Goal: Task Accomplishment & Management: Complete application form

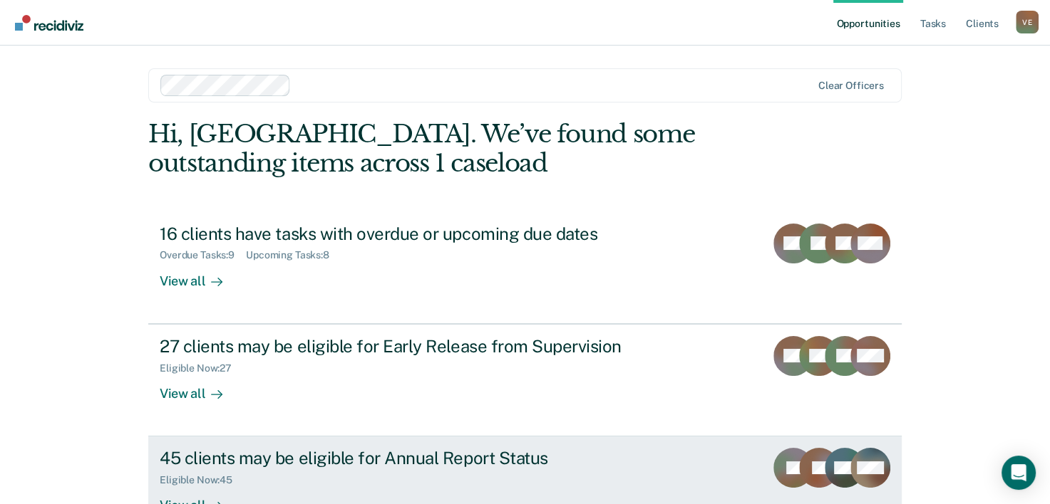
click at [288, 465] on div "45 clients may be eligible for Annual Report Status" at bounding box center [410, 458] width 500 height 21
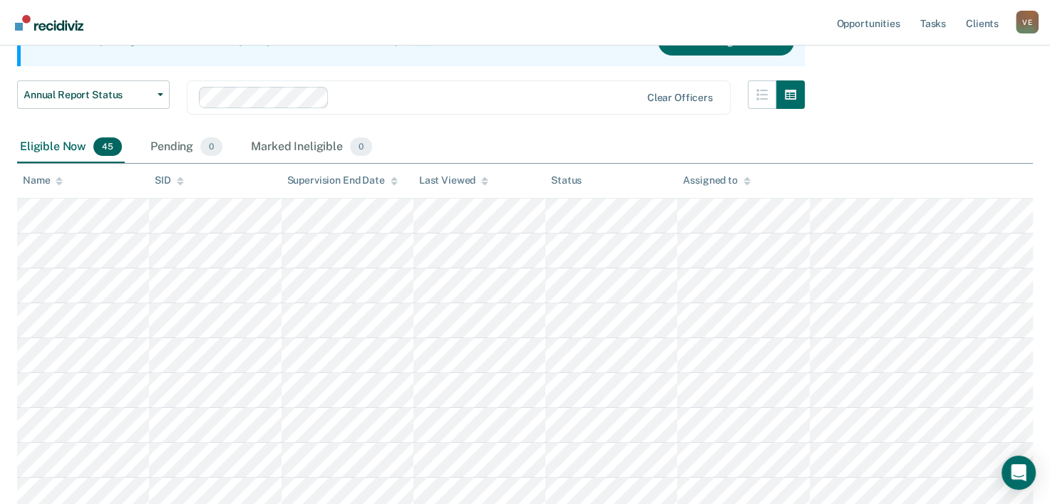
scroll to position [257, 0]
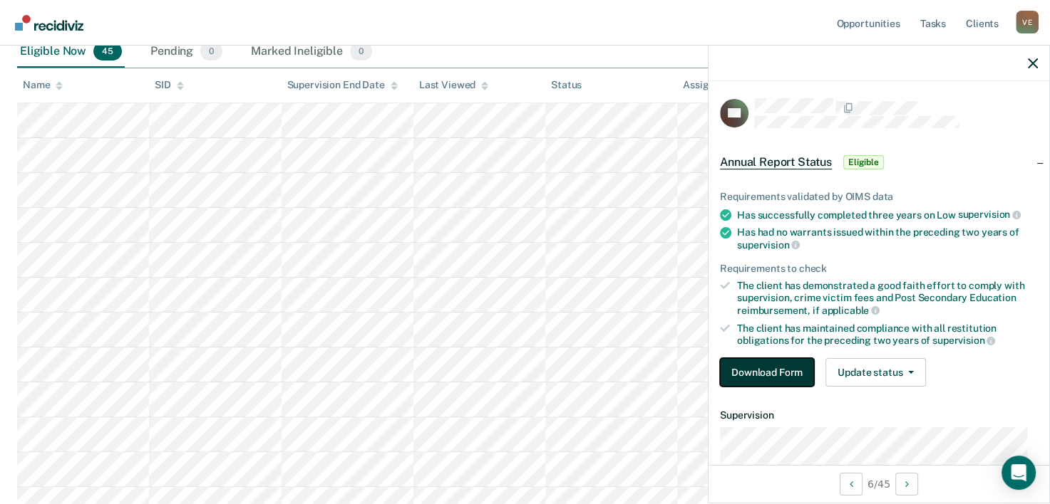
click at [771, 368] on button "Download Form" at bounding box center [767, 372] width 94 height 29
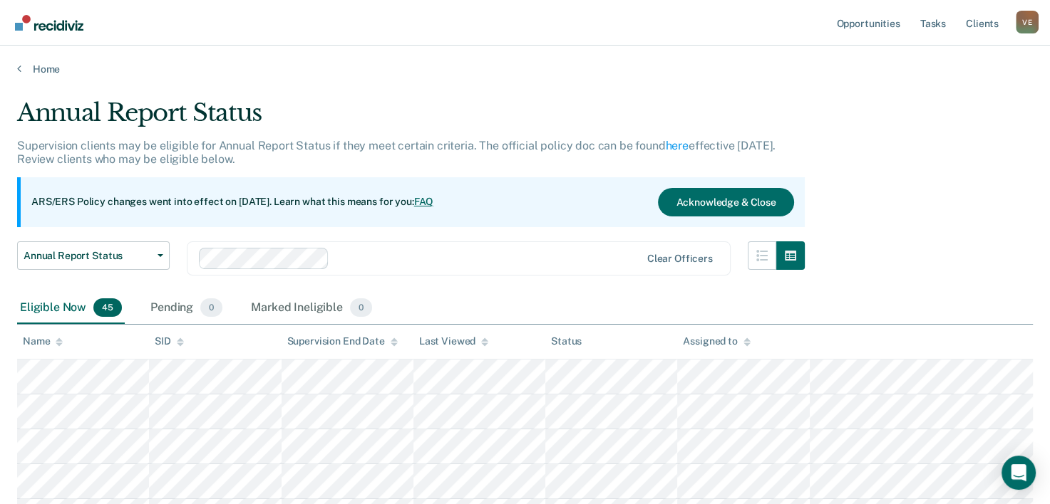
scroll to position [257, 0]
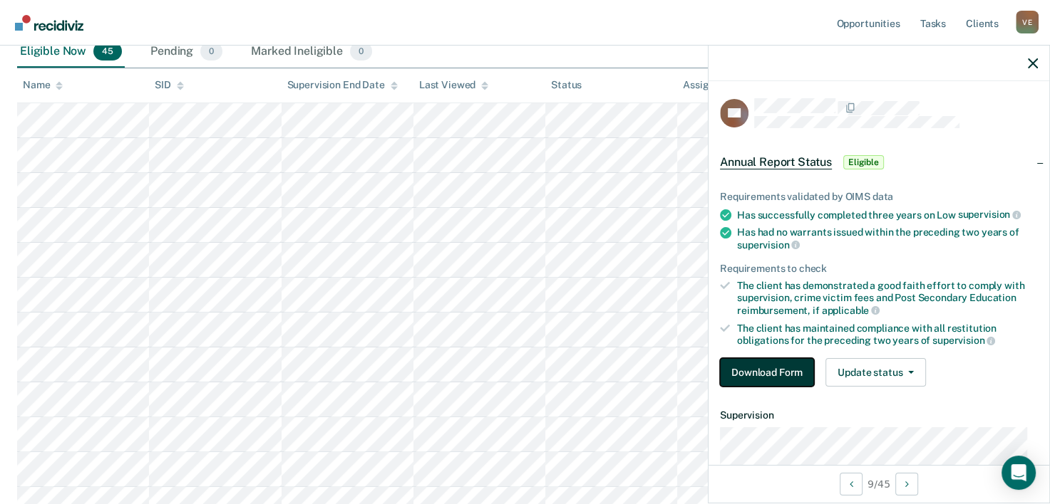
click at [770, 370] on button "Download Form" at bounding box center [767, 372] width 94 height 29
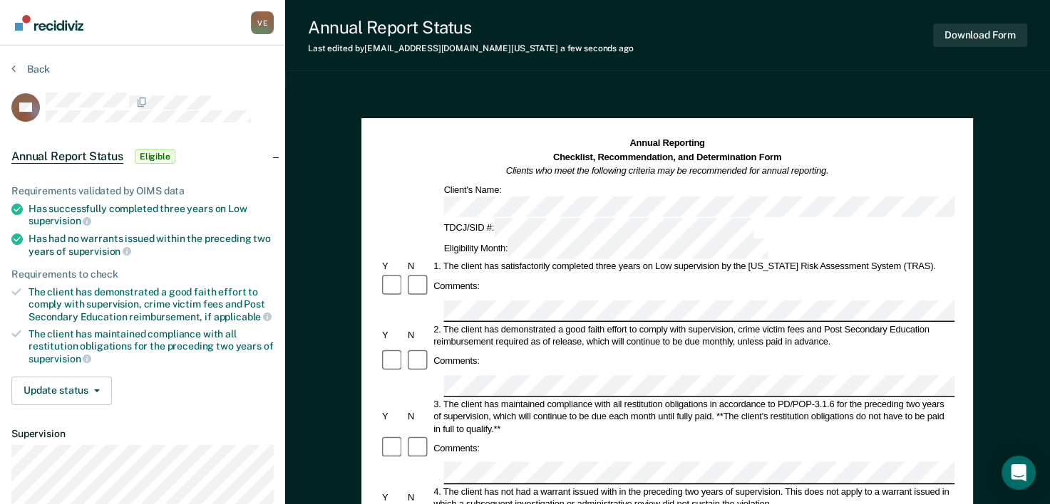
click at [778, 349] on div "Comments:" at bounding box center [667, 362] width 574 height 26
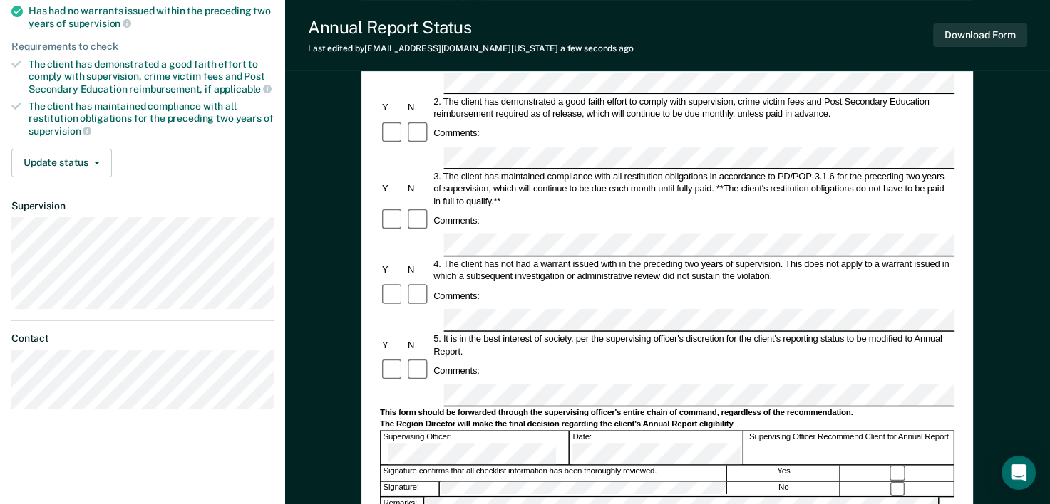
scroll to position [266, 0]
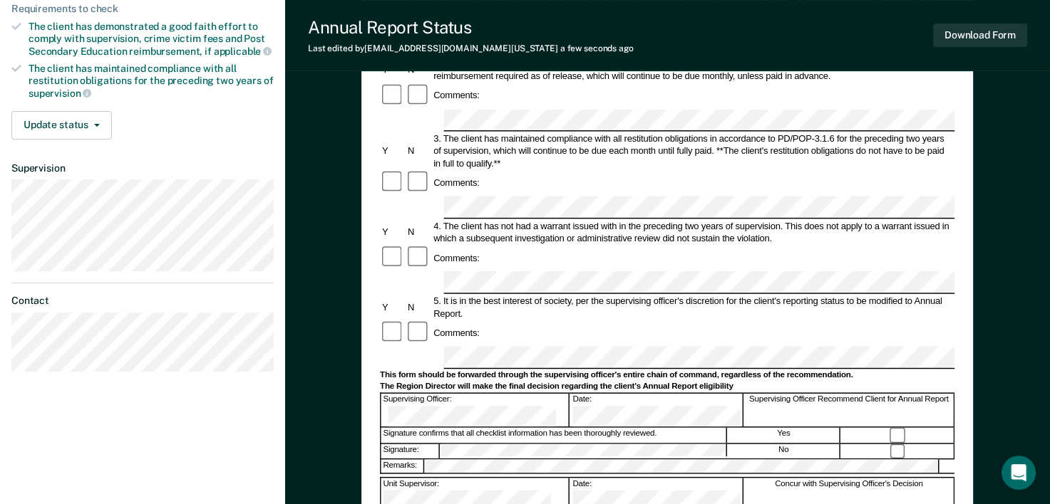
click at [772, 478] on div "Concur with Supervising Officer's Decision" at bounding box center [849, 494] width 210 height 33
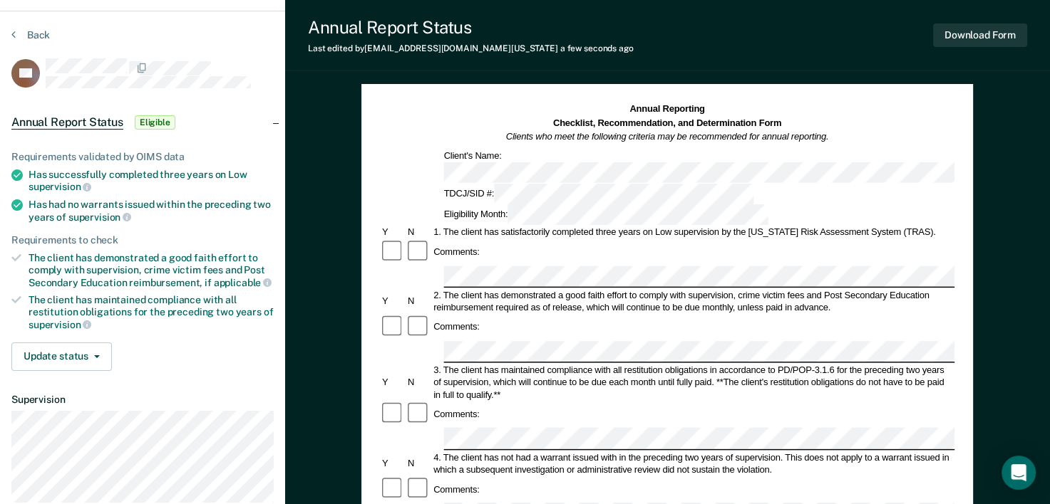
scroll to position [0, 0]
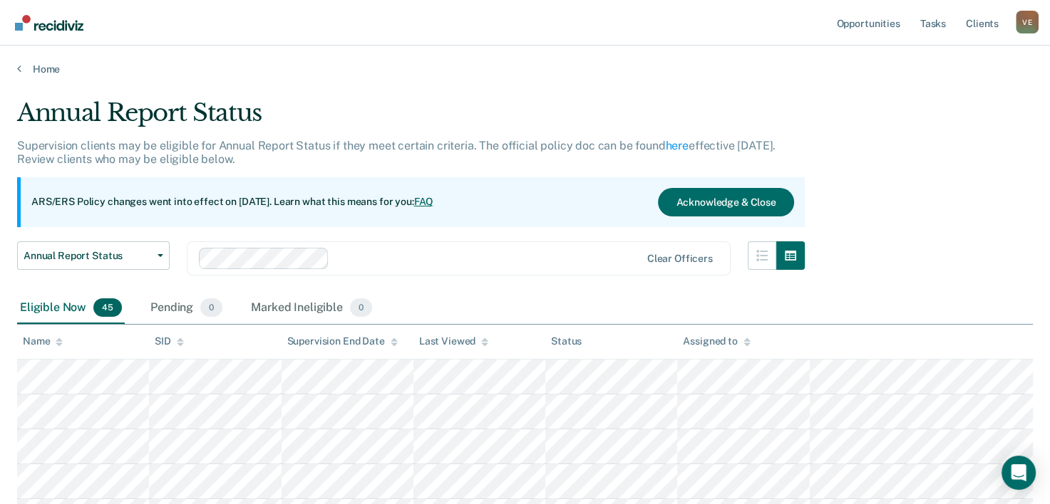
scroll to position [257, 0]
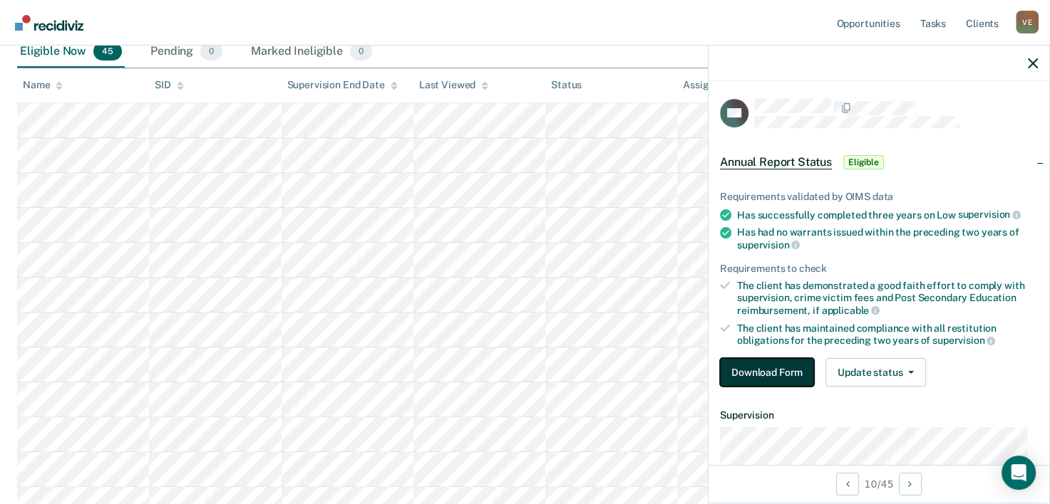
click at [772, 373] on button "Download Form" at bounding box center [767, 372] width 94 height 29
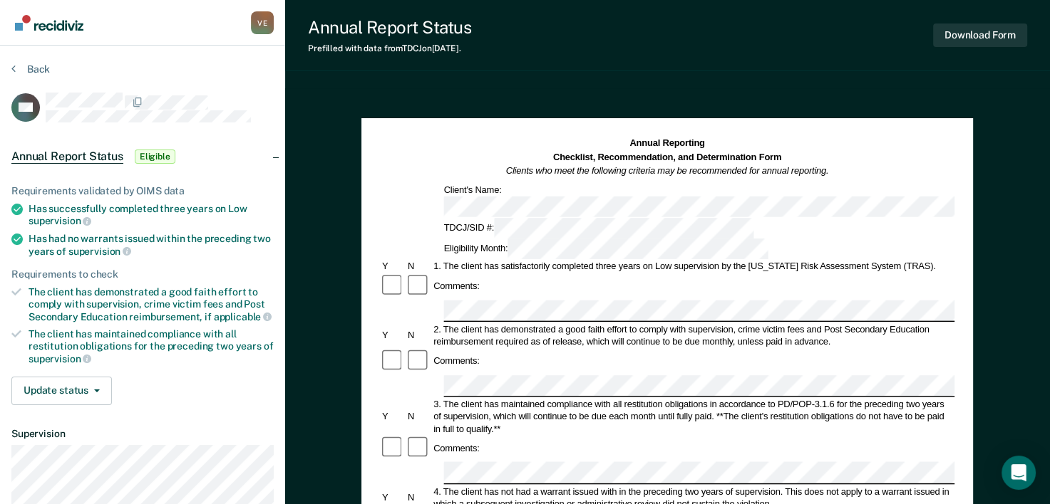
click at [841, 436] on div "Comments:" at bounding box center [667, 449] width 574 height 26
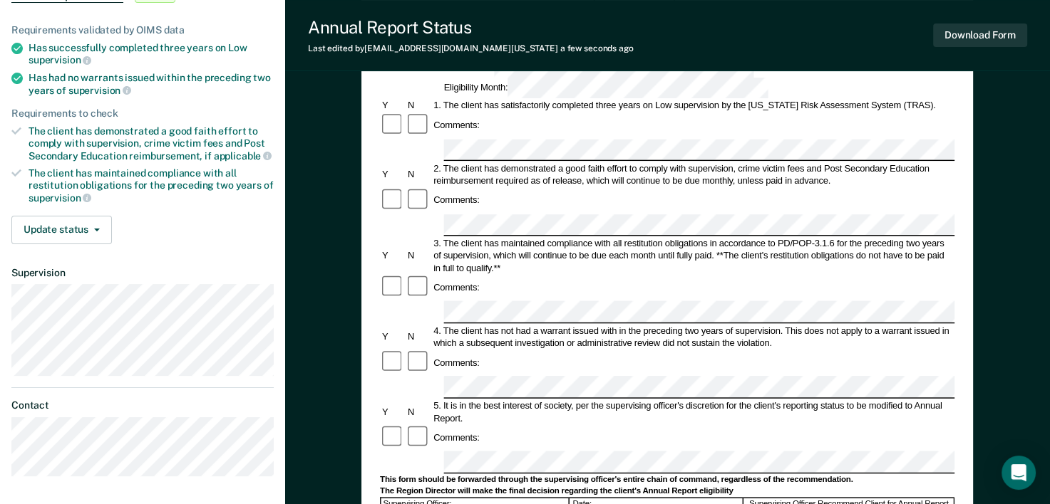
scroll to position [200, 0]
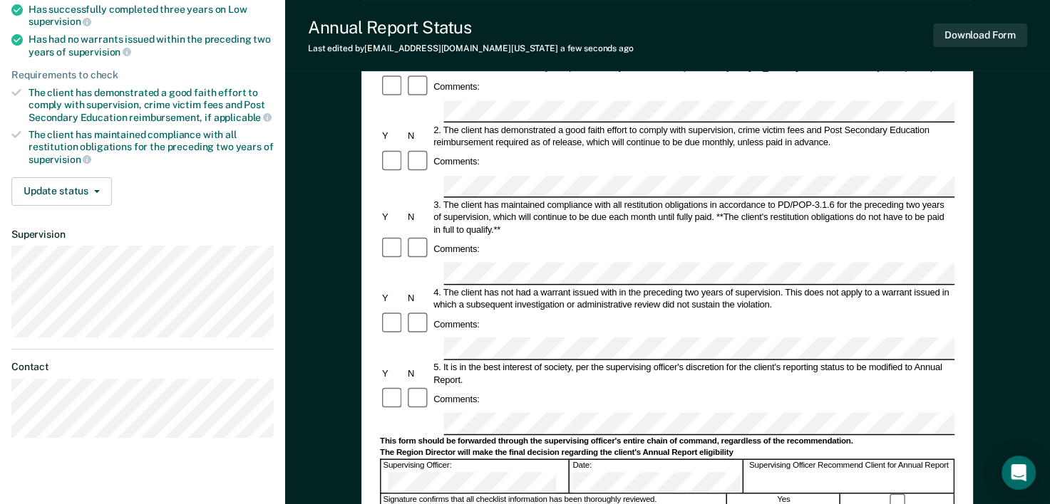
click at [847, 387] on div "Comments:" at bounding box center [667, 400] width 574 height 26
click at [895, 447] on div "The Region Director will make the final decision regarding the client's Annual …" at bounding box center [667, 452] width 574 height 11
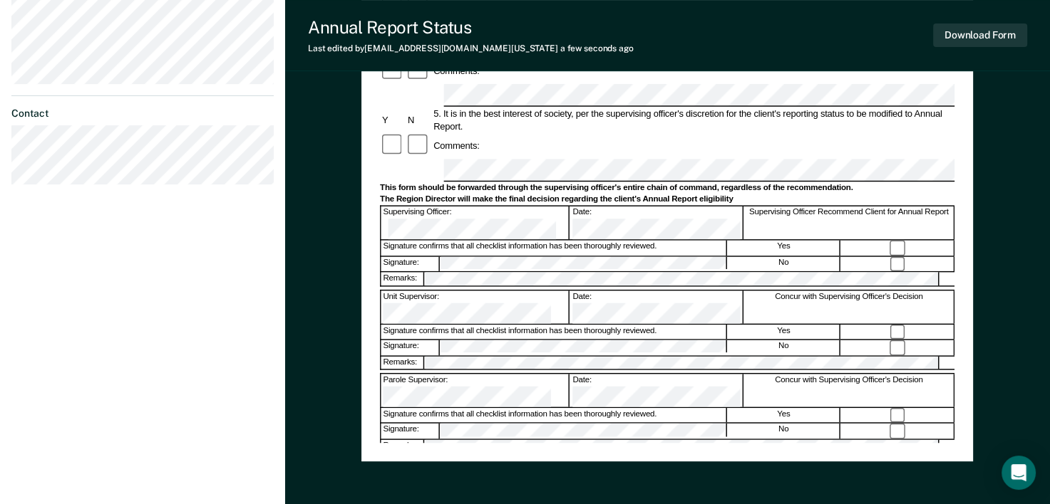
scroll to position [456, 0]
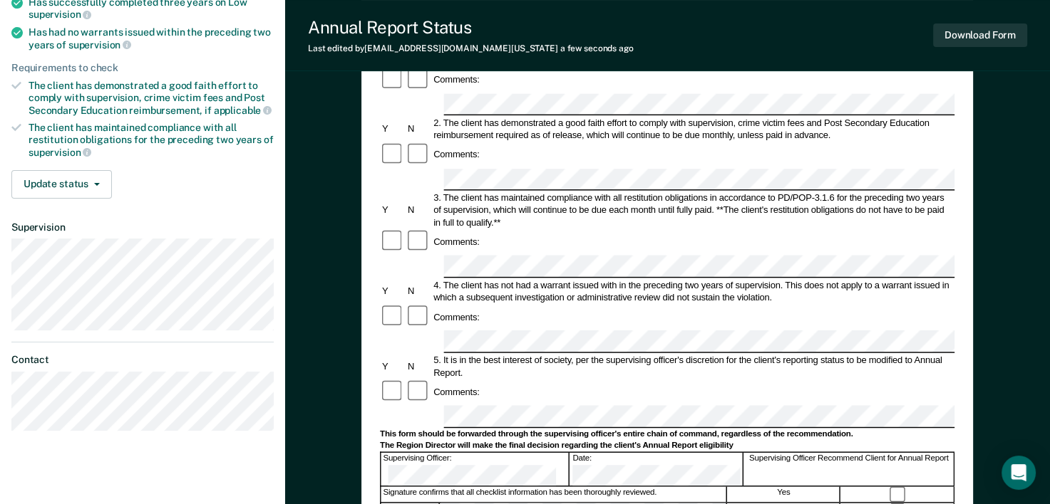
scroll to position [522, 0]
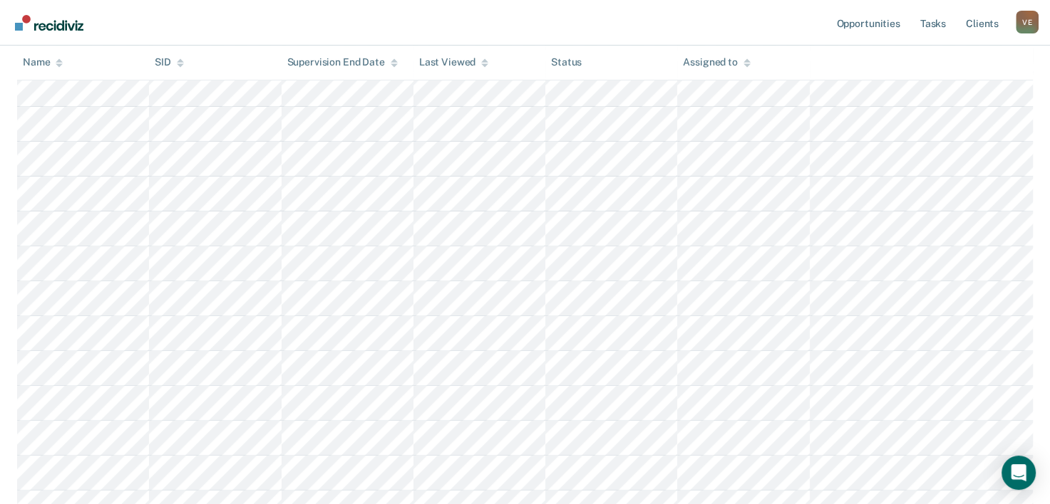
scroll to position [503, 0]
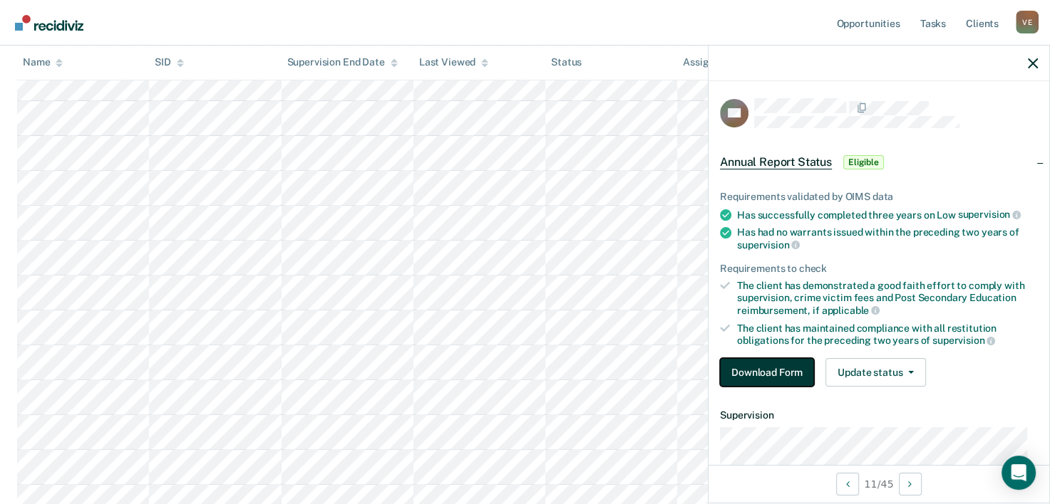
click at [756, 366] on button "Download Form" at bounding box center [767, 372] width 94 height 29
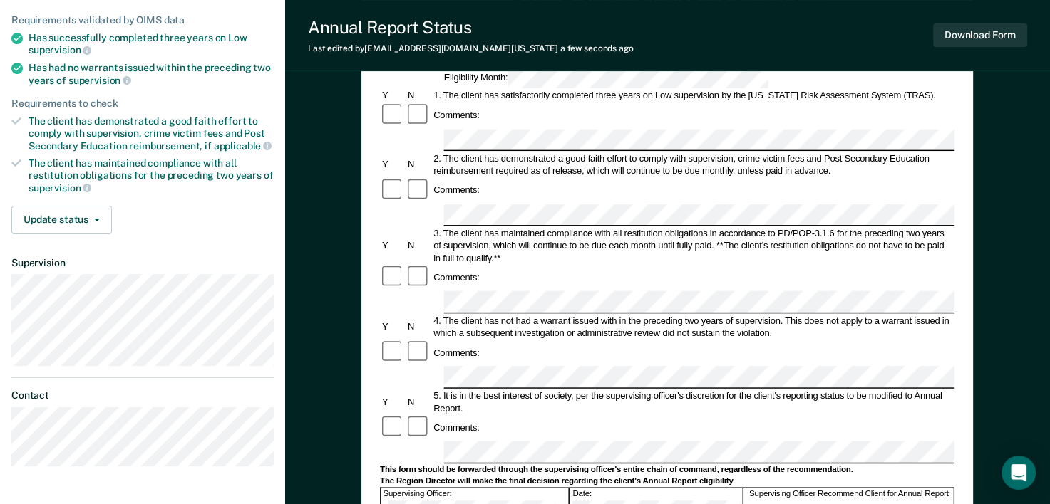
scroll to position [180, 0]
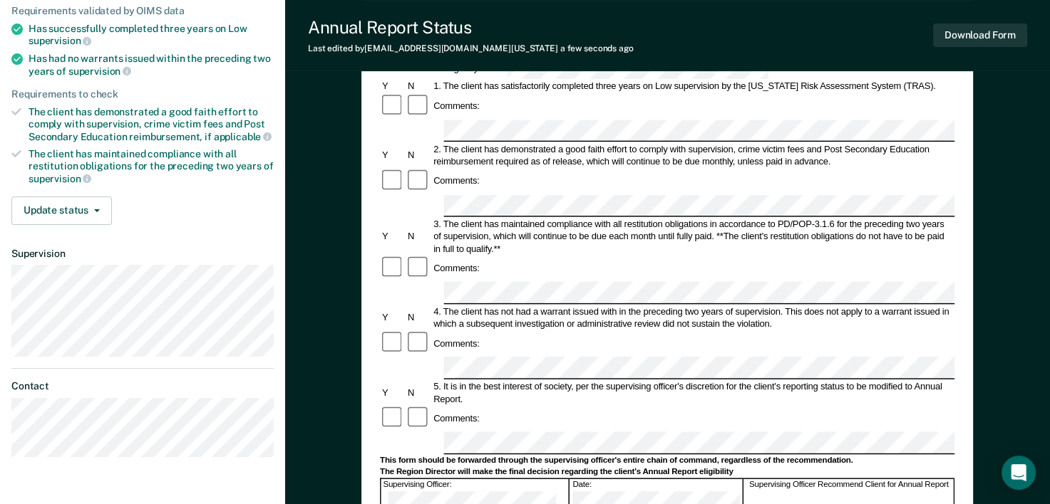
click at [772, 455] on div "This form should be forwarded through the supervising officer's entire chain of…" at bounding box center [667, 460] width 574 height 11
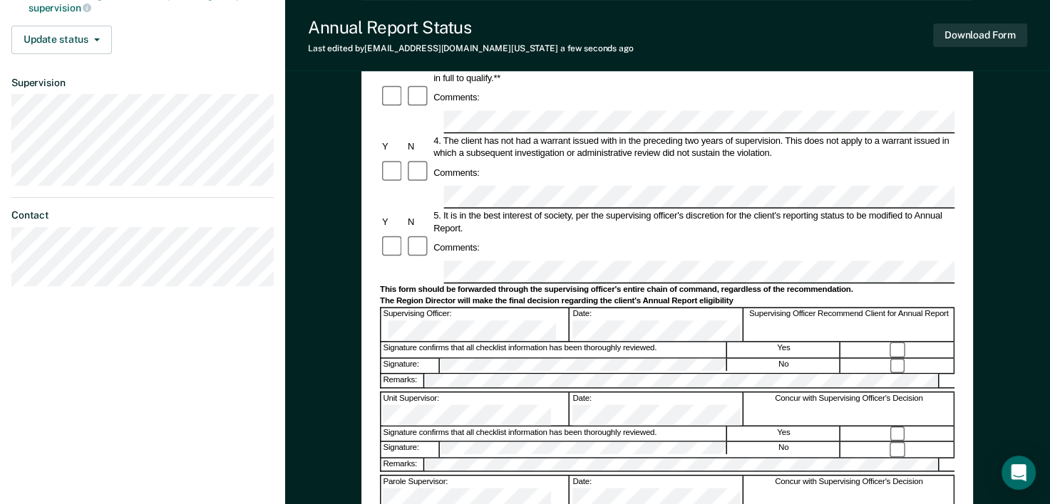
scroll to position [361, 0]
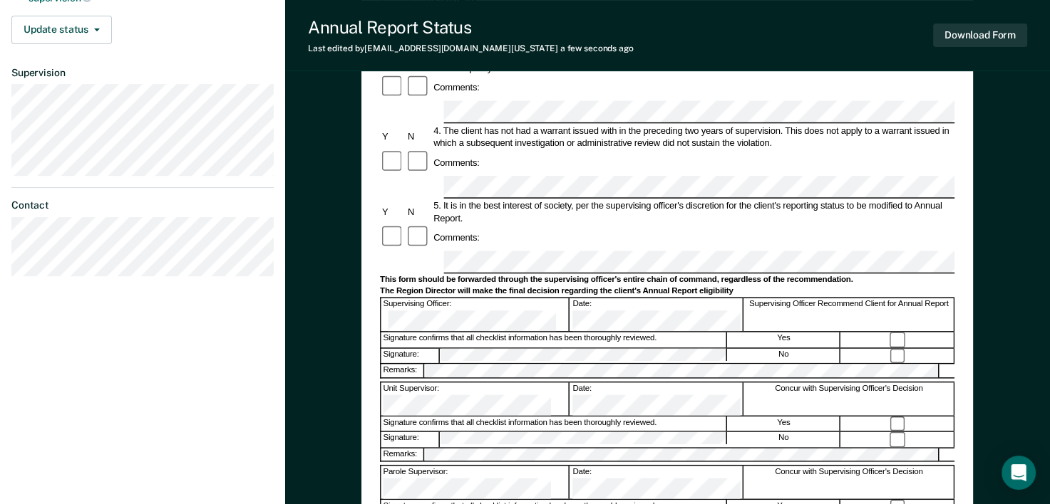
click at [836, 500] on div "Yes" at bounding box center [783, 507] width 113 height 15
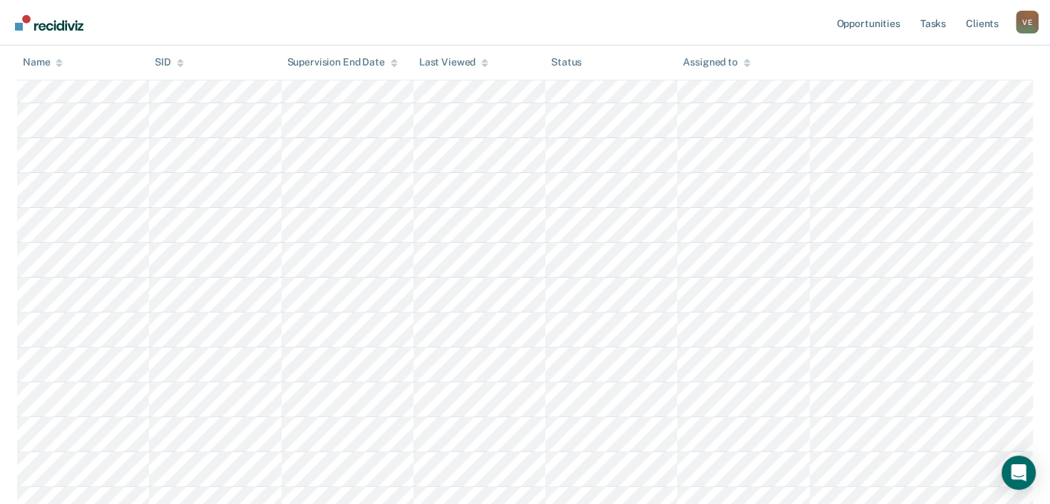
scroll to position [503, 0]
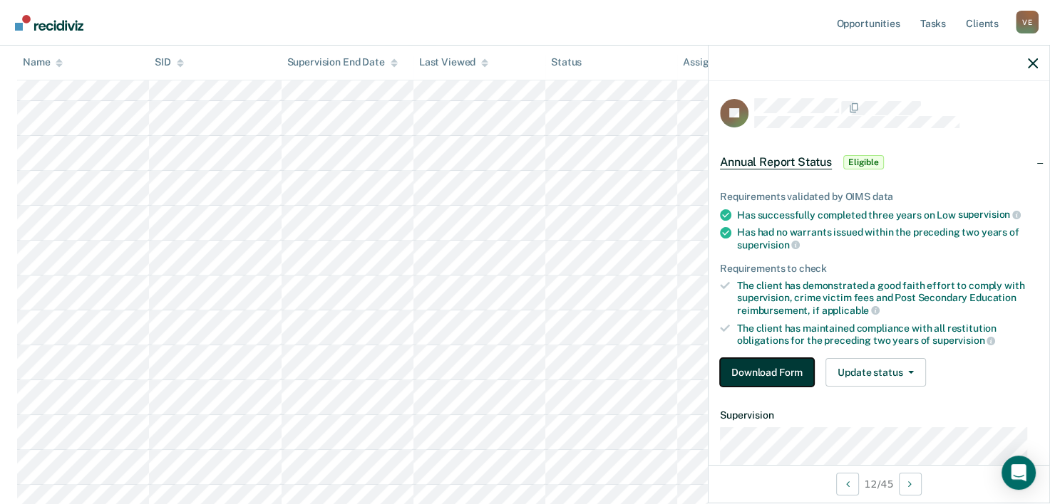
click at [781, 366] on button "Download Form" at bounding box center [767, 372] width 94 height 29
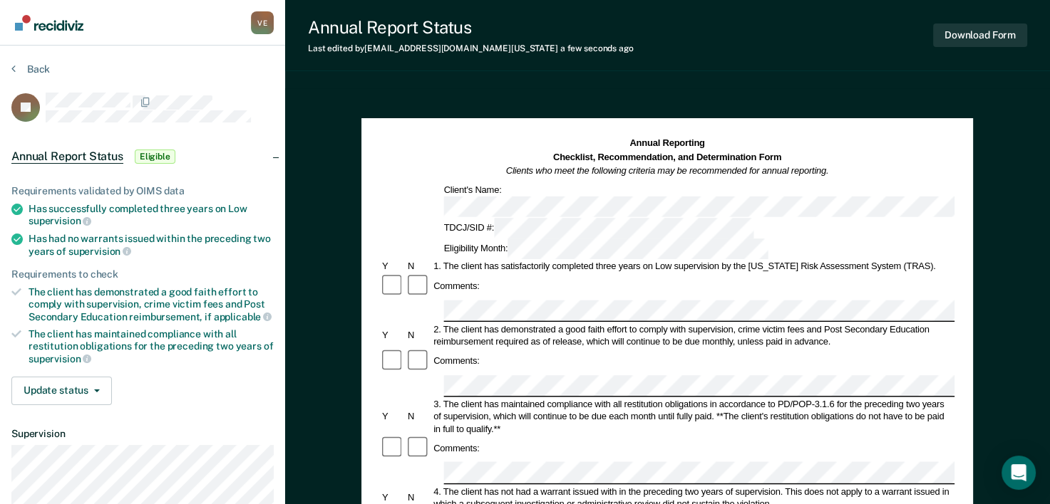
click at [866, 398] on div "3. The client has maintained compliance with all restitution obligations in acc…" at bounding box center [693, 416] width 523 height 37
click at [846, 436] on div "Comments:" at bounding box center [667, 449] width 574 height 26
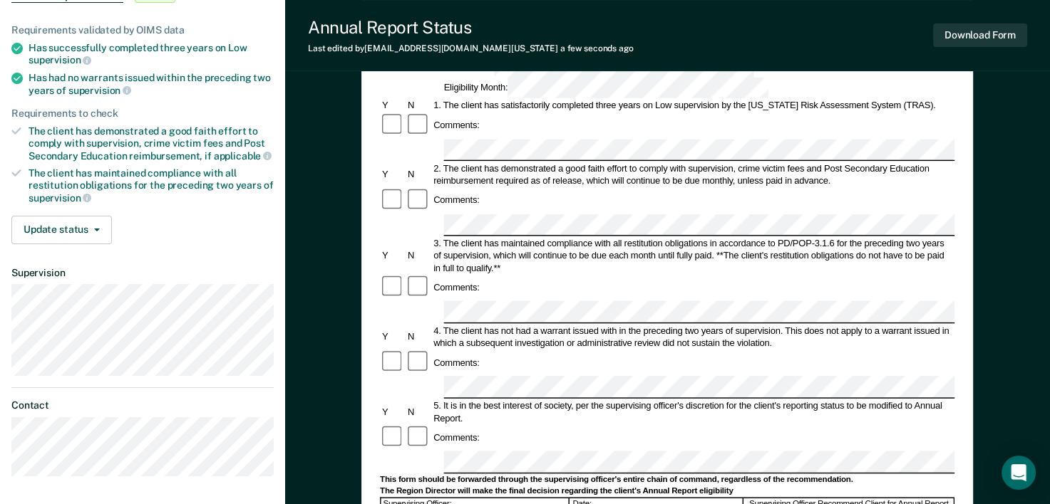
scroll to position [171, 0]
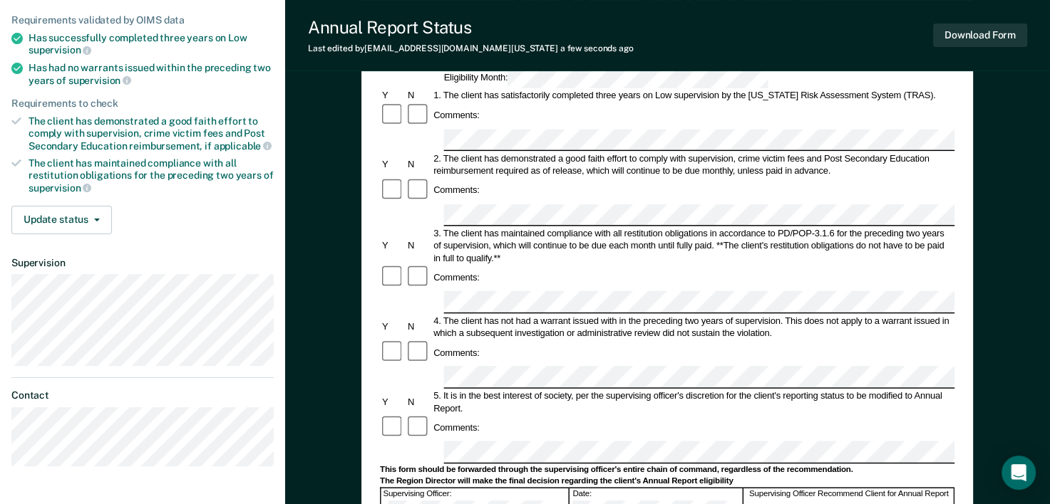
click at [752, 415] on div "Comments:" at bounding box center [667, 428] width 574 height 26
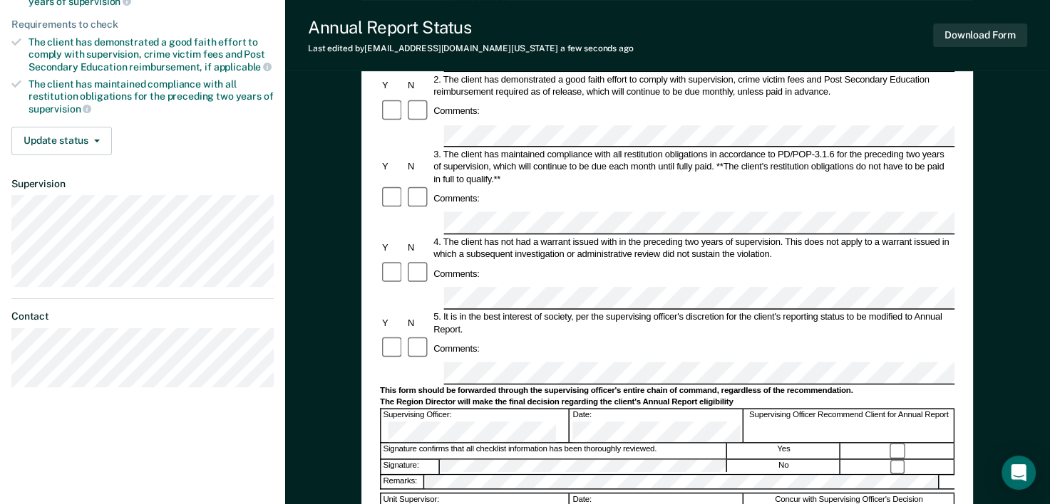
scroll to position [257, 0]
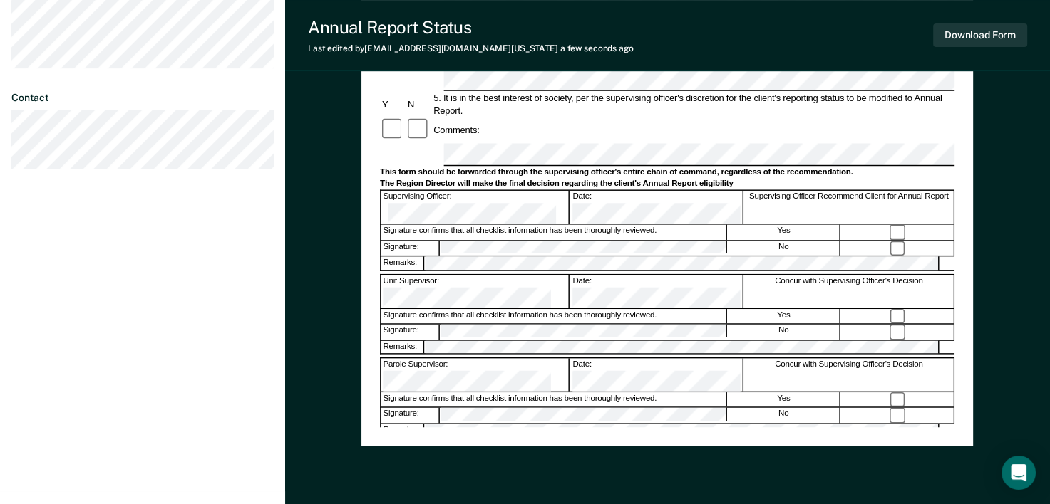
scroll to position [499, 0]
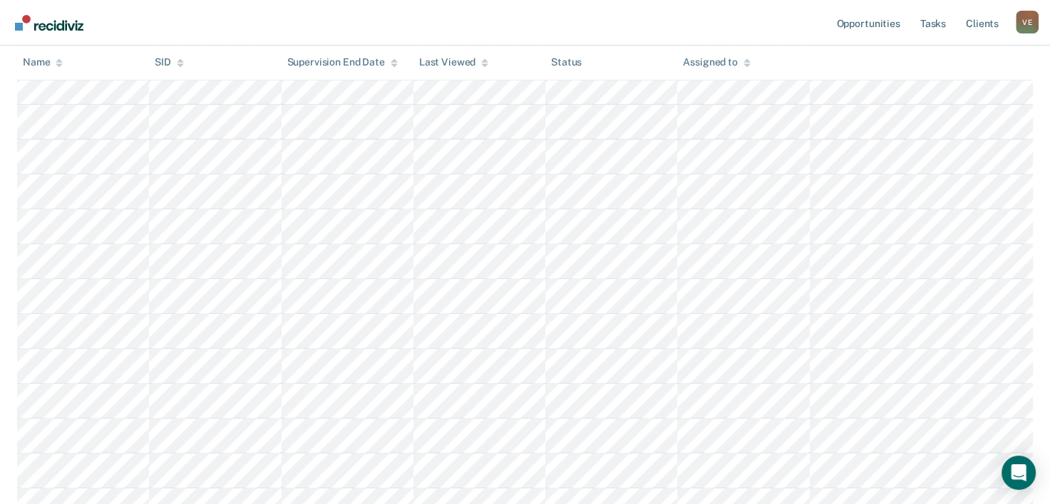
scroll to position [503, 0]
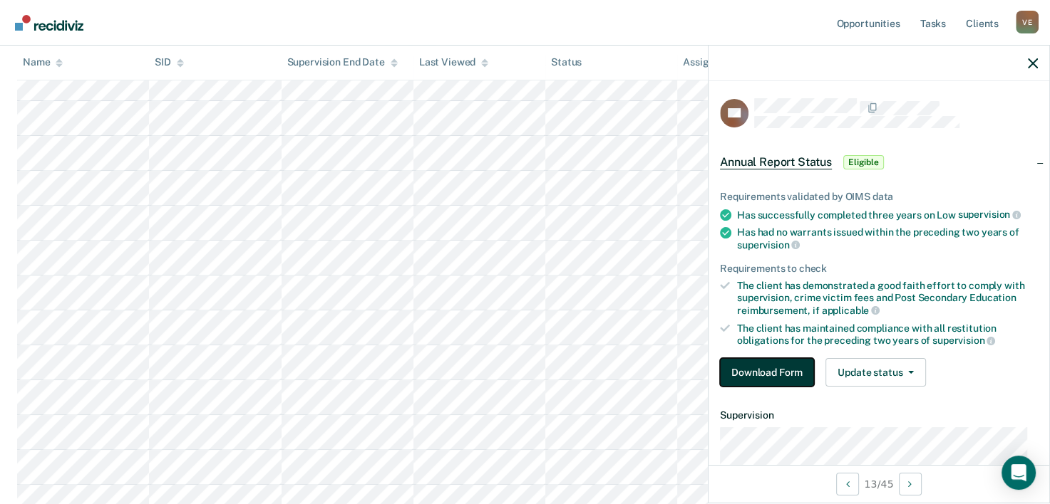
click at [771, 368] on button "Download Form" at bounding box center [767, 372] width 94 height 29
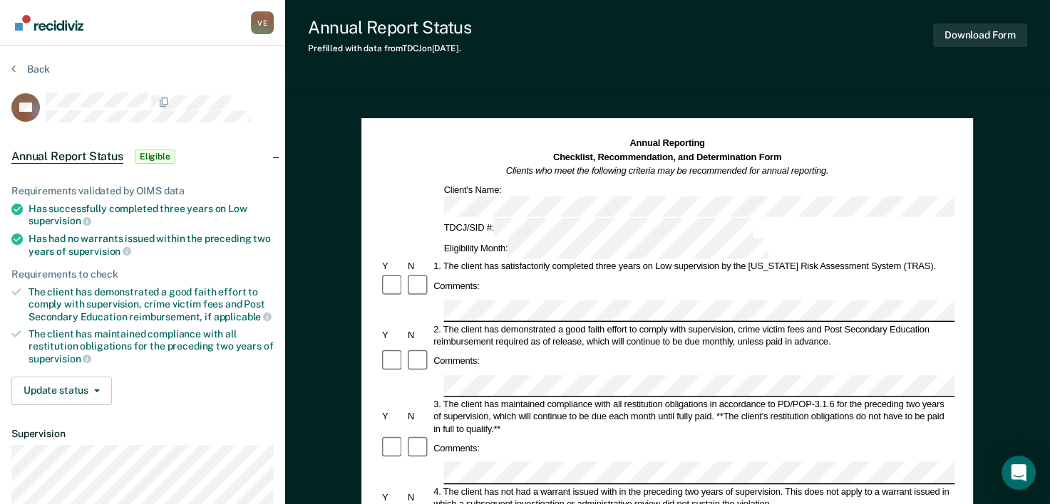
click at [831, 398] on div "3. The client has maintained compliance with all restitution obligations in acc…" at bounding box center [693, 416] width 523 height 37
click at [755, 485] on div "4. The client has not had a warrant issued with in the preceding two years of s…" at bounding box center [693, 497] width 523 height 25
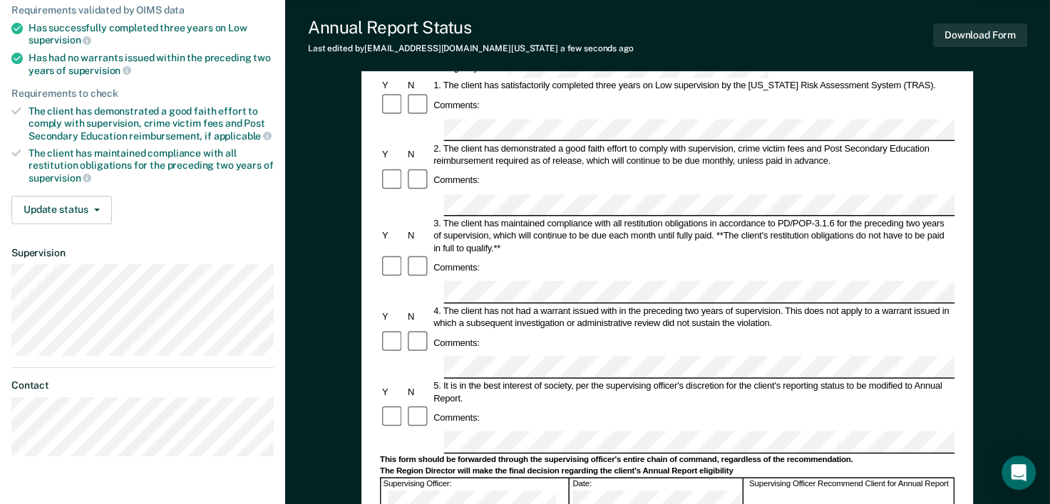
scroll to position [202, 0]
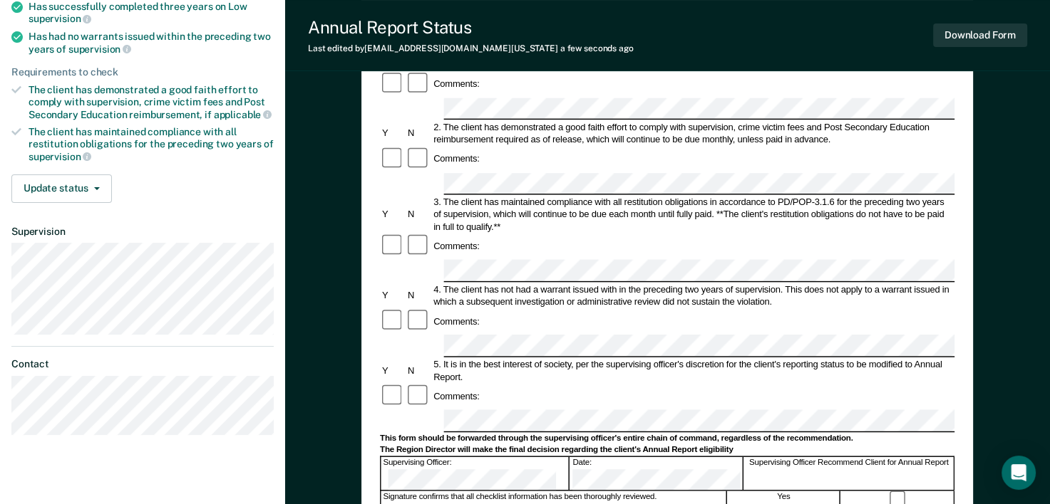
click at [822, 433] on div "This form should be forwarded through the supervising officer's entire chain of…" at bounding box center [667, 438] width 574 height 11
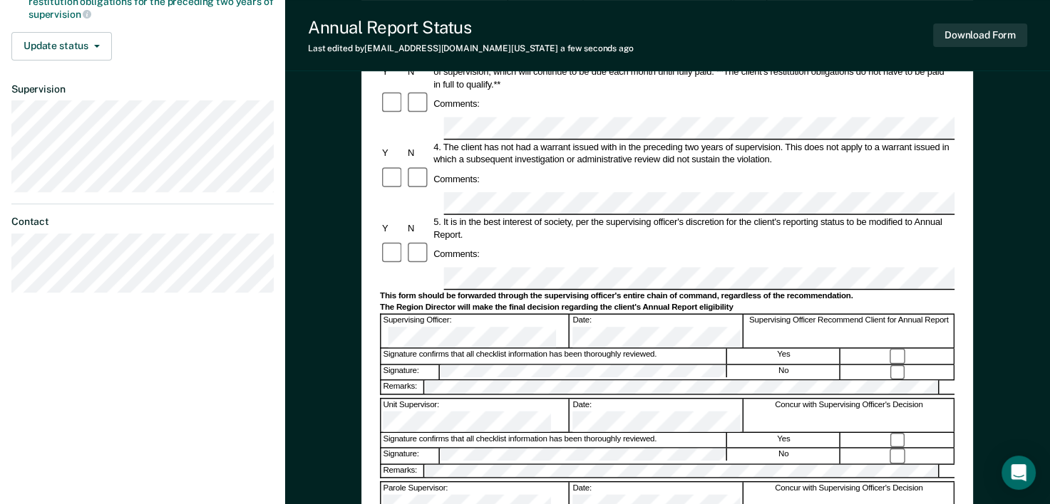
scroll to position [360, 0]
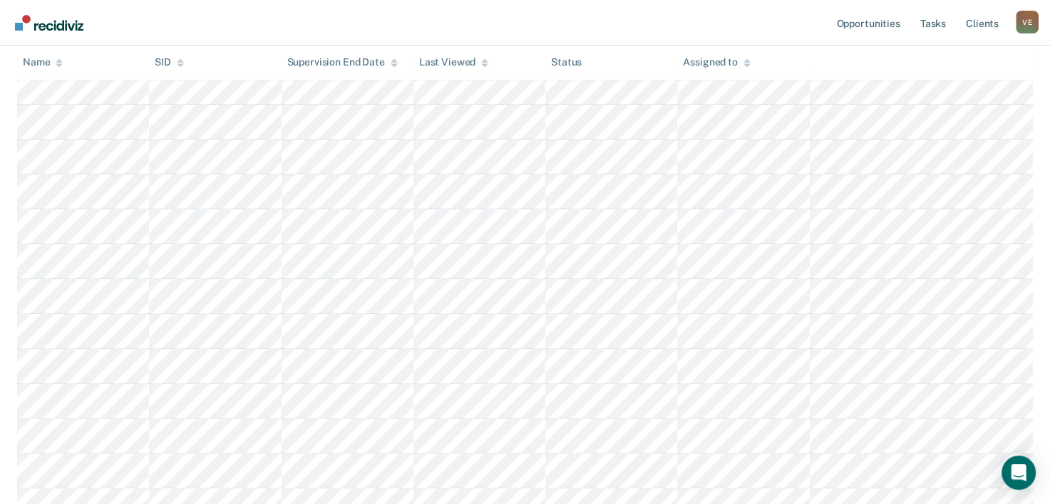
scroll to position [503, 0]
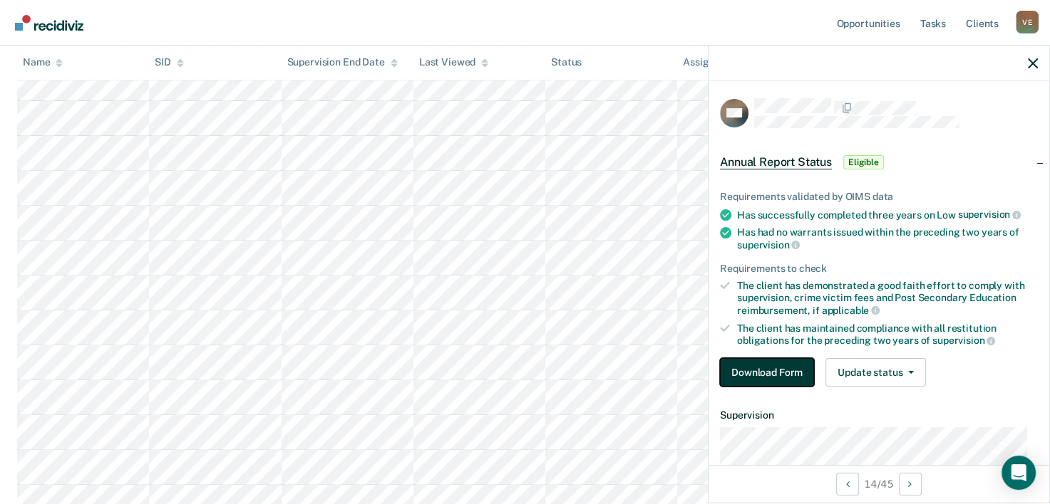
click at [788, 368] on button "Download Form" at bounding box center [767, 372] width 94 height 29
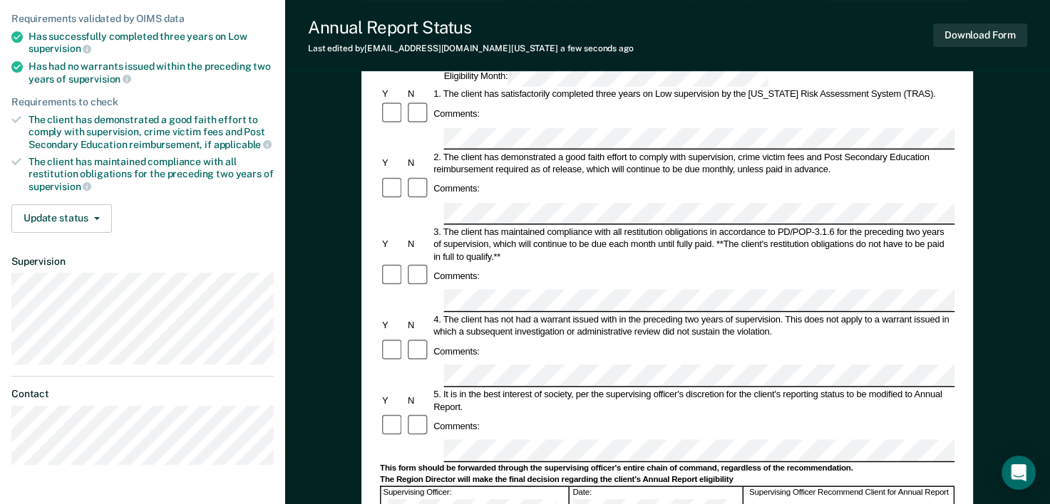
scroll to position [182, 0]
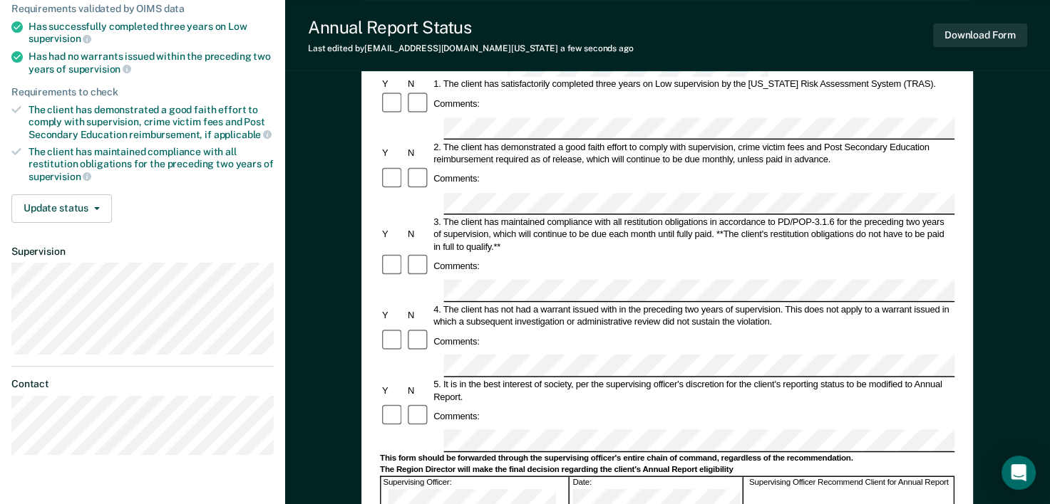
click at [759, 404] on div "Comments:" at bounding box center [667, 417] width 574 height 26
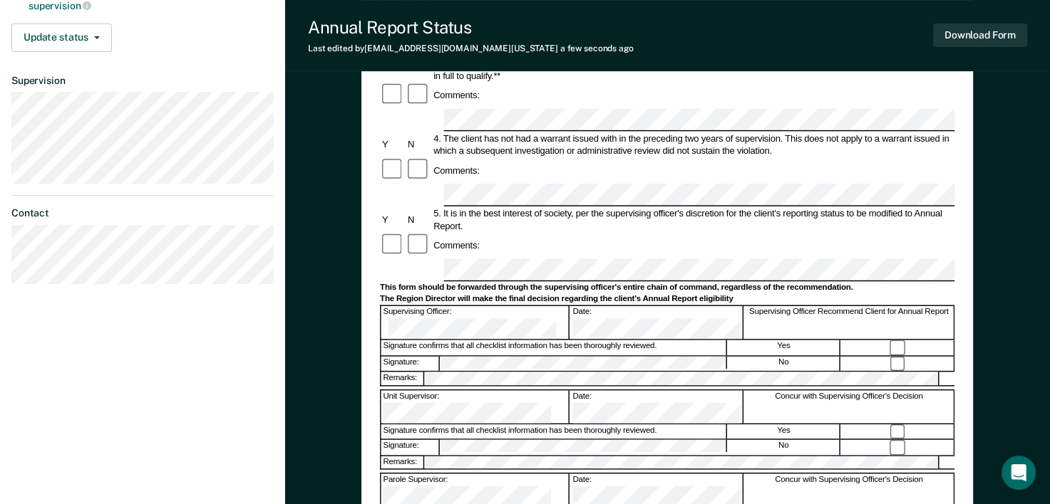
scroll to position [410, 0]
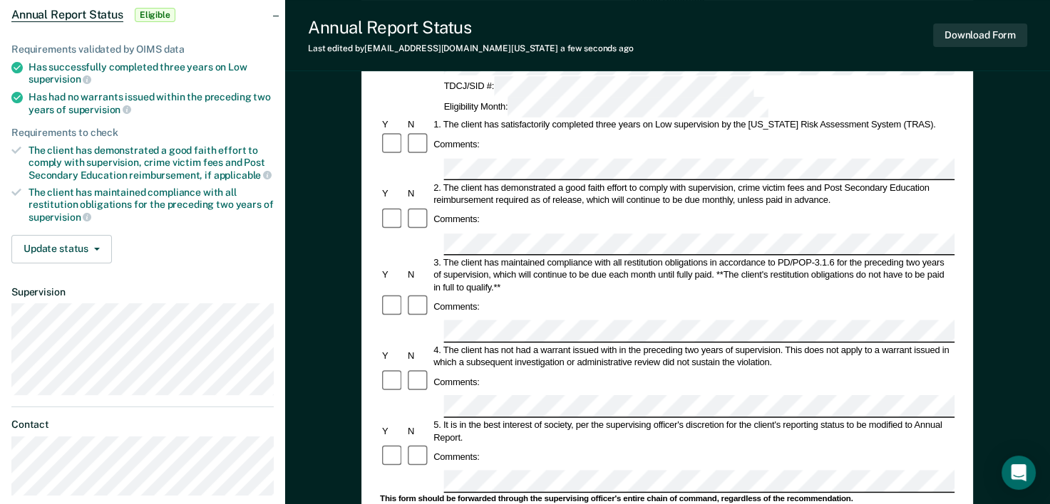
scroll to position [0, 0]
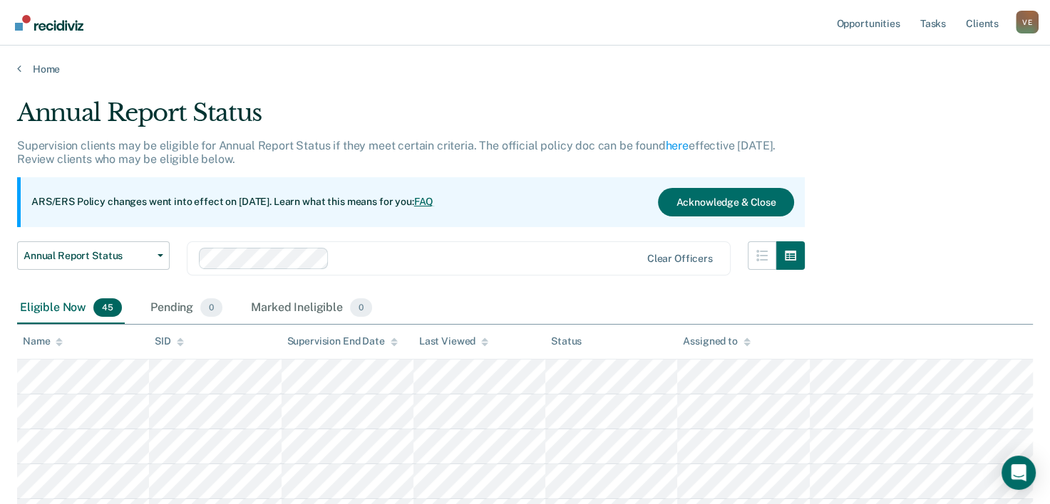
scroll to position [503, 0]
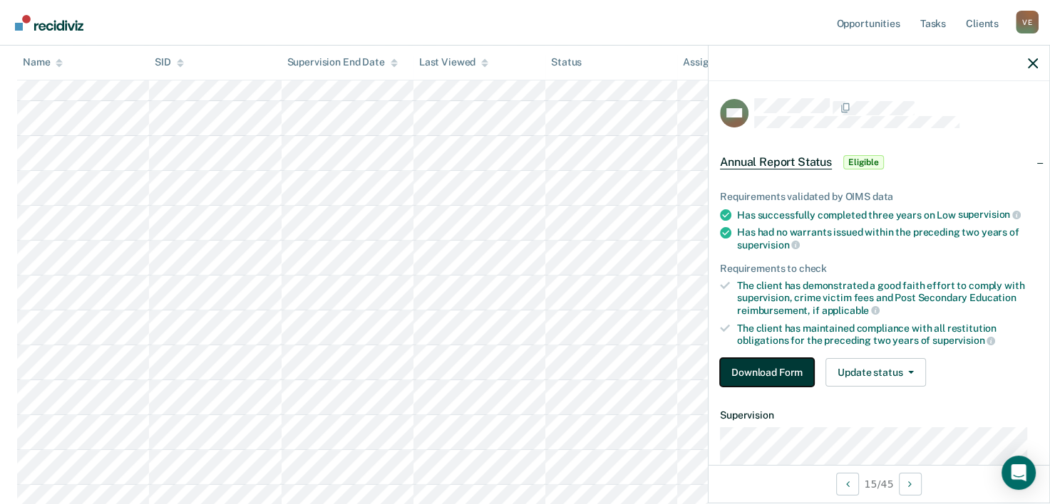
click at [766, 371] on button "Download Form" at bounding box center [767, 372] width 94 height 29
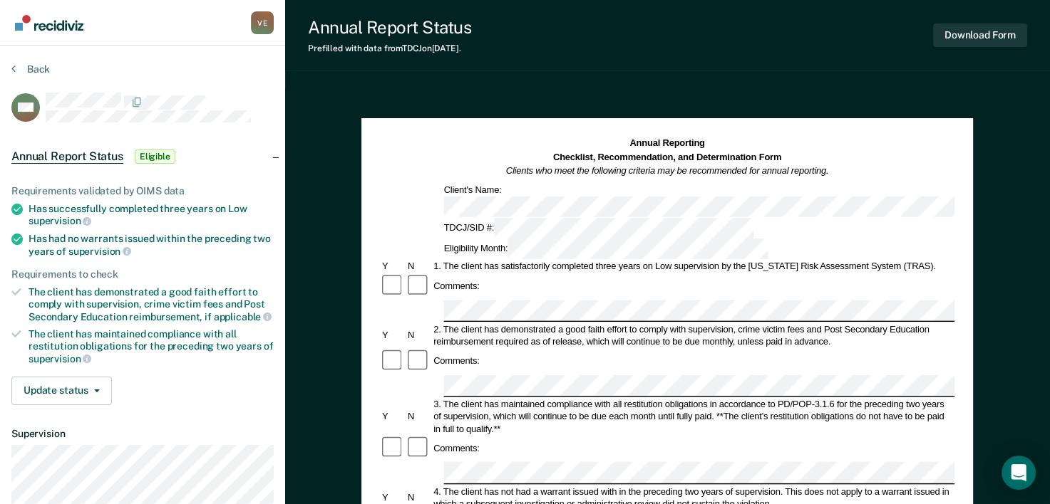
click at [739, 398] on div "3. The client has maintained compliance with all restitution obligations in acc…" at bounding box center [693, 416] width 523 height 37
click at [845, 398] on div "3. The client has maintained compliance with all restitution obligations in acc…" at bounding box center [693, 416] width 523 height 37
click at [809, 398] on div "3. The client has maintained compliance with all restitution obligations in acc…" at bounding box center [693, 416] width 523 height 37
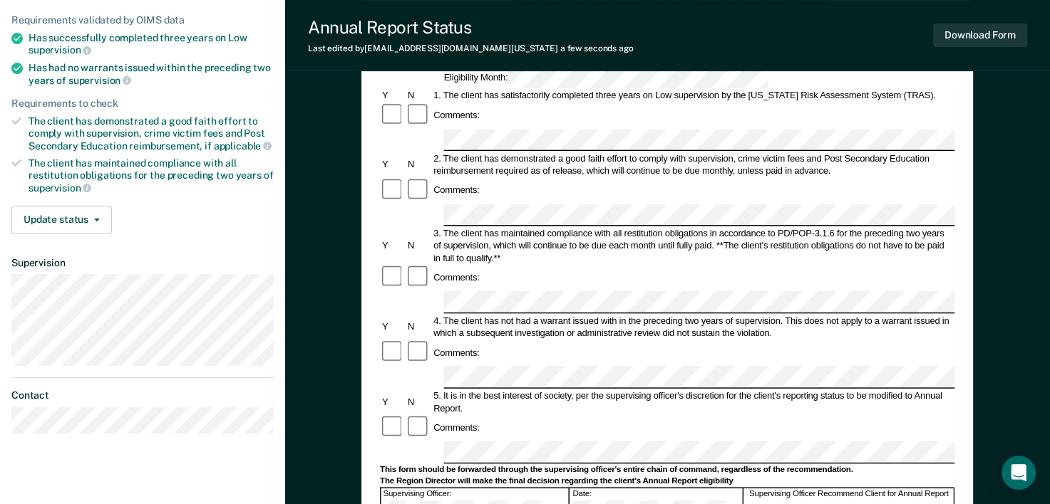
scroll to position [209, 0]
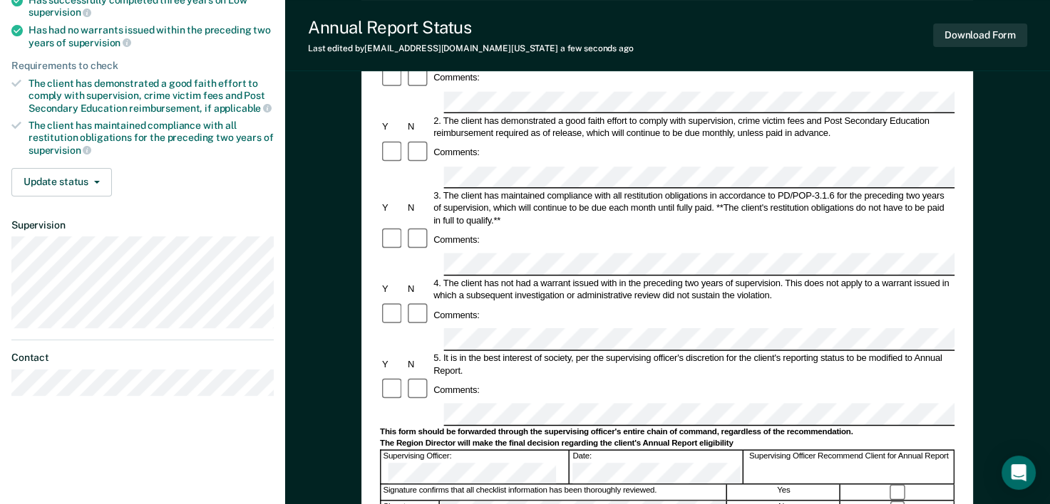
click at [835, 438] on div "The Region Director will make the final decision regarding the client's Annual …" at bounding box center [667, 443] width 574 height 11
click at [746, 438] on div "The Region Director will make the final decision regarding the client's Annual …" at bounding box center [667, 443] width 574 height 11
click at [772, 451] on div "Supervising Officer Recommend Client for Annual Report" at bounding box center [849, 467] width 210 height 33
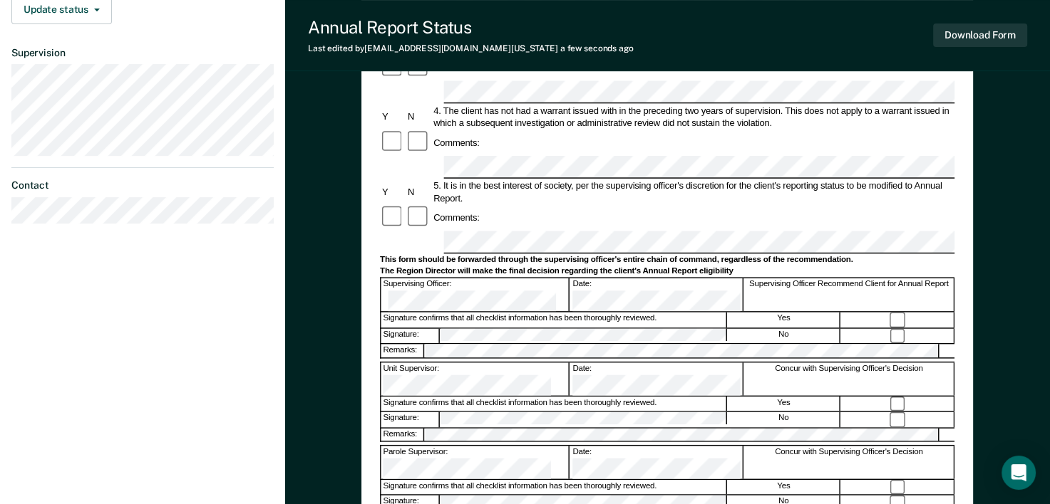
scroll to position [408, 0]
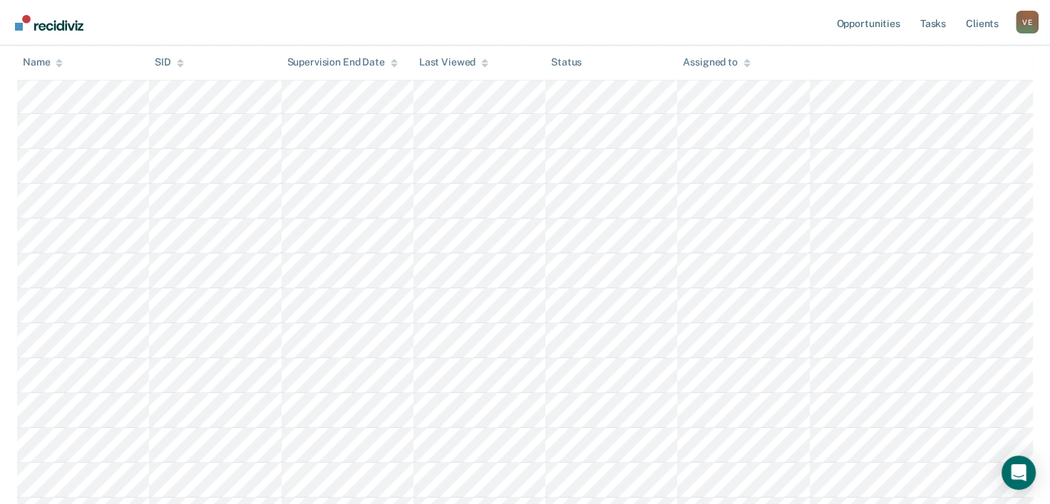
scroll to position [703, 0]
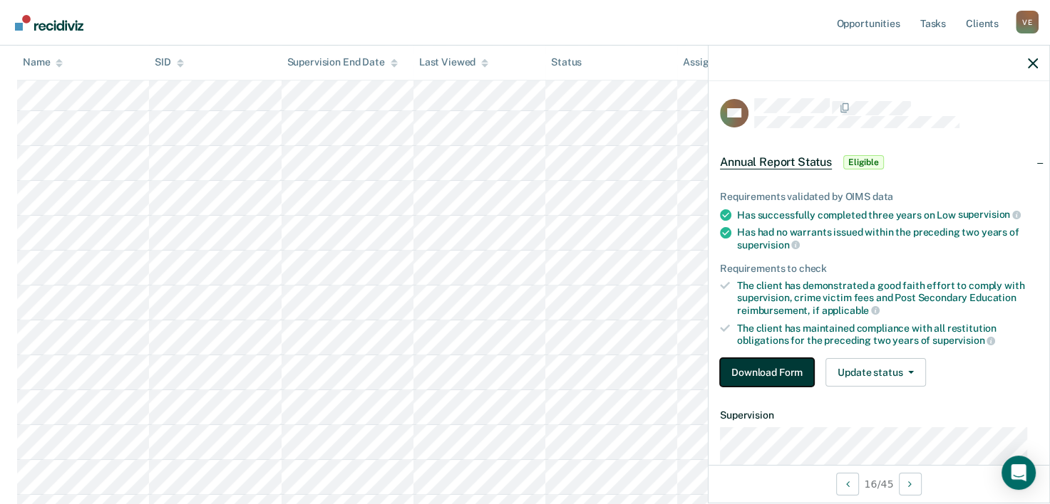
click at [760, 366] on button "Download Form" at bounding box center [767, 372] width 94 height 29
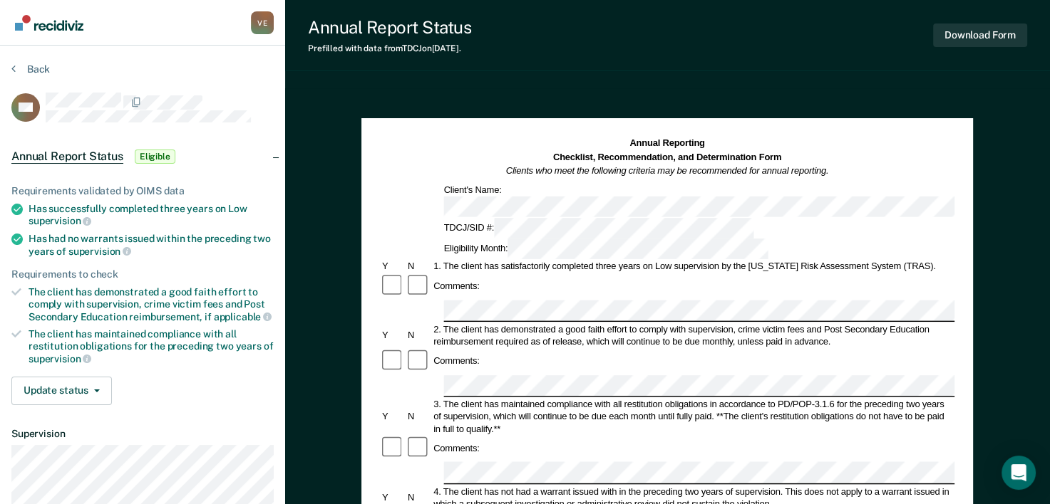
click at [941, 349] on div "Comments:" at bounding box center [667, 362] width 574 height 26
click at [922, 398] on div "3. The client has maintained compliance with all restitution obligations in acc…" at bounding box center [693, 416] width 523 height 37
click at [836, 436] on div "Comments:" at bounding box center [667, 449] width 574 height 26
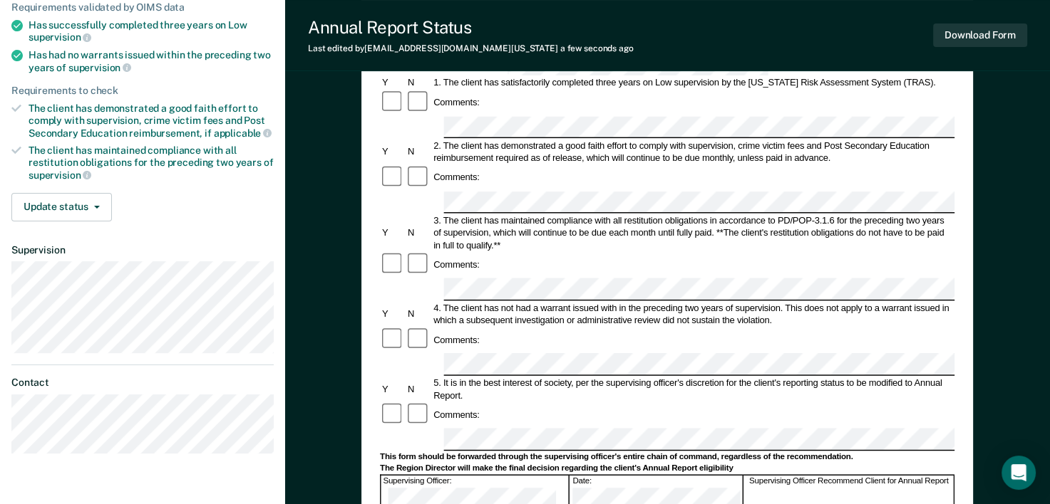
scroll to position [185, 0]
click at [822, 401] on div "Comments:" at bounding box center [667, 414] width 574 height 26
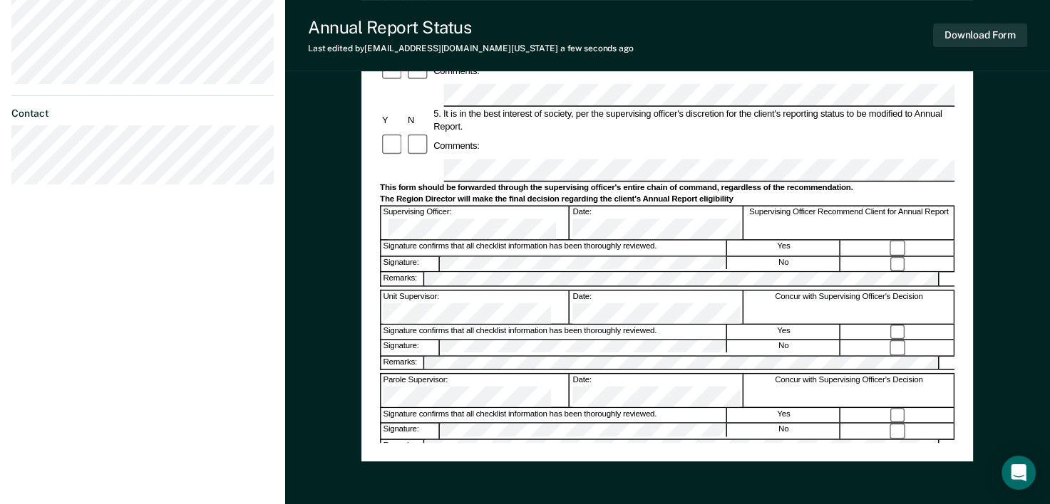
scroll to position [462, 0]
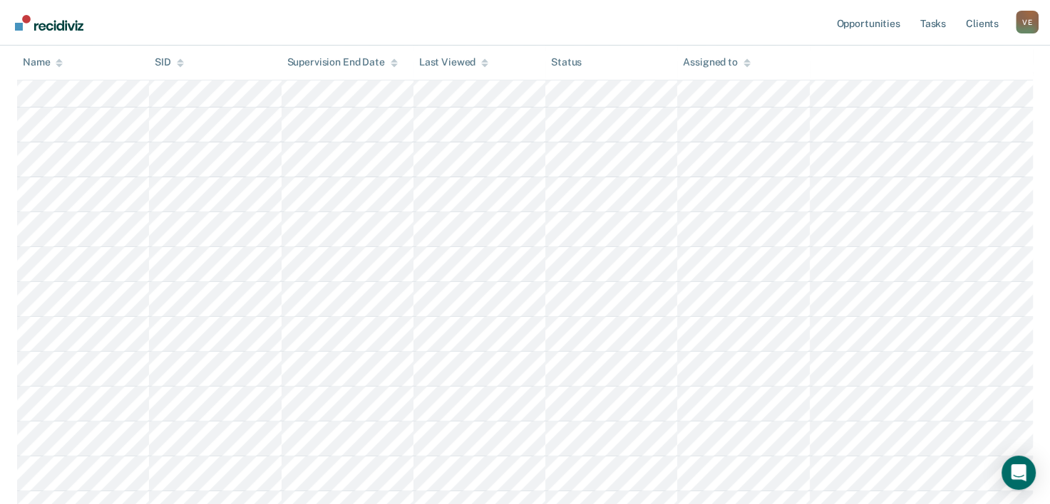
scroll to position [703, 0]
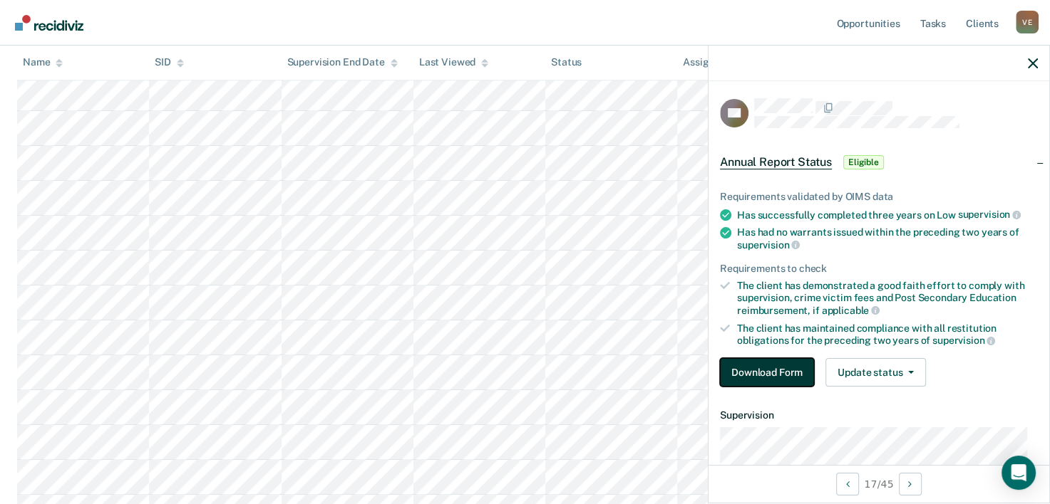
click at [775, 363] on button "Download Form" at bounding box center [767, 372] width 94 height 29
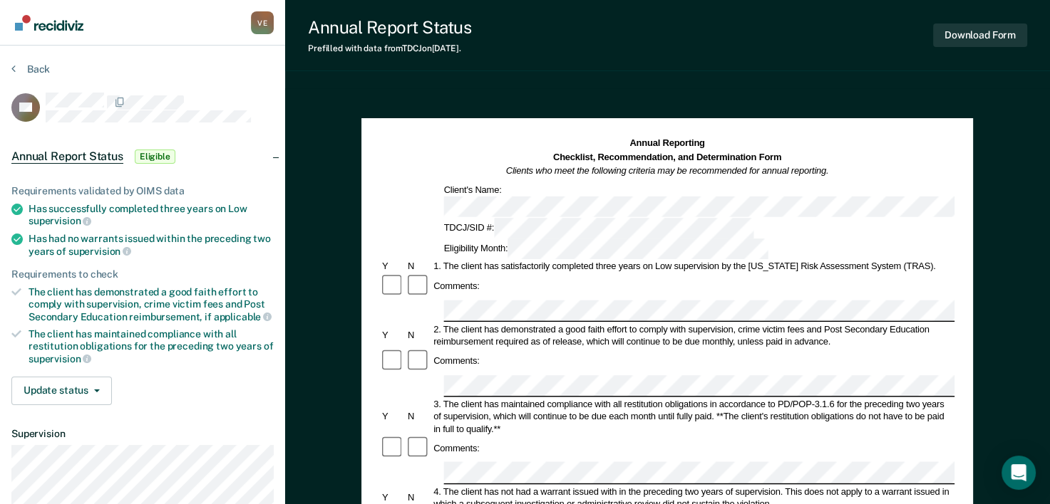
click at [713, 436] on div "Comments:" at bounding box center [667, 449] width 574 height 26
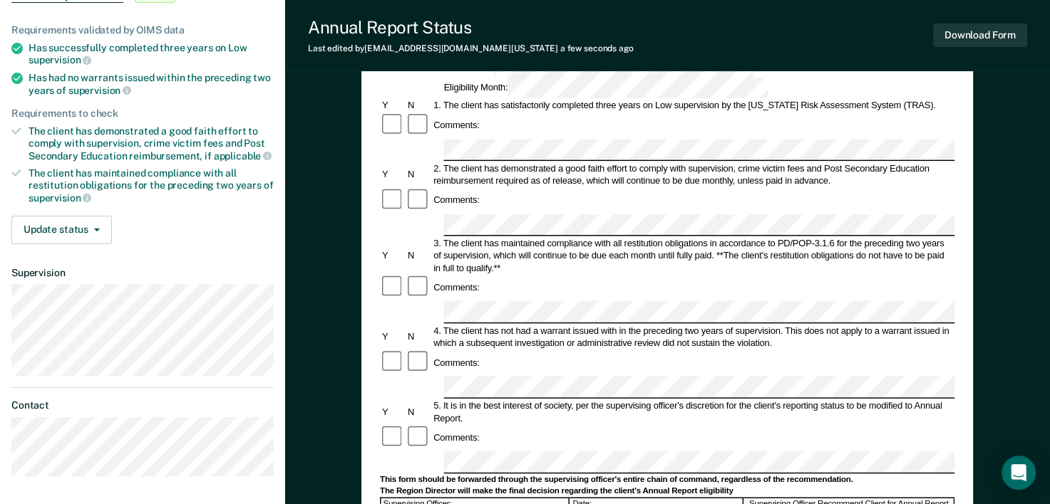
scroll to position [218, 0]
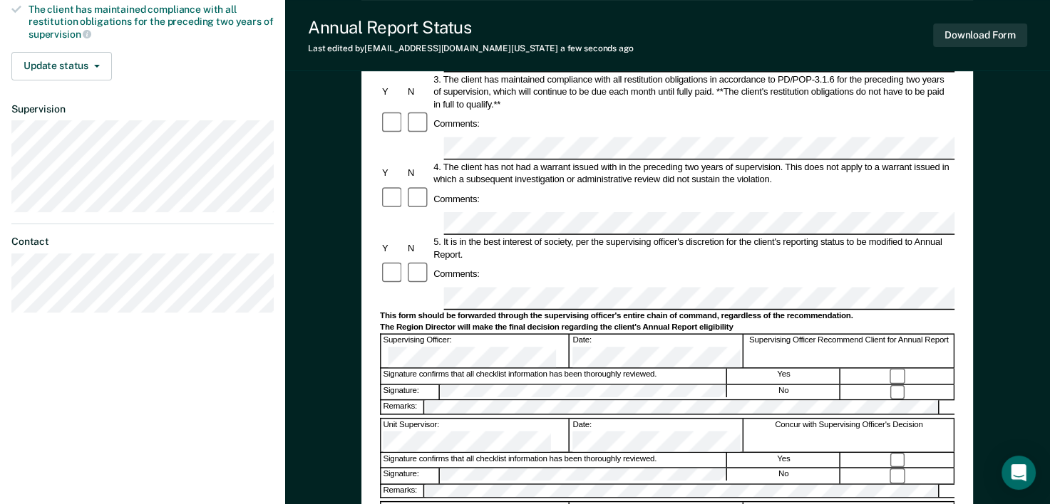
scroll to position [357, 0]
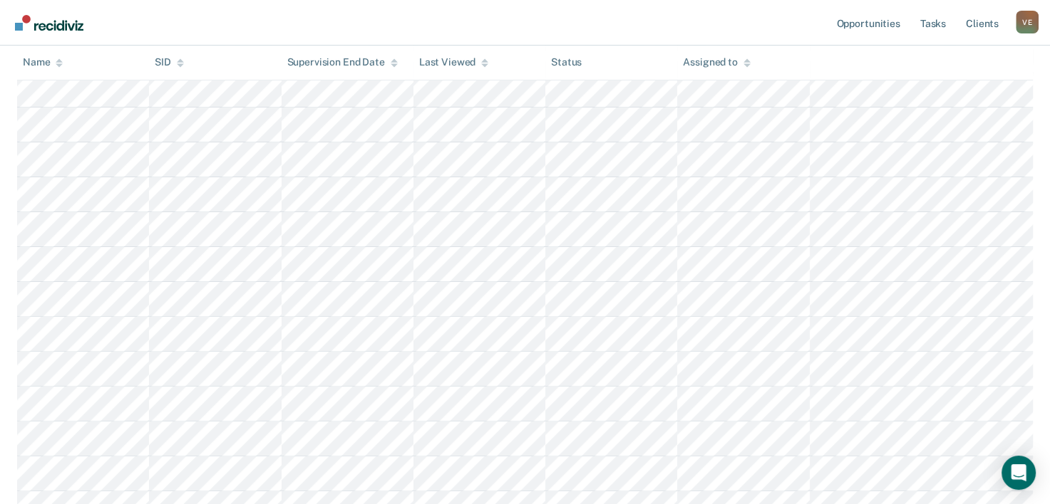
scroll to position [703, 0]
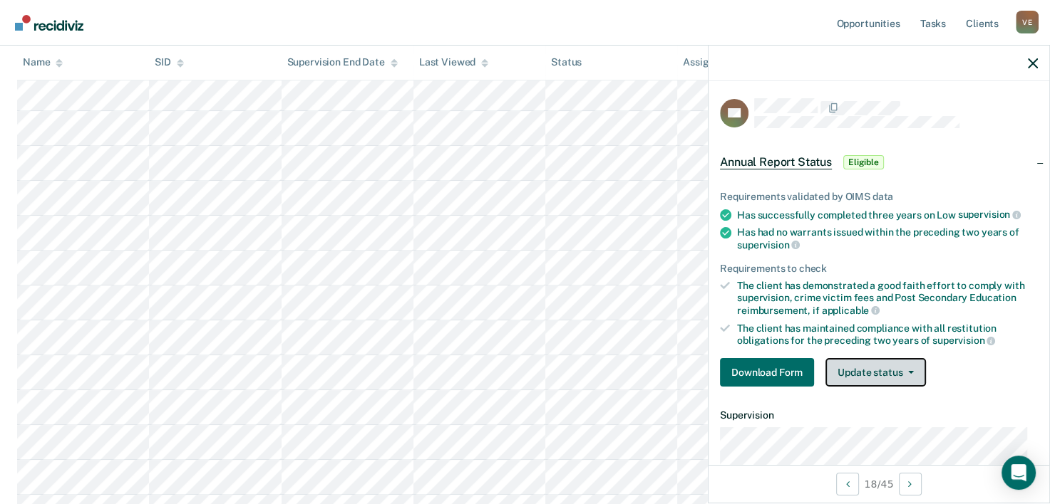
click at [912, 371] on button "Update status" at bounding box center [875, 372] width 100 height 29
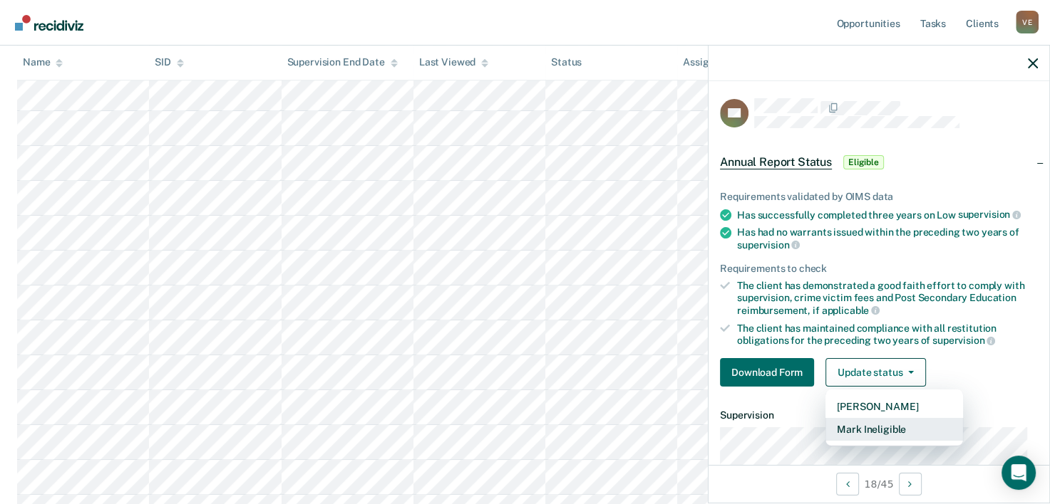
click at [909, 427] on button "Mark Ineligible" at bounding box center [894, 429] width 138 height 23
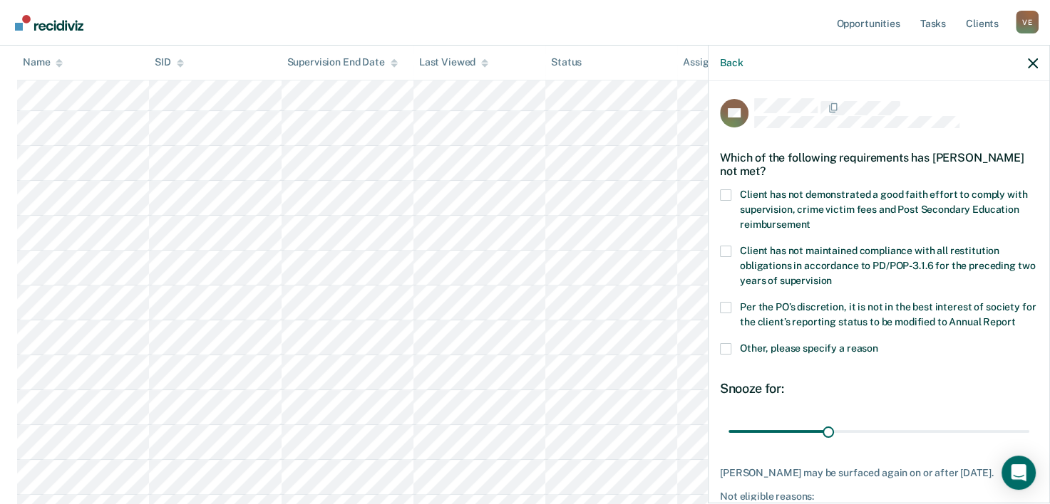
click at [724, 191] on span at bounding box center [725, 195] width 11 height 11
click at [810, 219] on input "Client has not demonstrated a good faith effort to comply with supervision, cri…" at bounding box center [810, 219] width 0 height 0
click at [730, 358] on label "Other, please specify a reason" at bounding box center [879, 350] width 318 height 15
click at [878, 343] on input "Other, please specify a reason" at bounding box center [878, 343] width 0 height 0
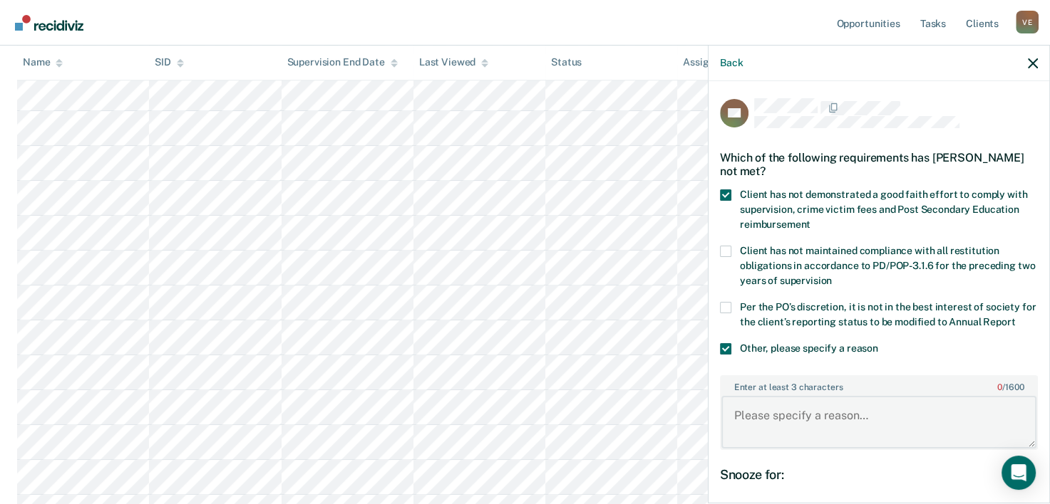
click at [748, 425] on textarea "Enter at least 3 characters 0 / 1600" at bounding box center [878, 422] width 315 height 53
click at [733, 425] on textarea "Enter at least 3 characters 0 / 1600" at bounding box center [878, 422] width 315 height 53
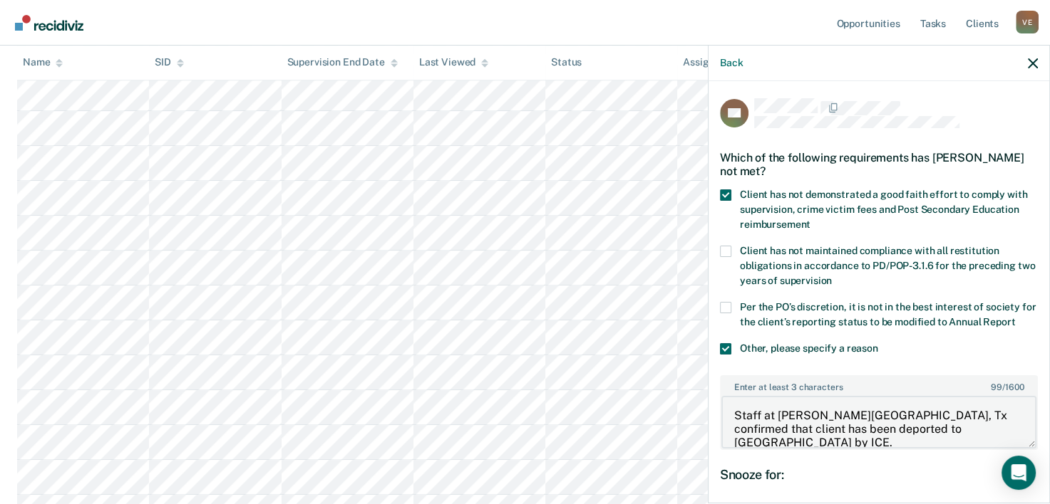
type textarea "Staff at [PERSON_NAME][GEOGRAPHIC_DATA], Tx confirmed that client has been depo…"
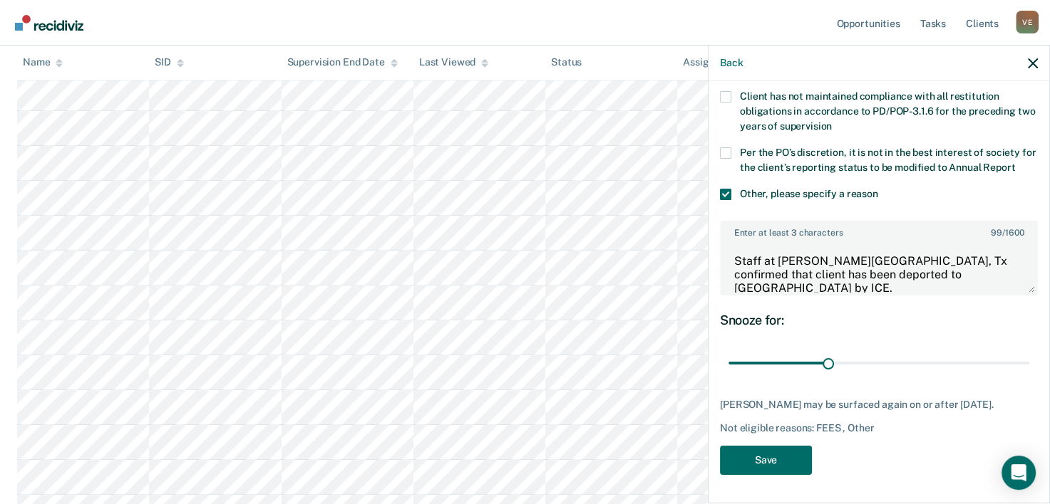
scroll to position [166, 0]
click at [777, 463] on button "Save" at bounding box center [766, 460] width 92 height 29
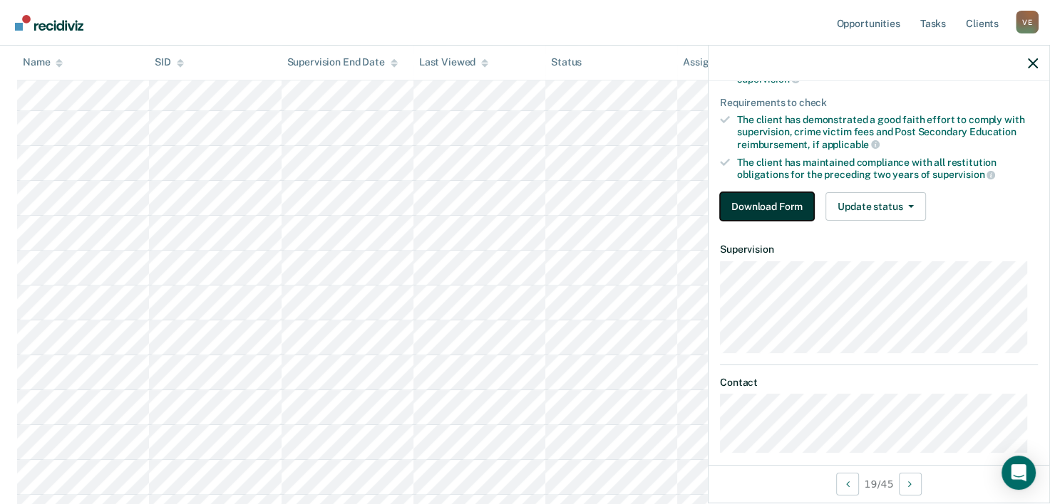
click at [775, 202] on button "Download Form" at bounding box center [767, 206] width 94 height 29
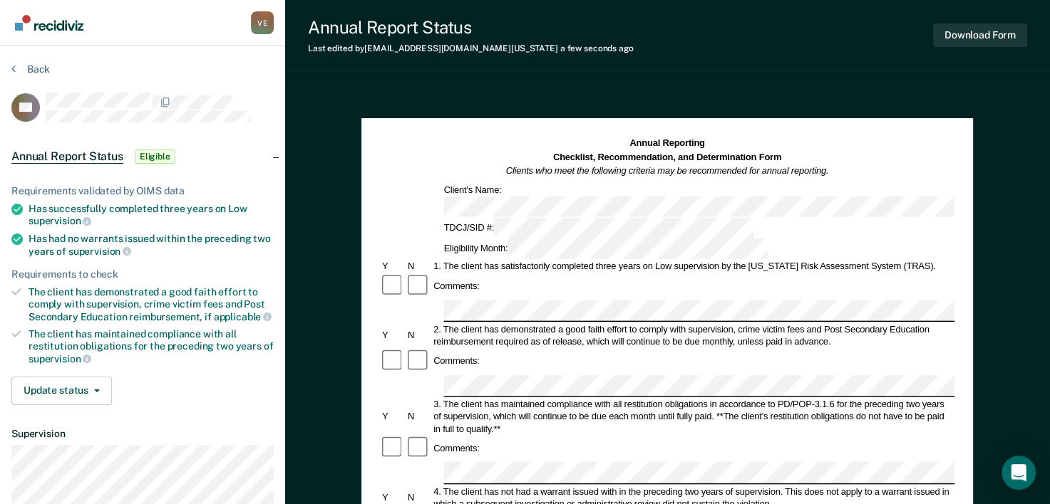
click at [866, 436] on div "Comments:" at bounding box center [667, 449] width 574 height 26
click at [839, 436] on div "Comments:" at bounding box center [667, 449] width 574 height 26
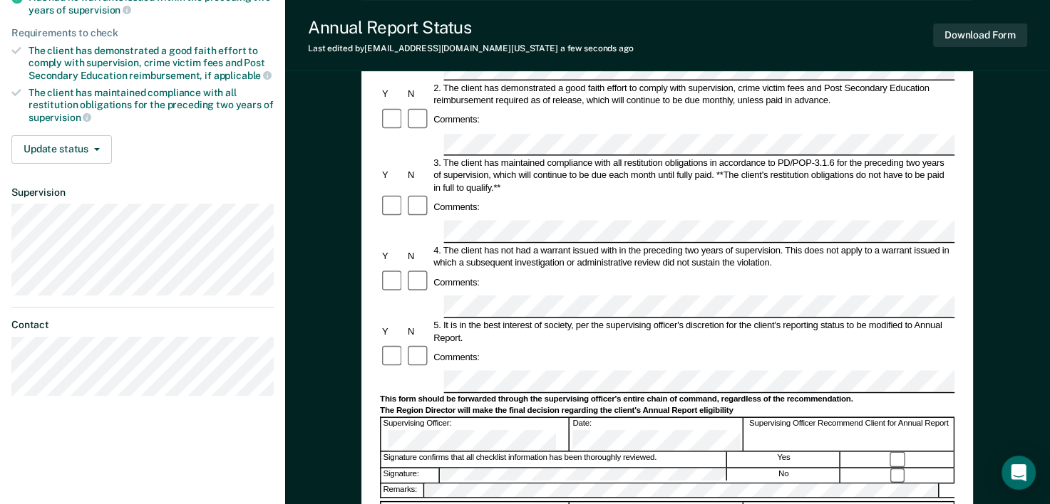
scroll to position [266, 0]
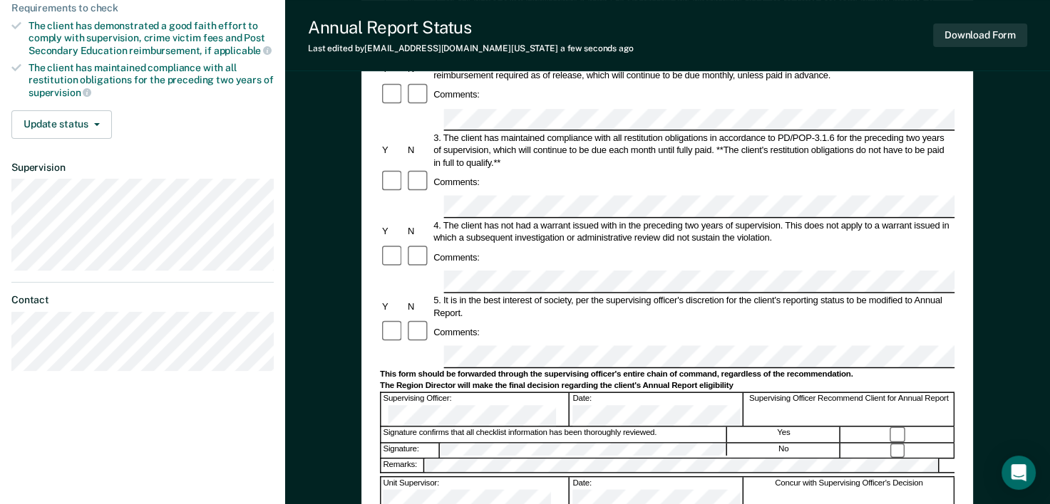
click at [963, 368] on div "Annual Reporting Checklist, Recommendation, and Determination Form Clients who …" at bounding box center [666, 250] width 611 height 797
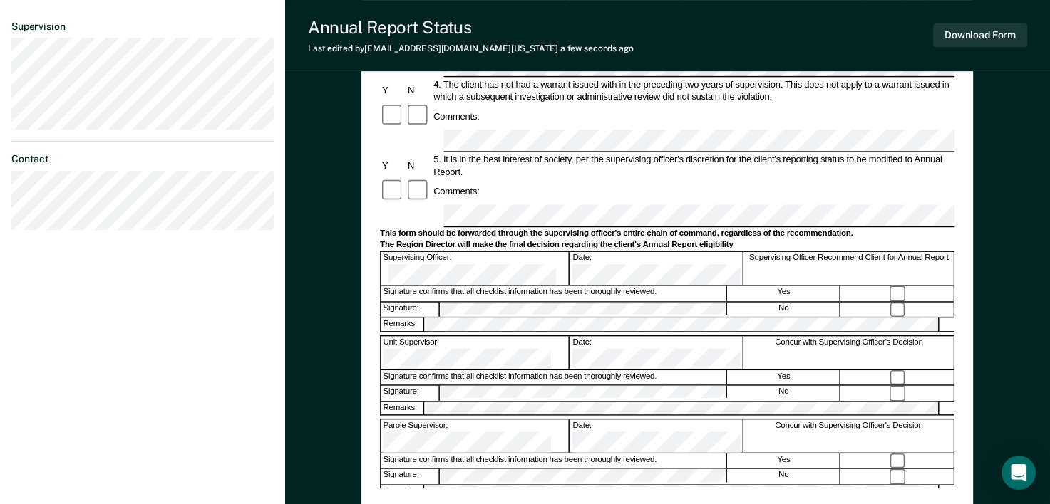
scroll to position [410, 0]
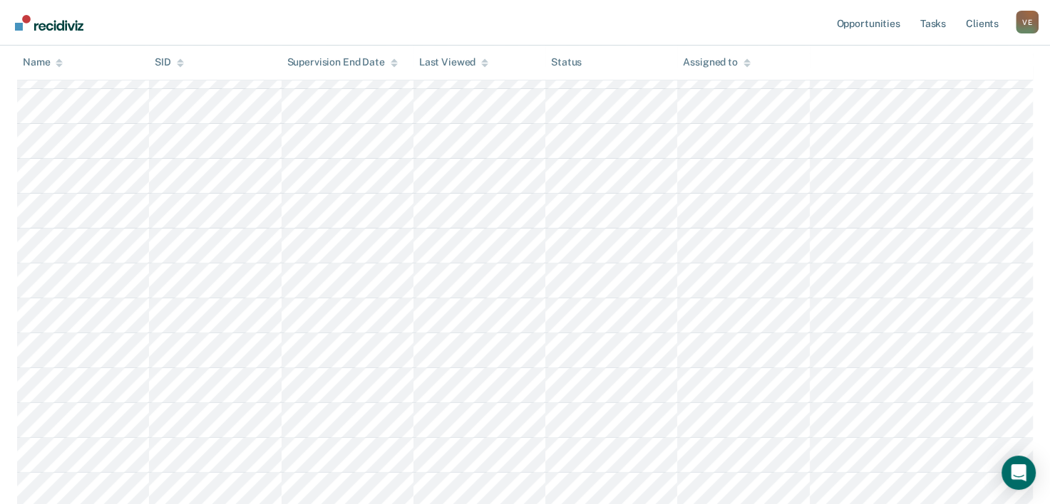
scroll to position [703, 0]
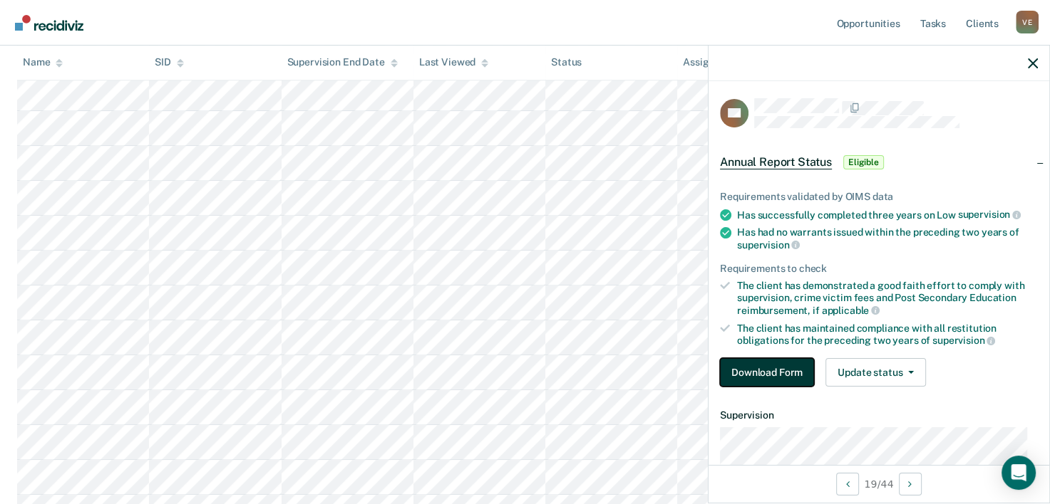
click at [785, 368] on button "Download Form" at bounding box center [767, 372] width 94 height 29
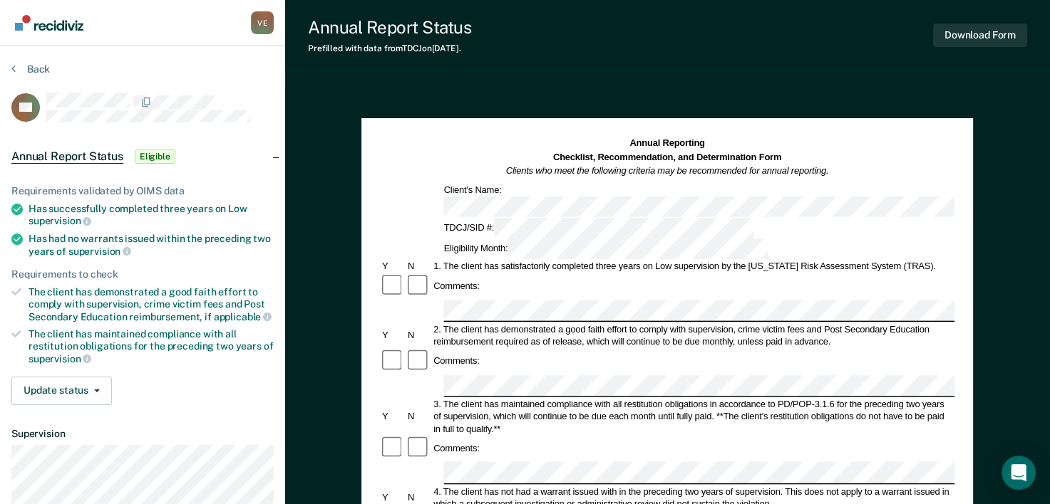
click at [896, 398] on div "3. The client has maintained compliance with all restitution obligations in acc…" at bounding box center [693, 416] width 523 height 37
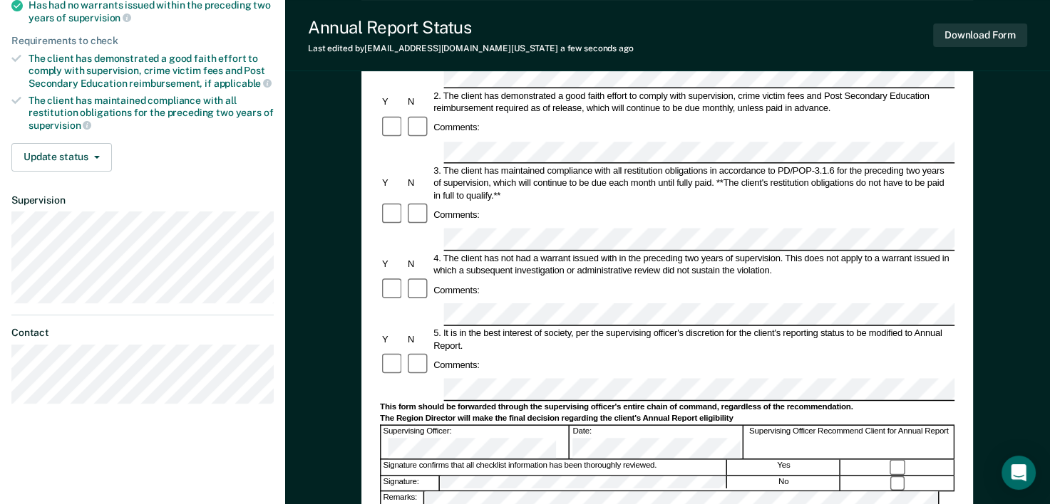
scroll to position [252, 0]
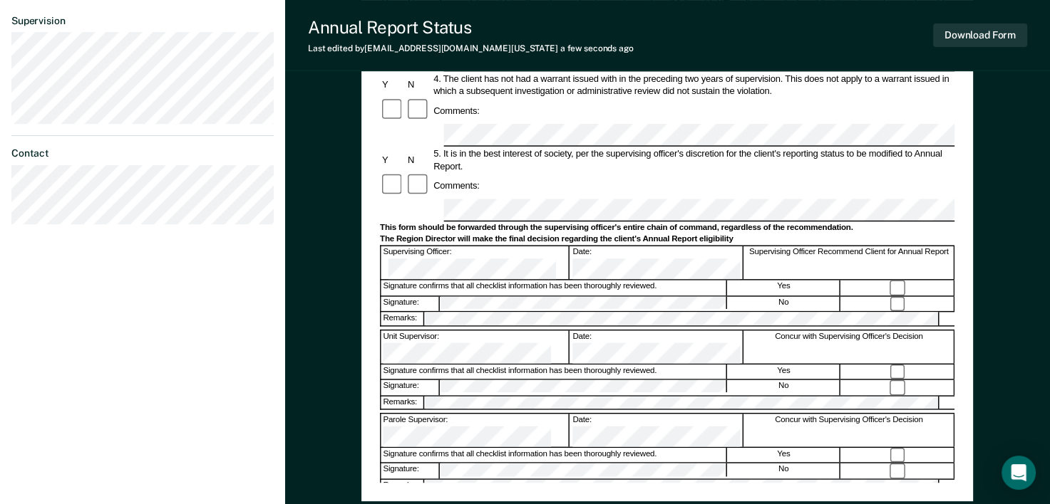
scroll to position [443, 0]
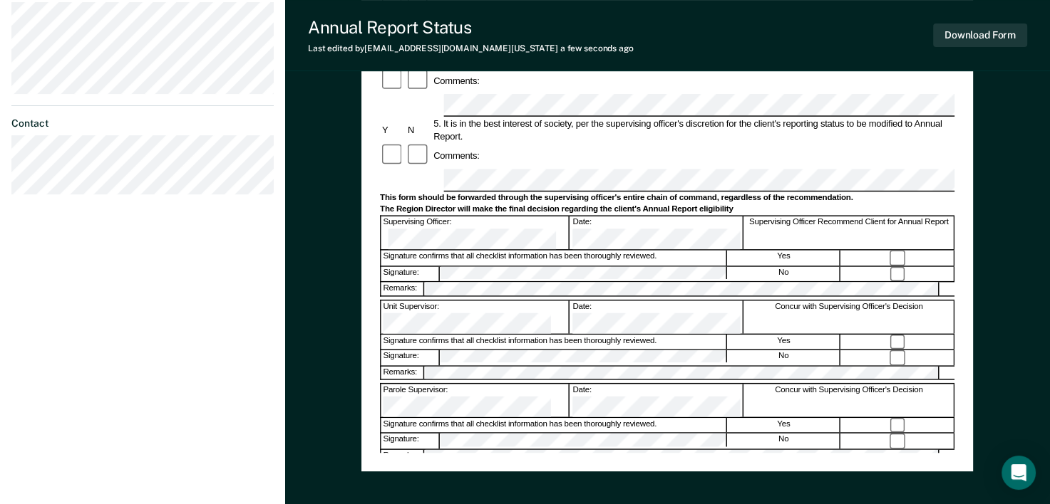
click at [995, 391] on div "Annual Reporting Checklist, Recommendation, and Determination Form Clients who …" at bounding box center [667, 114] width 765 height 938
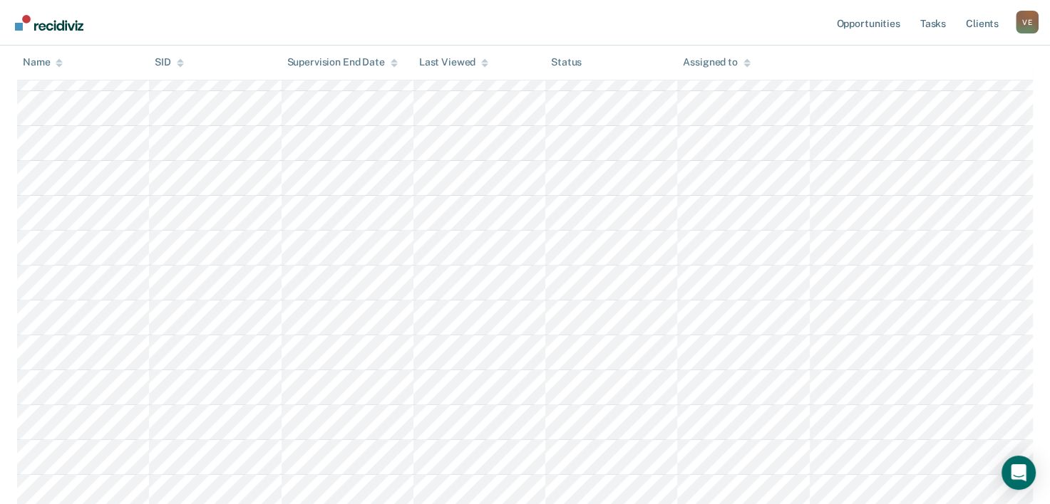
scroll to position [703, 0]
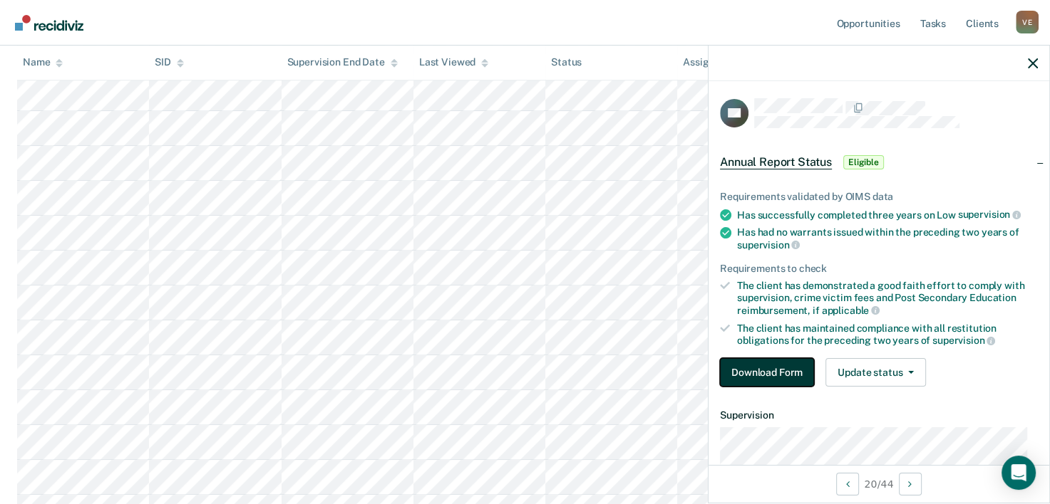
click at [756, 365] on button "Download Form" at bounding box center [767, 372] width 94 height 29
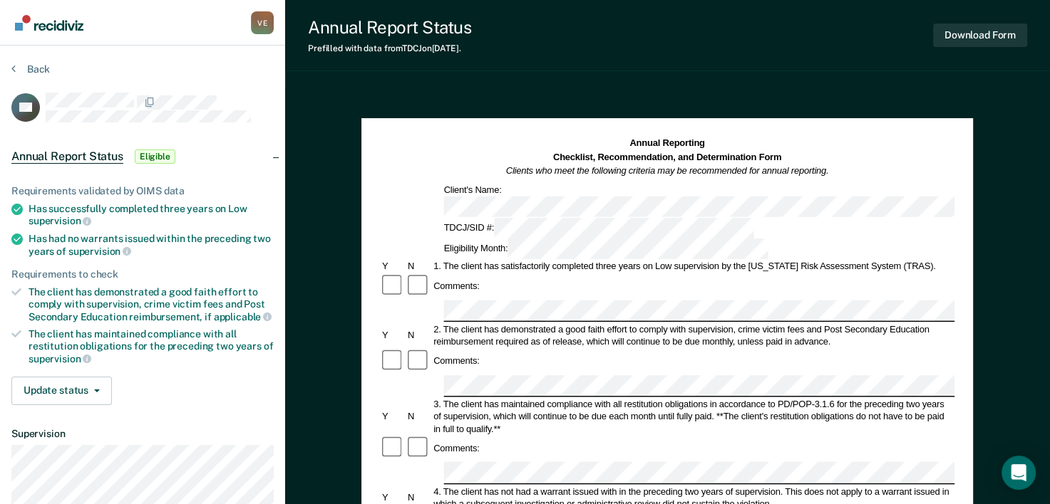
click at [493, 274] on div "Comments:" at bounding box center [667, 287] width 574 height 26
click at [838, 323] on div "2. The client has demonstrated a good faith effort to comply with supervision, …" at bounding box center [693, 335] width 523 height 25
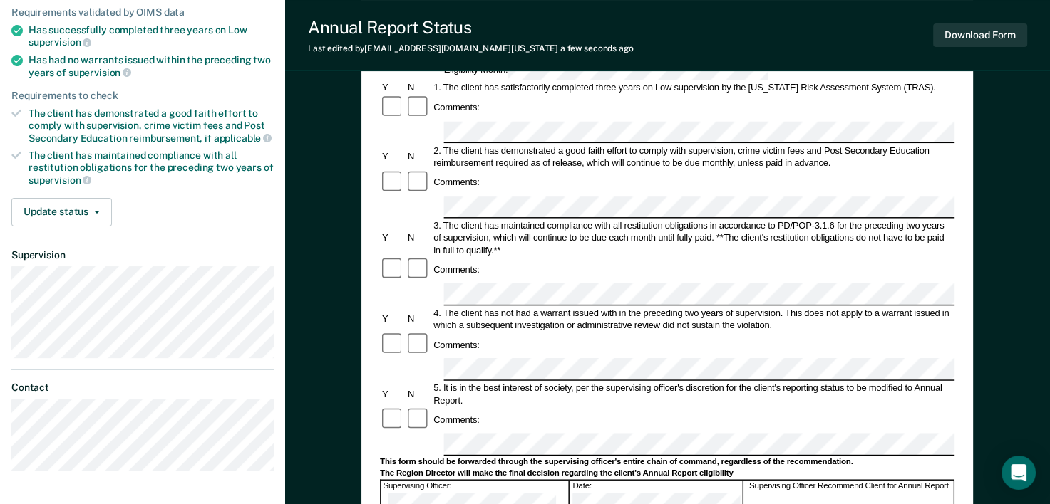
scroll to position [183, 0]
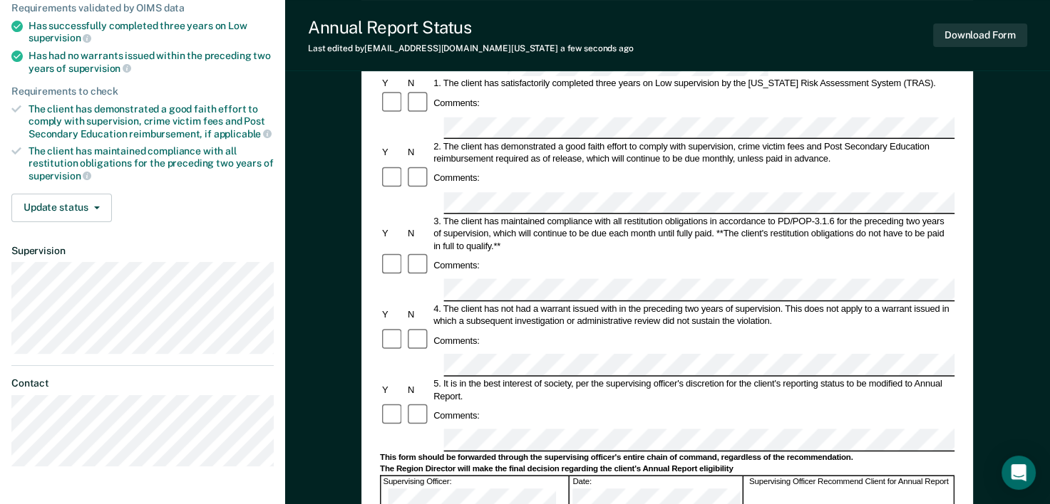
click at [785, 403] on div "Comments:" at bounding box center [667, 416] width 574 height 26
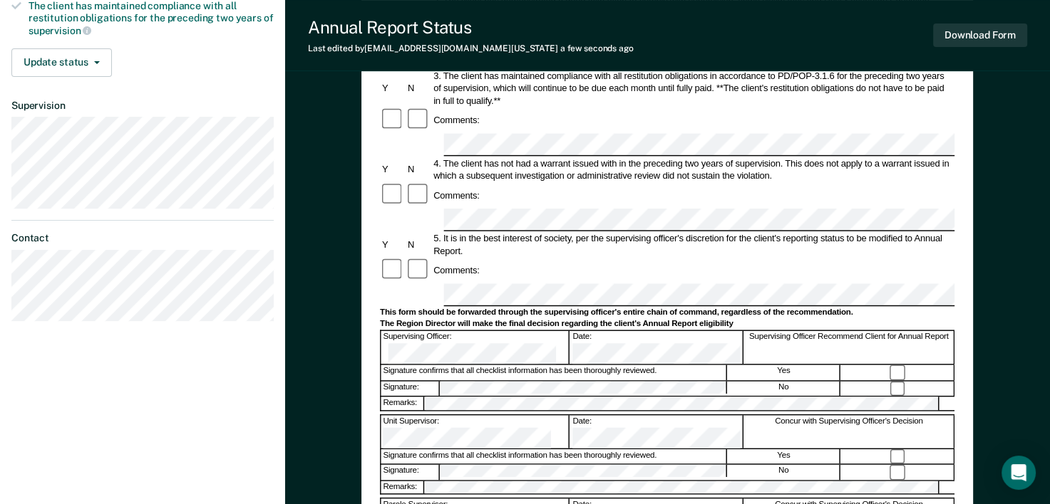
scroll to position [331, 0]
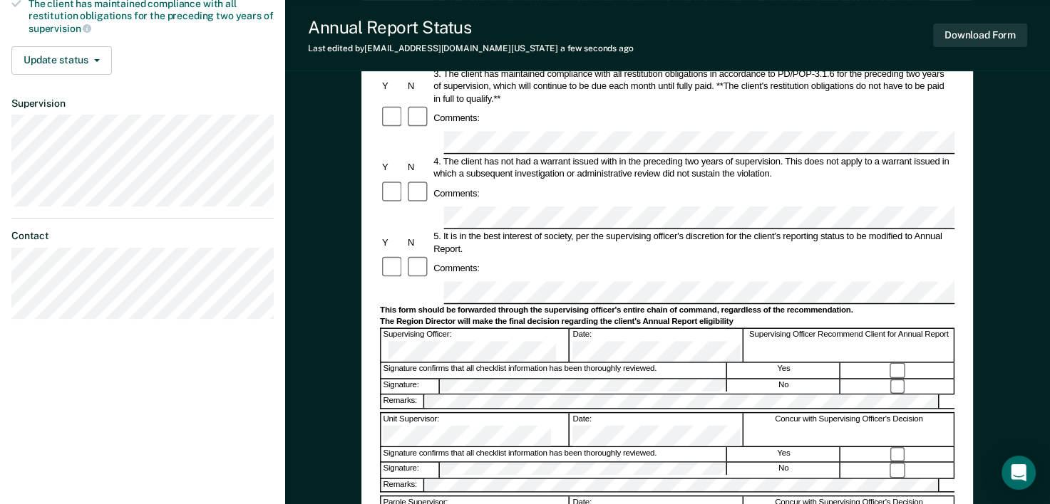
click at [735, 463] on div "No" at bounding box center [783, 470] width 113 height 15
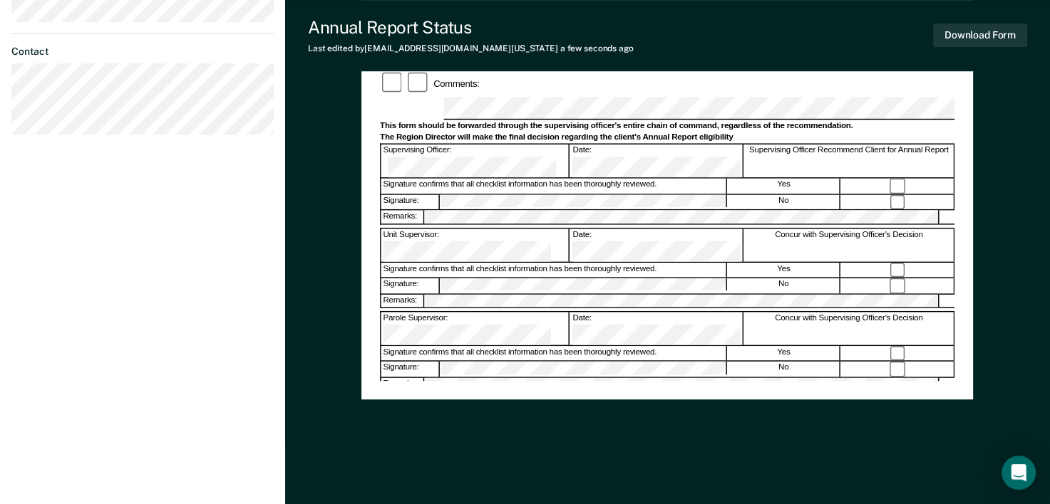
scroll to position [522, 0]
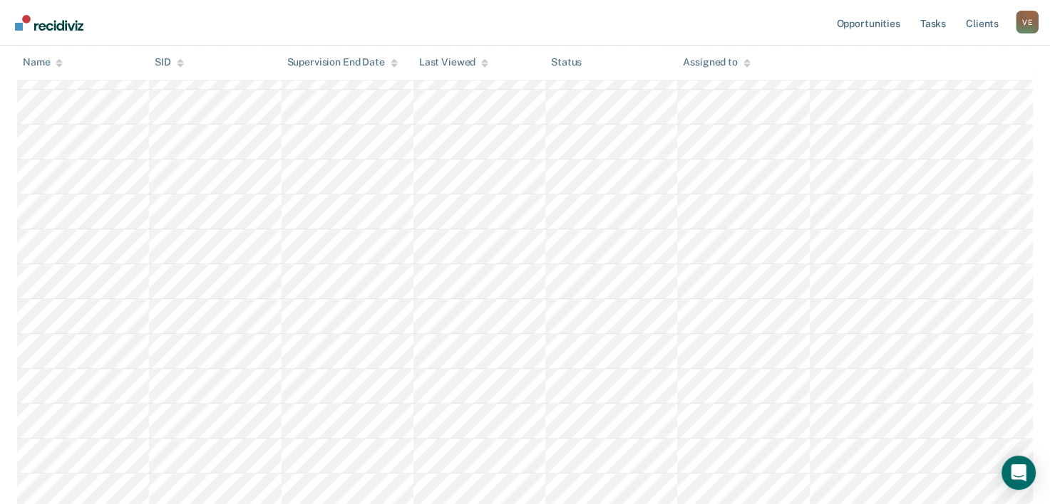
scroll to position [1083, 0]
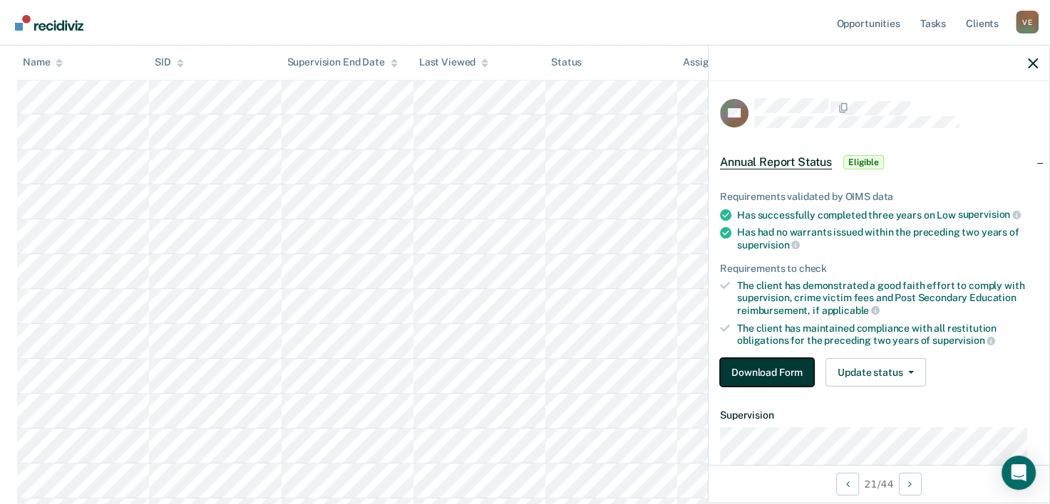
click at [779, 373] on button "Download Form" at bounding box center [767, 372] width 94 height 29
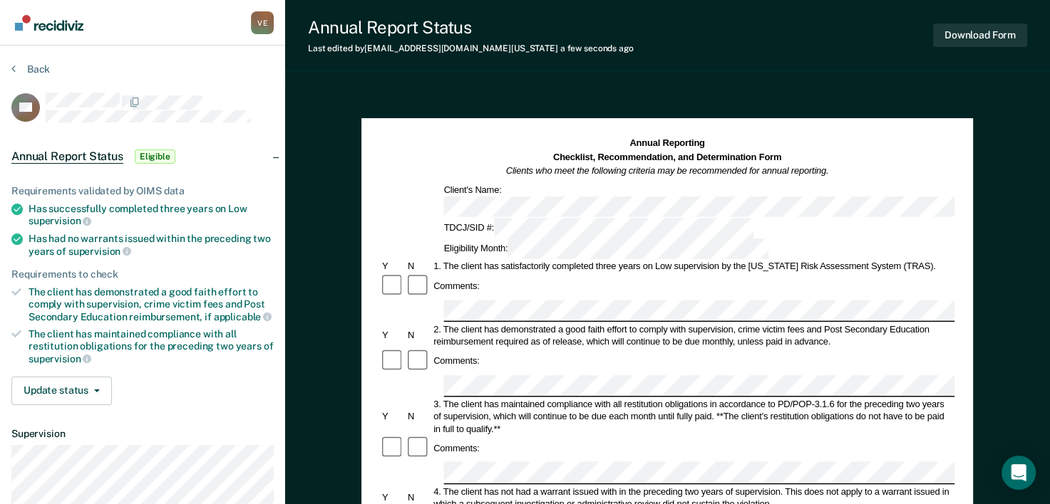
click at [794, 398] on div "3. The client has maintained compliance with all restitution obligations in acc…" at bounding box center [693, 416] width 523 height 37
click at [780, 436] on div "Comments:" at bounding box center [667, 449] width 574 height 26
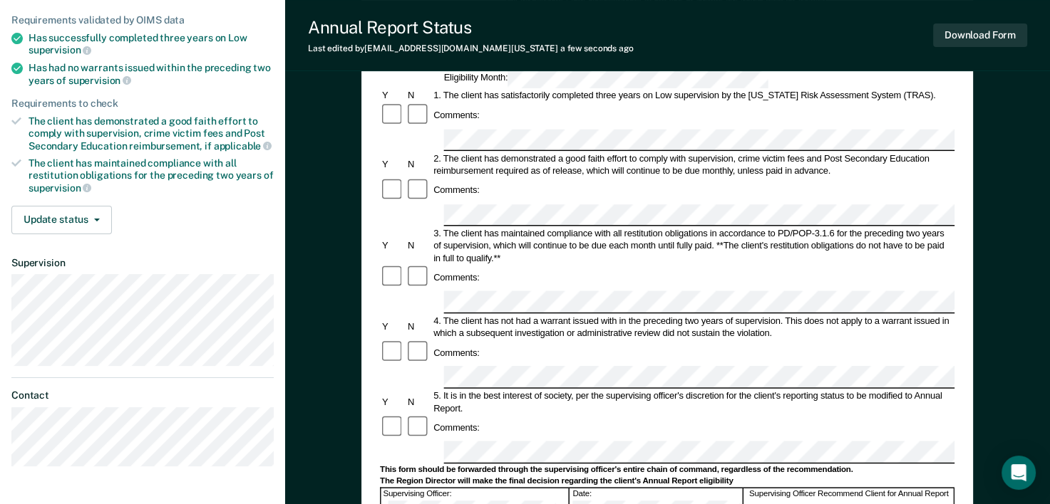
scroll to position [190, 0]
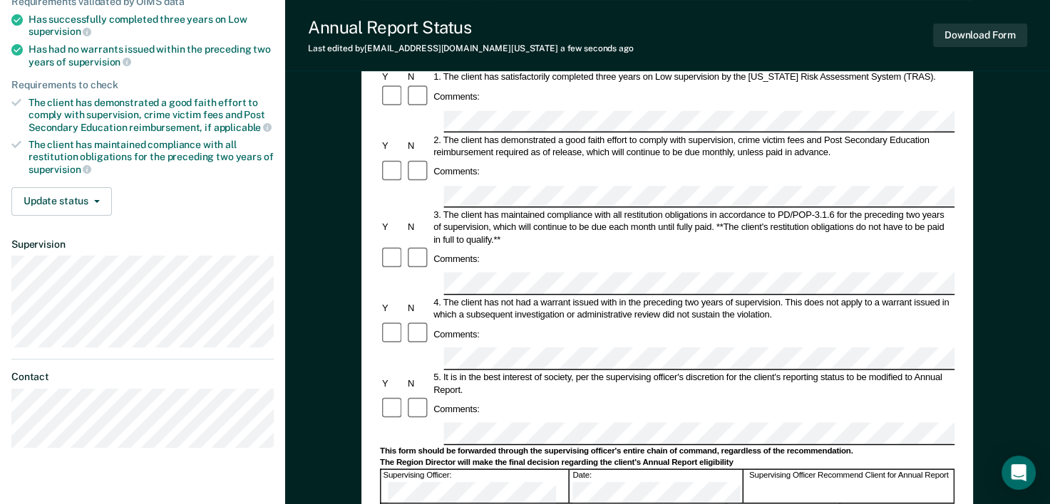
click at [842, 457] on div "The Region Director will make the final decision regarding the client's Annual …" at bounding box center [667, 462] width 574 height 11
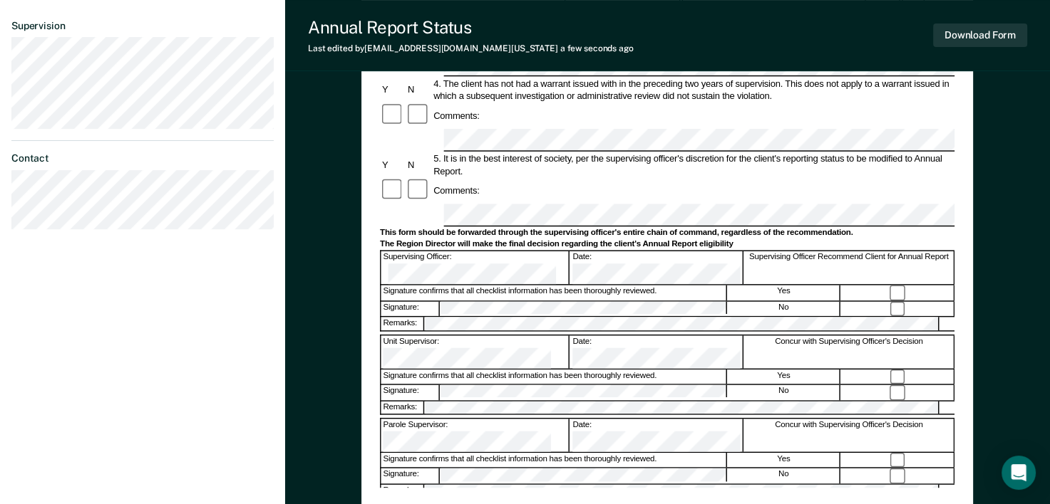
scroll to position [418, 0]
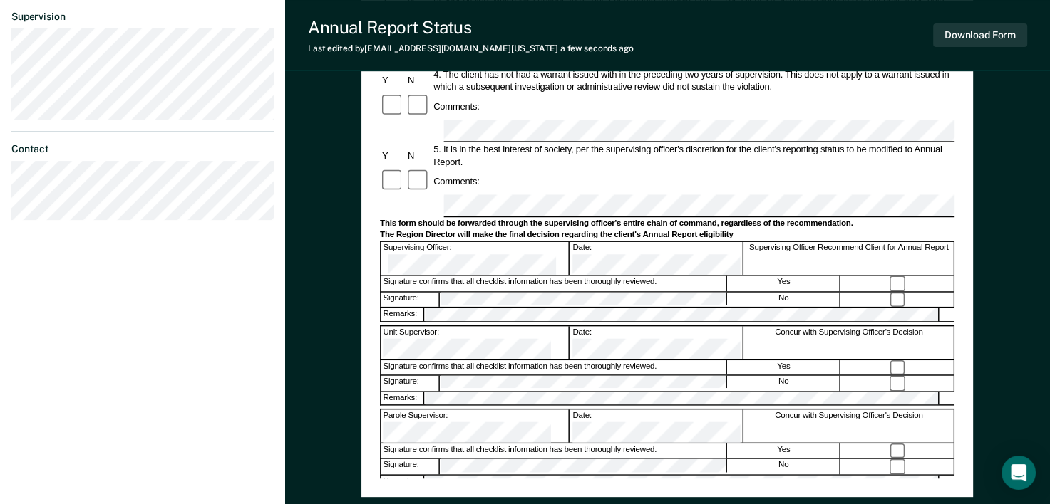
click at [744, 494] on div "Concur with Supervising Officer's Decision" at bounding box center [849, 510] width 210 height 33
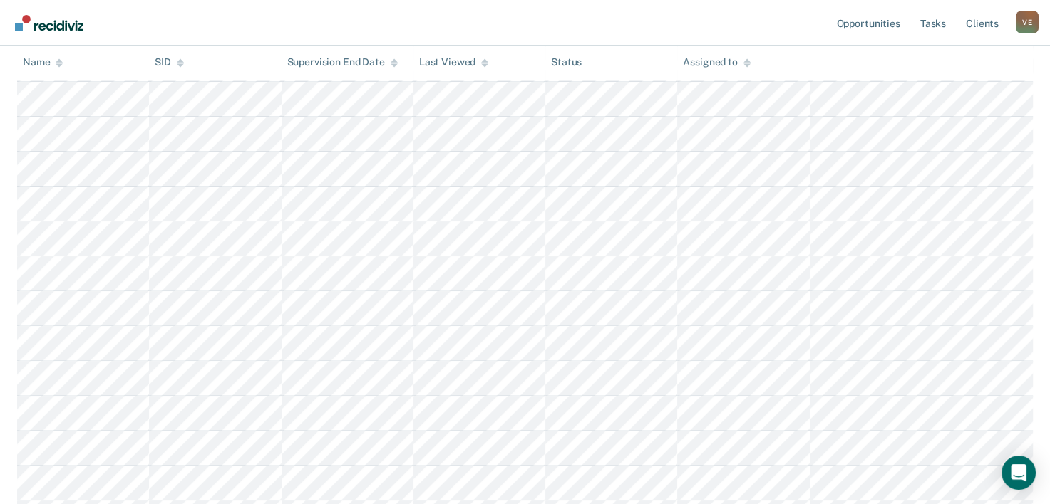
scroll to position [1083, 0]
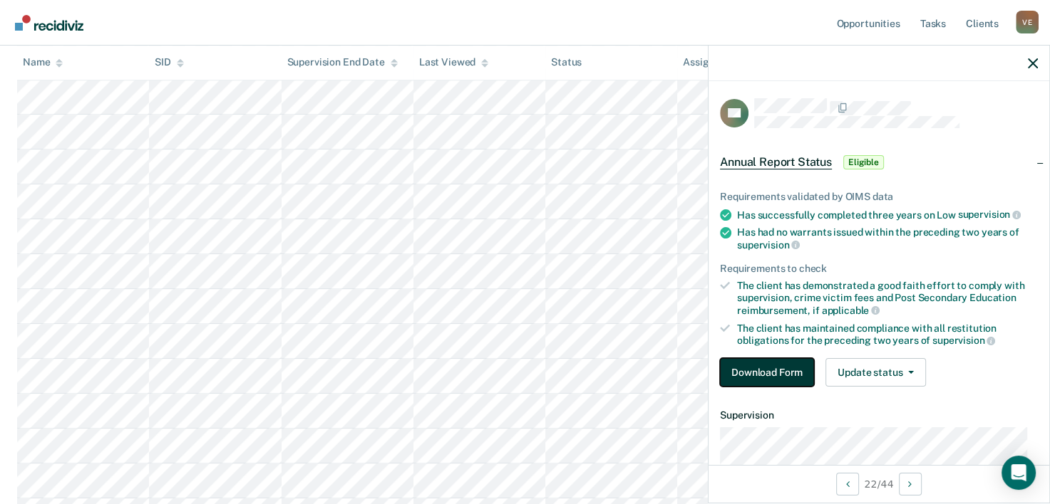
click at [784, 369] on button "Download Form" at bounding box center [767, 372] width 94 height 29
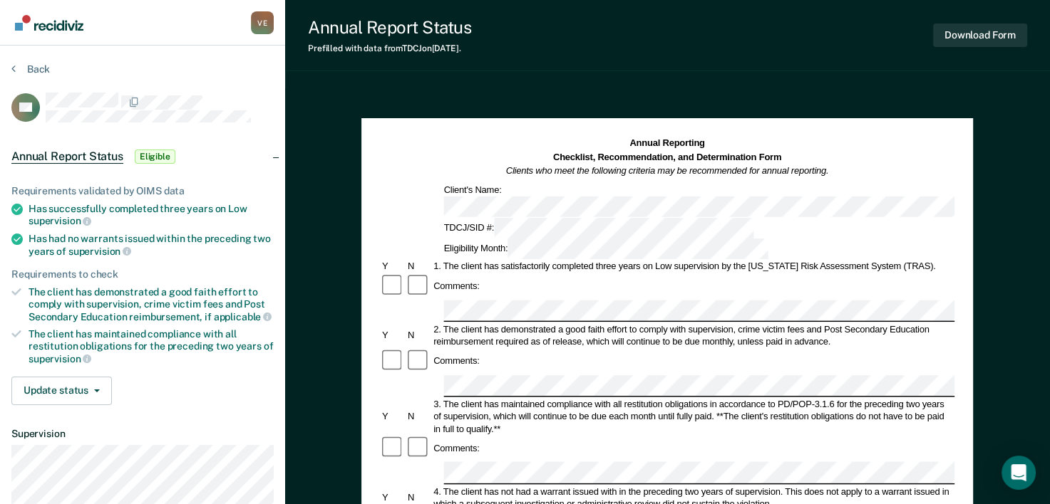
click at [780, 398] on div "3. The client has maintained compliance with all restitution obligations in acc…" at bounding box center [693, 416] width 523 height 37
click at [764, 398] on div "3. The client has maintained compliance with all restitution obligations in acc…" at bounding box center [693, 416] width 523 height 37
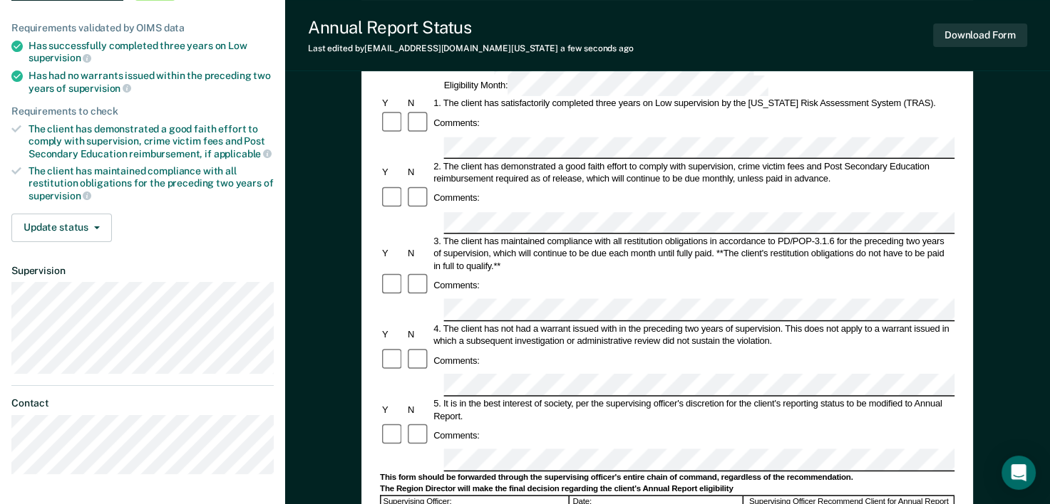
scroll to position [171, 0]
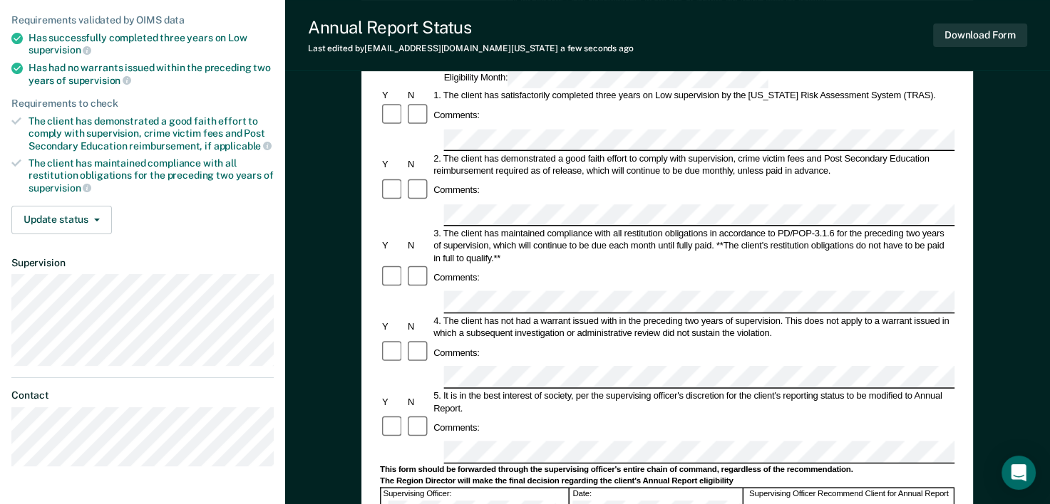
click at [790, 476] on div "The Region Director will make the final decision regarding the client's Annual …" at bounding box center [667, 481] width 574 height 11
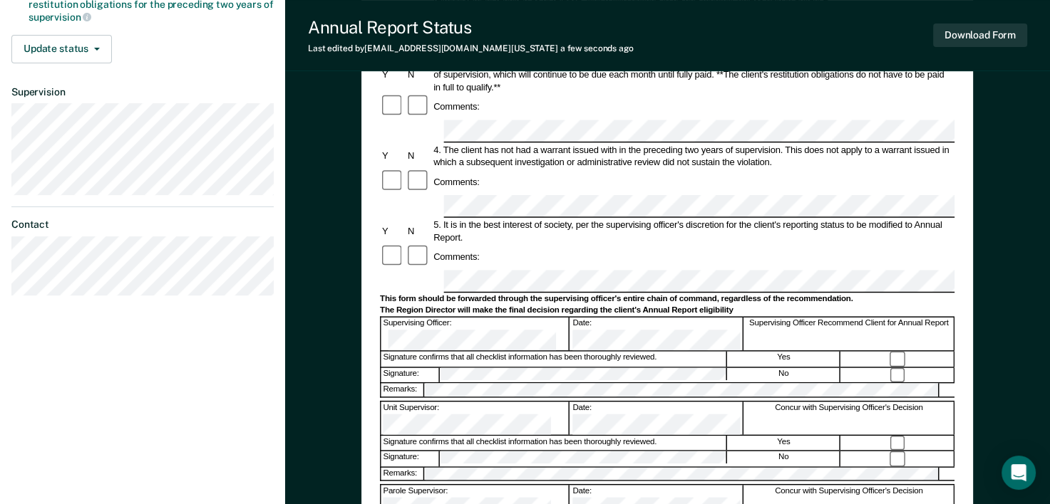
scroll to position [380, 0]
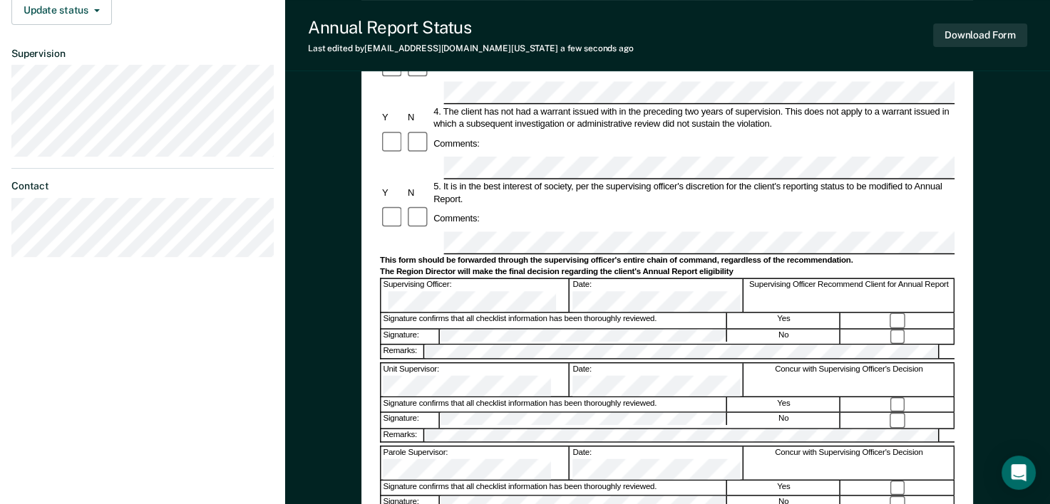
click at [744, 447] on div "Concur with Supervising Officer's Decision" at bounding box center [849, 463] width 210 height 33
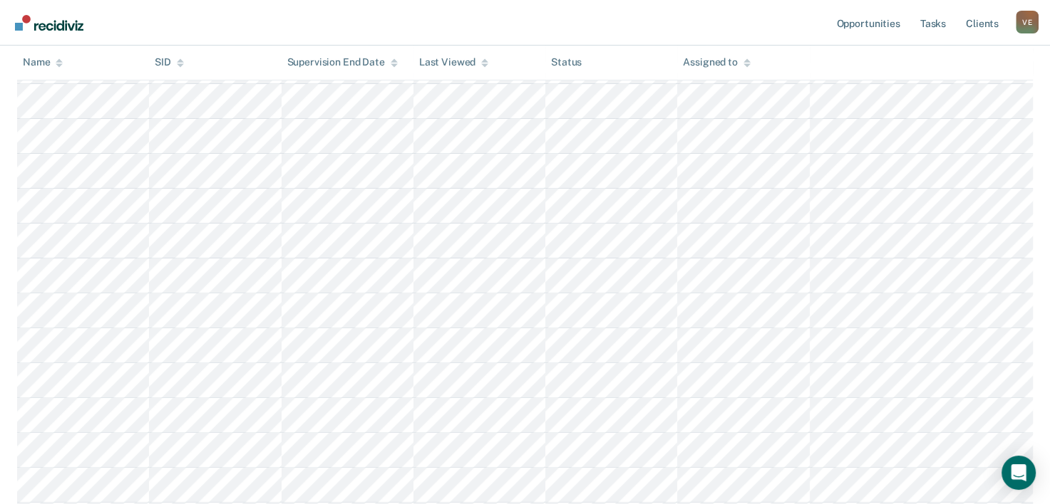
scroll to position [1083, 0]
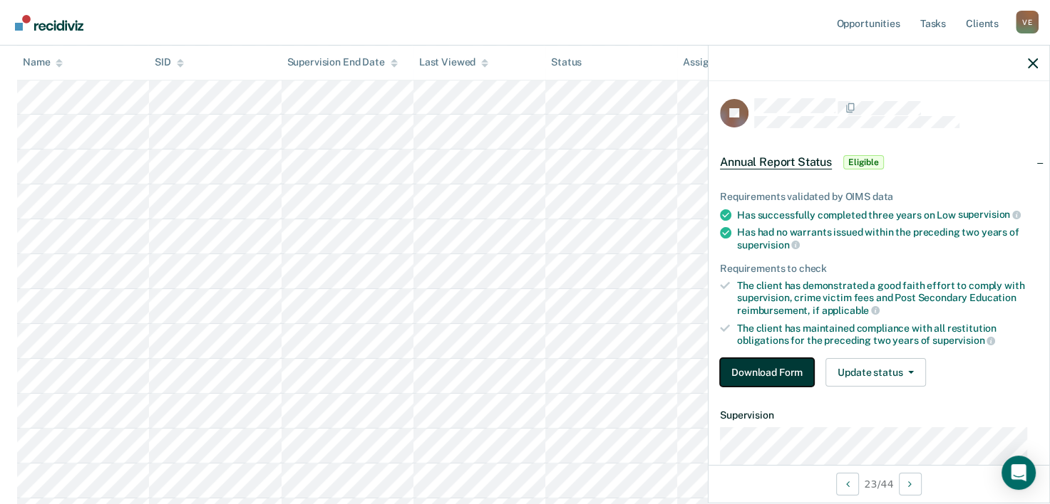
click at [775, 368] on button "Download Form" at bounding box center [767, 372] width 94 height 29
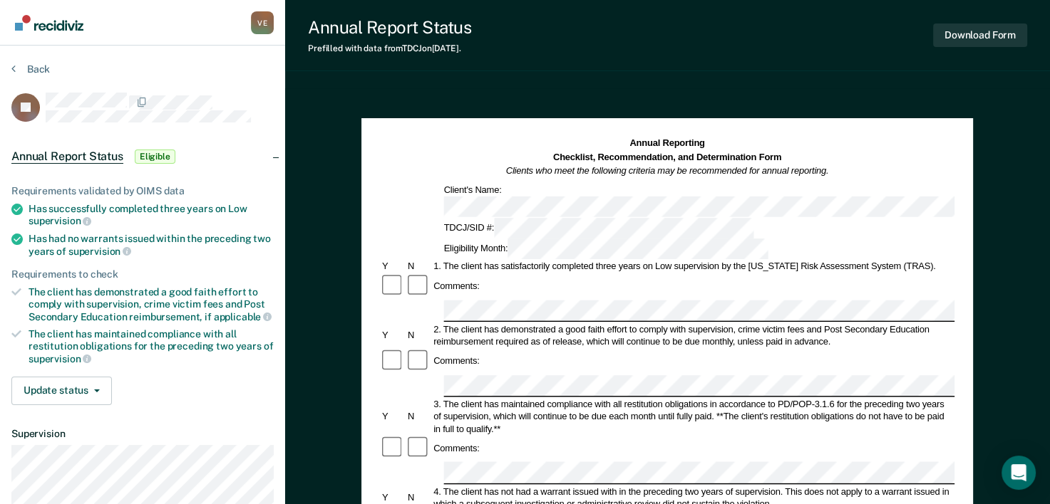
click at [807, 398] on div "3. The client has maintained compliance with all restitution obligations in acc…" at bounding box center [693, 416] width 523 height 37
click at [770, 436] on div "Comments:" at bounding box center [667, 449] width 574 height 26
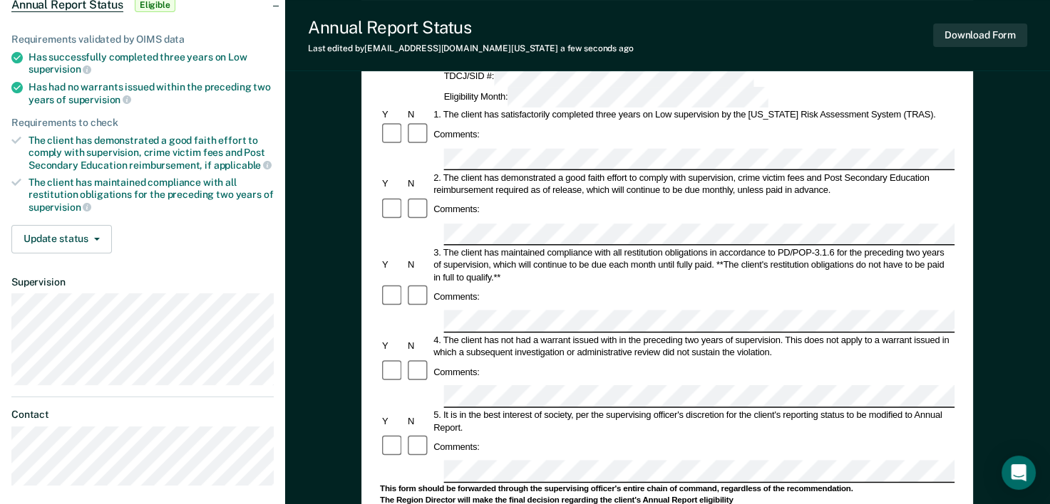
scroll to position [218, 0]
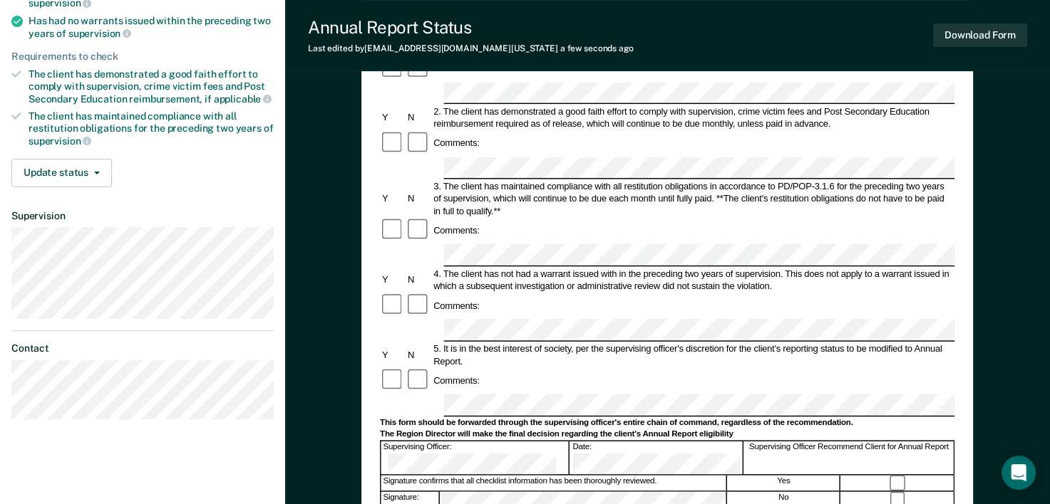
drag, startPoint x: 889, startPoint y: 347, endPoint x: 905, endPoint y: 347, distance: 15.7
click at [905, 476] on div at bounding box center [897, 483] width 113 height 15
click at [821, 492] on div "No" at bounding box center [783, 499] width 113 height 15
click at [800, 492] on div "No" at bounding box center [783, 499] width 113 height 15
click at [883, 368] on div "Comments:" at bounding box center [667, 381] width 574 height 26
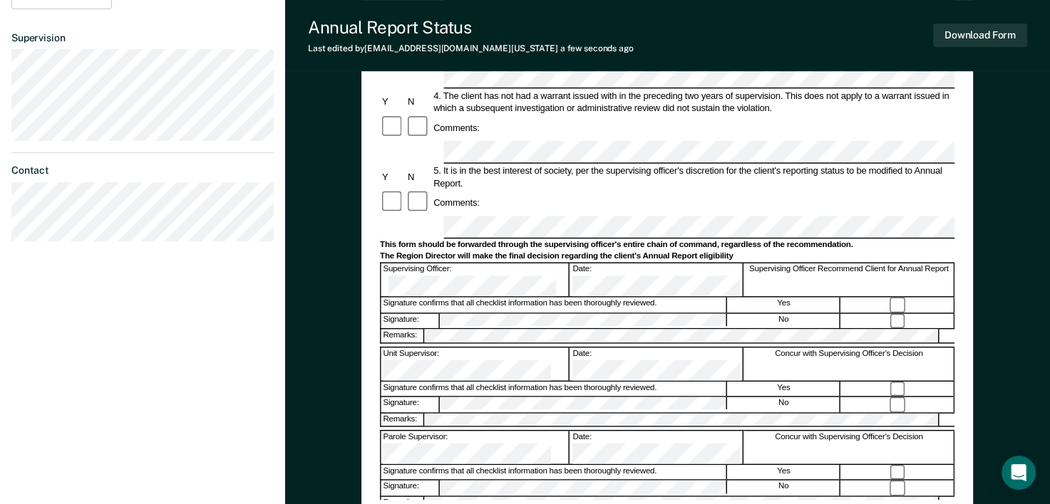
scroll to position [405, 0]
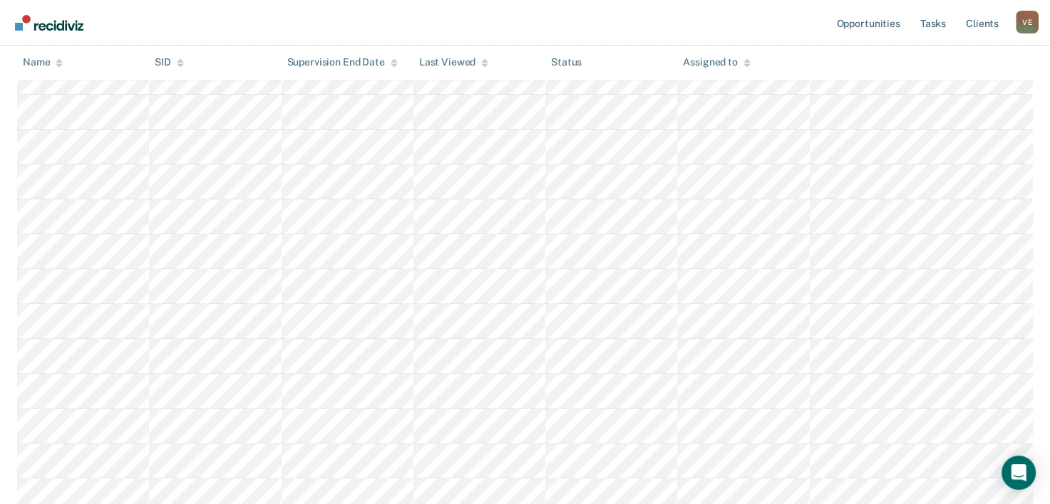
scroll to position [1083, 0]
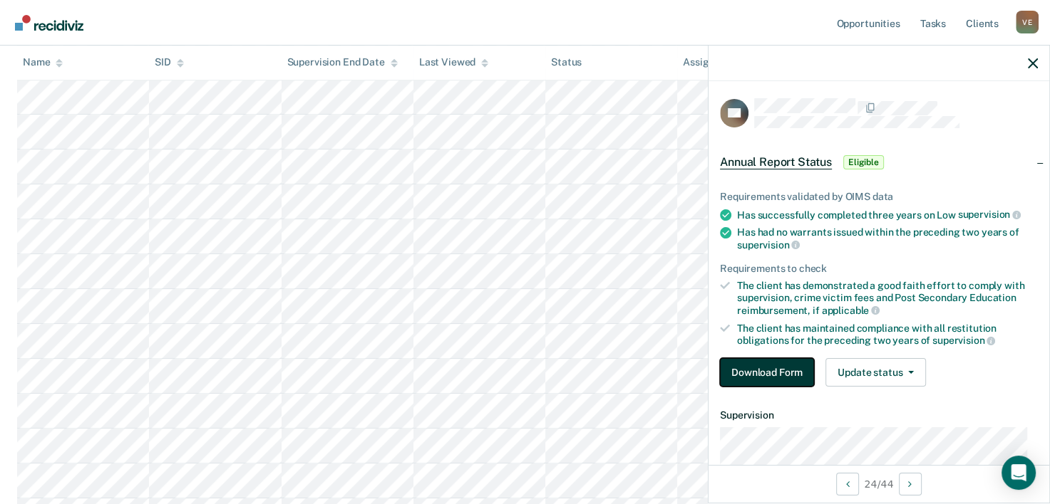
click at [768, 369] on button "Download Form" at bounding box center [767, 372] width 94 height 29
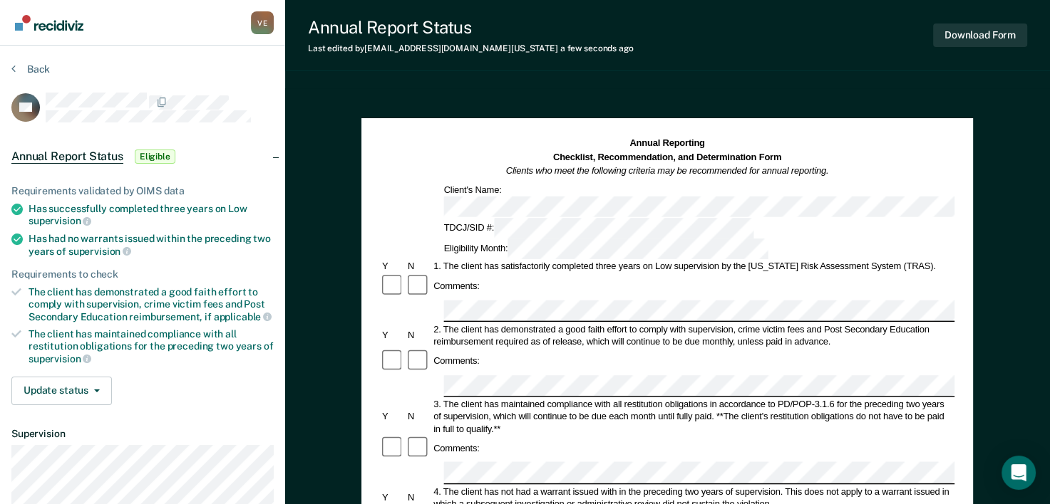
click at [790, 349] on div "Comments:" at bounding box center [667, 362] width 574 height 26
click at [768, 398] on div "3. The client has maintained compliance with all restitution obligations in acc…" at bounding box center [693, 416] width 523 height 37
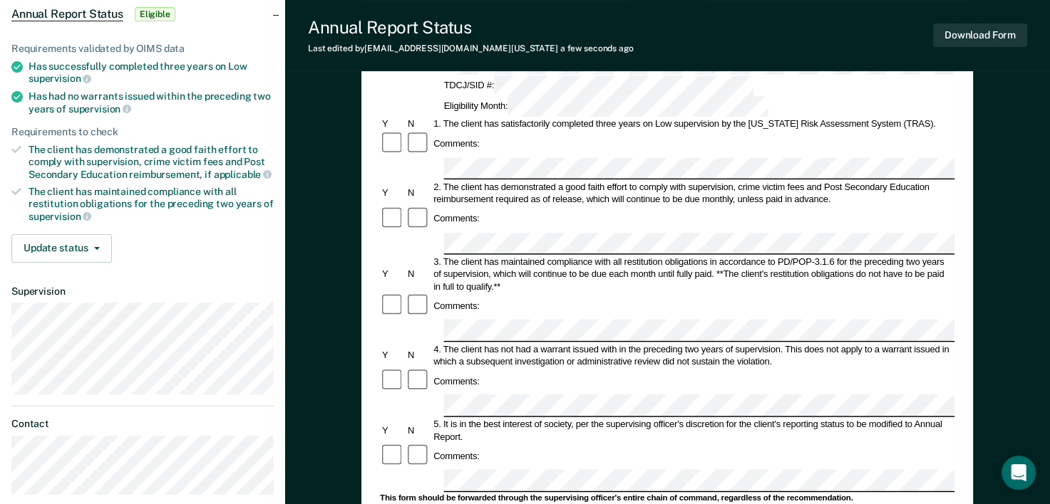
scroll to position [208, 0]
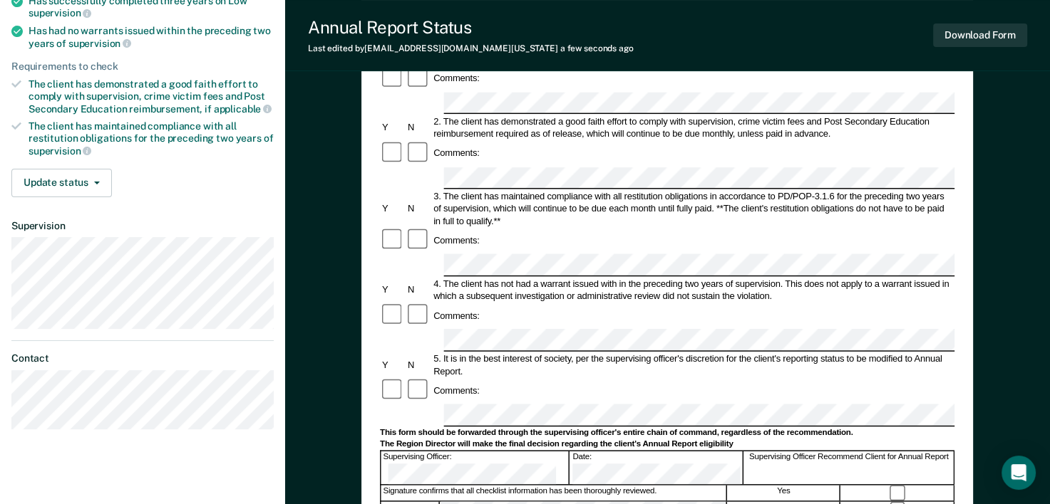
click at [863, 353] on div "5. It is in the best interest of society, per the supervising officer's discret…" at bounding box center [693, 365] width 523 height 25
click at [797, 353] on div "5. It is in the best interest of society, per the supervising officer's discret…" at bounding box center [693, 365] width 523 height 25
click at [800, 353] on div "5. It is in the best interest of society, per the supervising officer's discret…" at bounding box center [693, 365] width 523 height 25
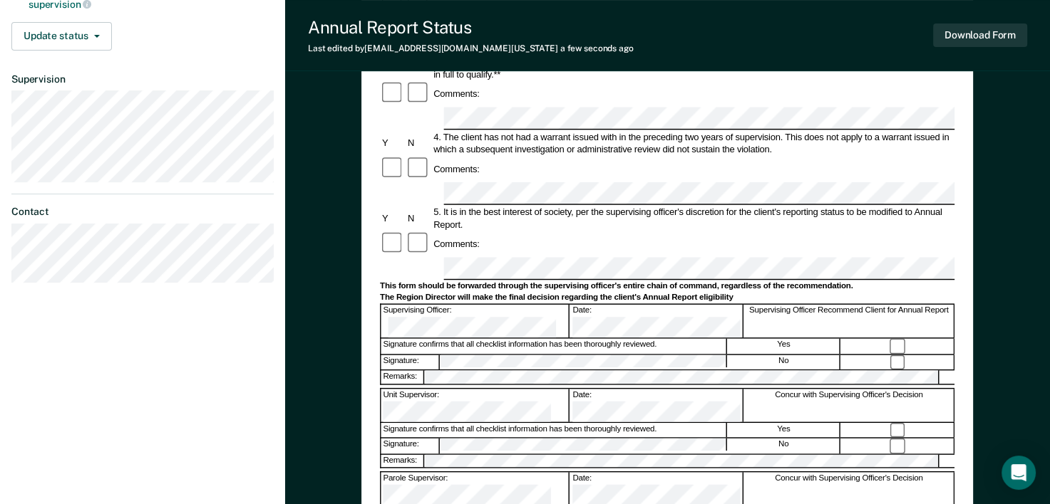
scroll to position [393, 0]
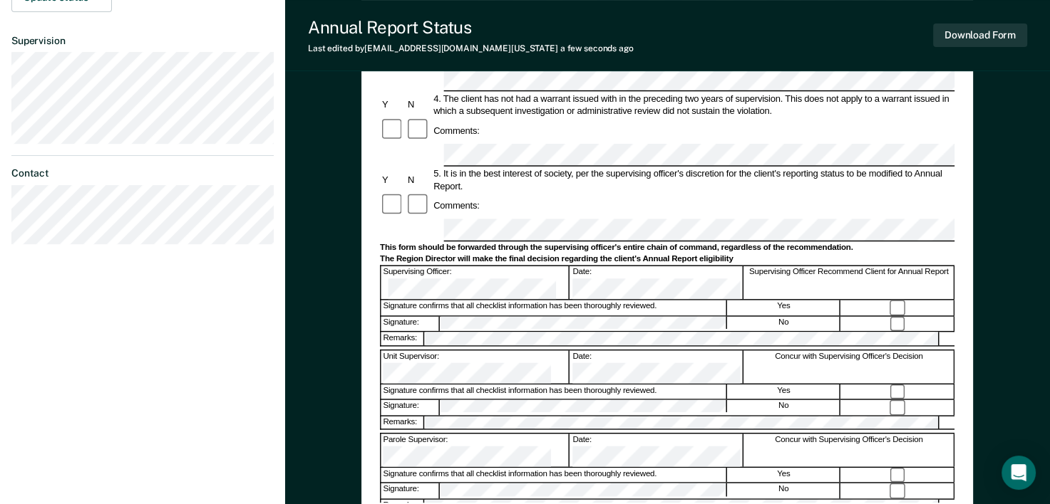
click at [727, 484] on div "No" at bounding box center [783, 491] width 113 height 15
click at [770, 484] on div "No" at bounding box center [783, 491] width 113 height 15
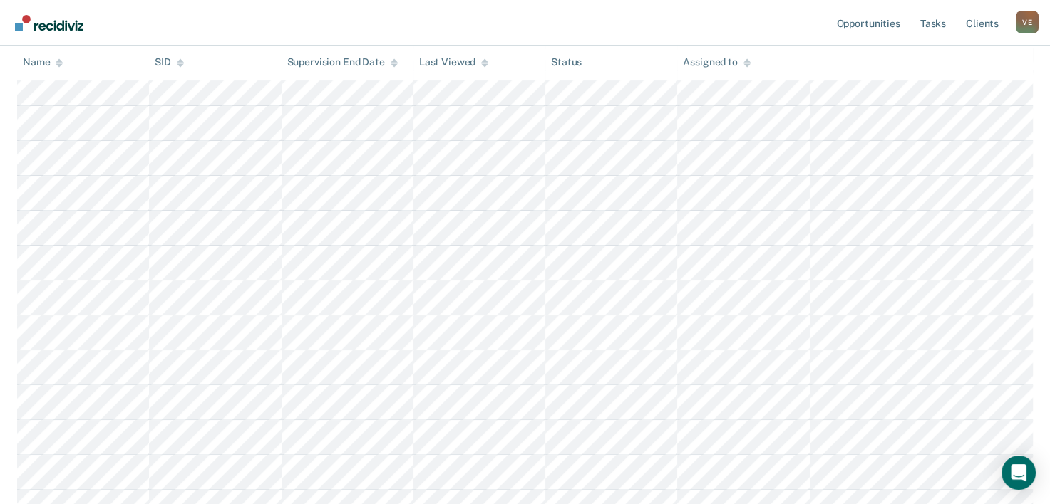
scroll to position [1083, 0]
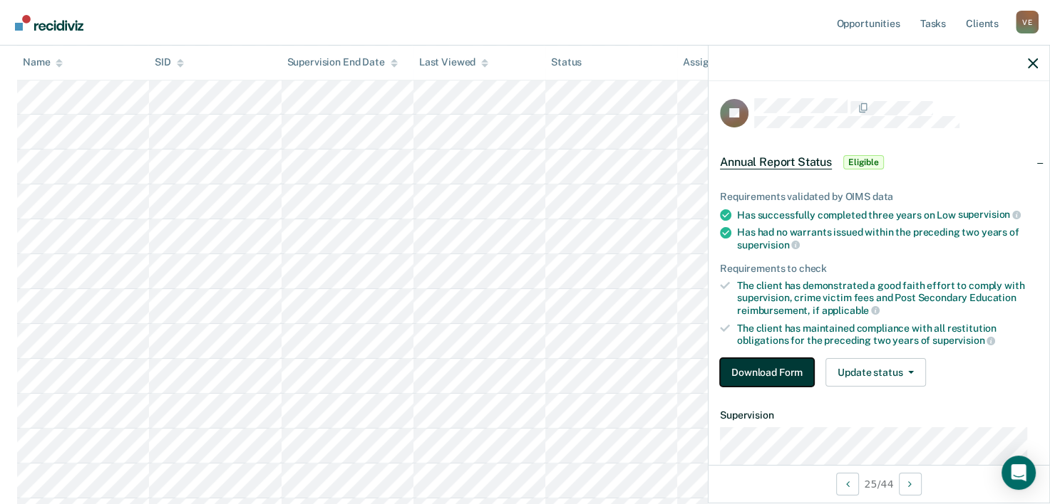
click at [775, 368] on button "Download Form" at bounding box center [767, 372] width 94 height 29
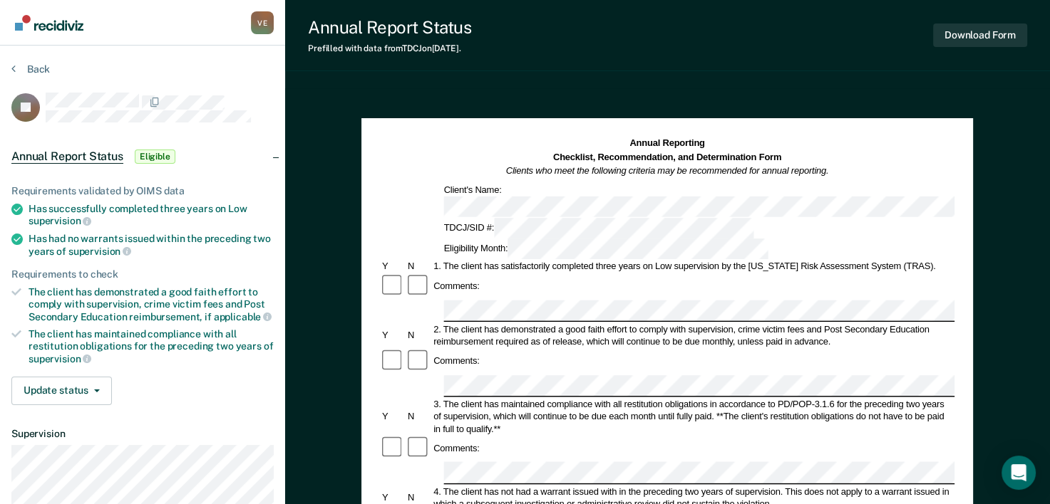
click at [768, 398] on div "3. The client has maintained compliance with all restitution obligations in acc…" at bounding box center [693, 416] width 523 height 37
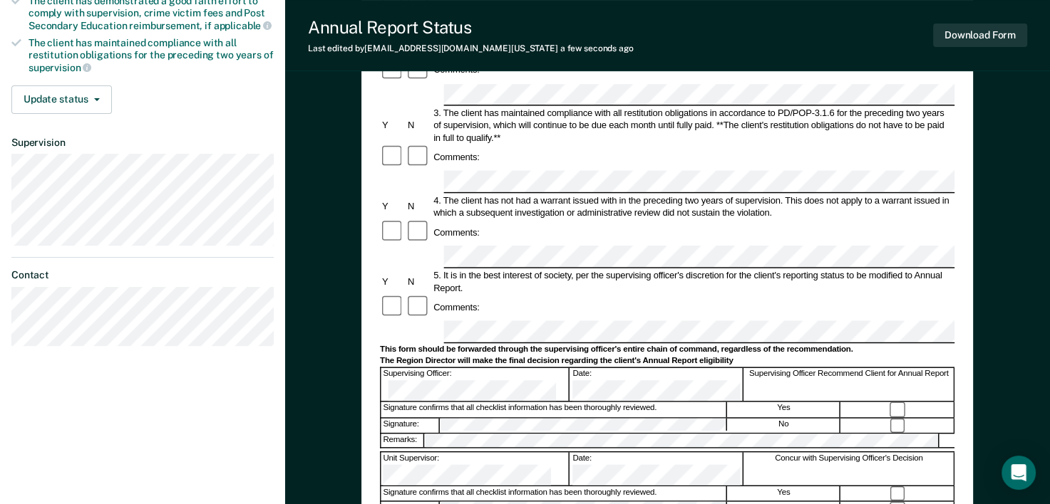
scroll to position [304, 0]
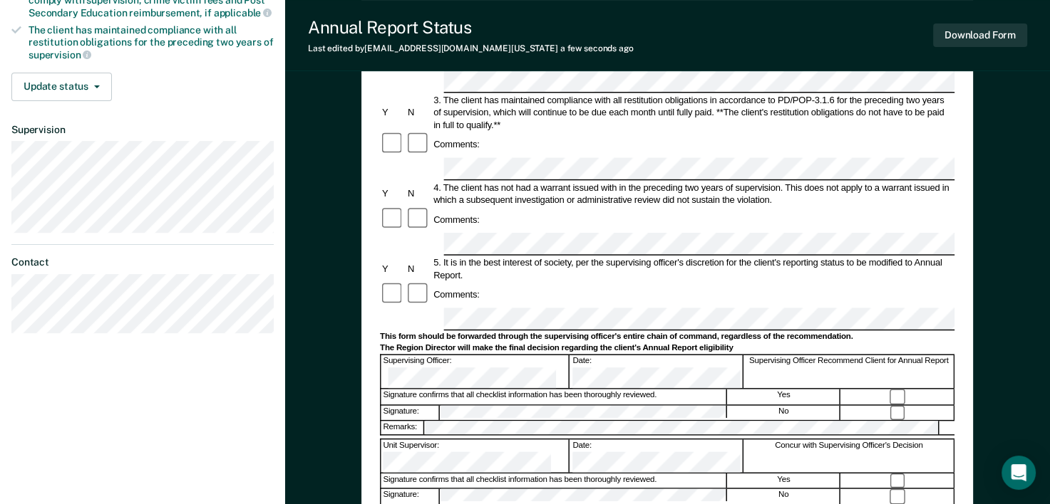
click at [875, 406] on div at bounding box center [897, 413] width 113 height 15
click at [839, 489] on div "No" at bounding box center [783, 496] width 113 height 15
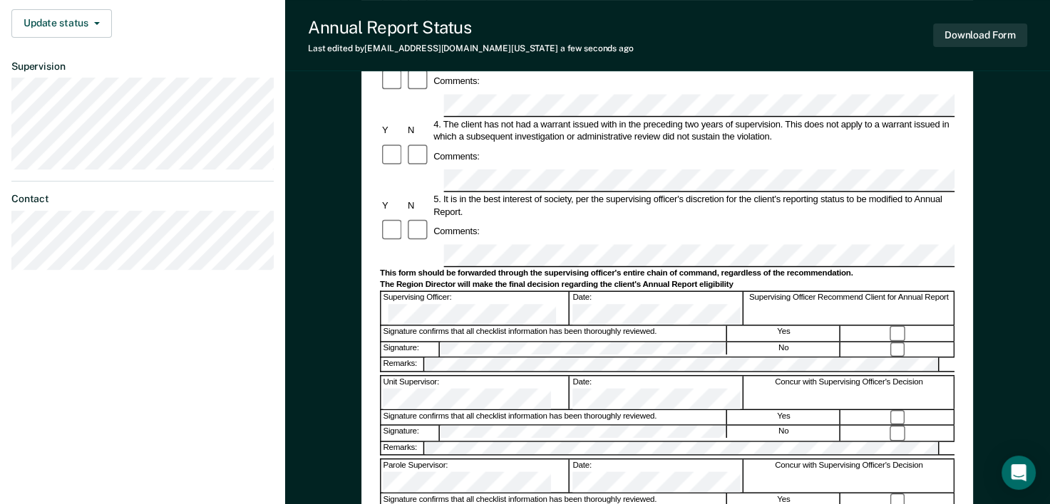
scroll to position [457, 0]
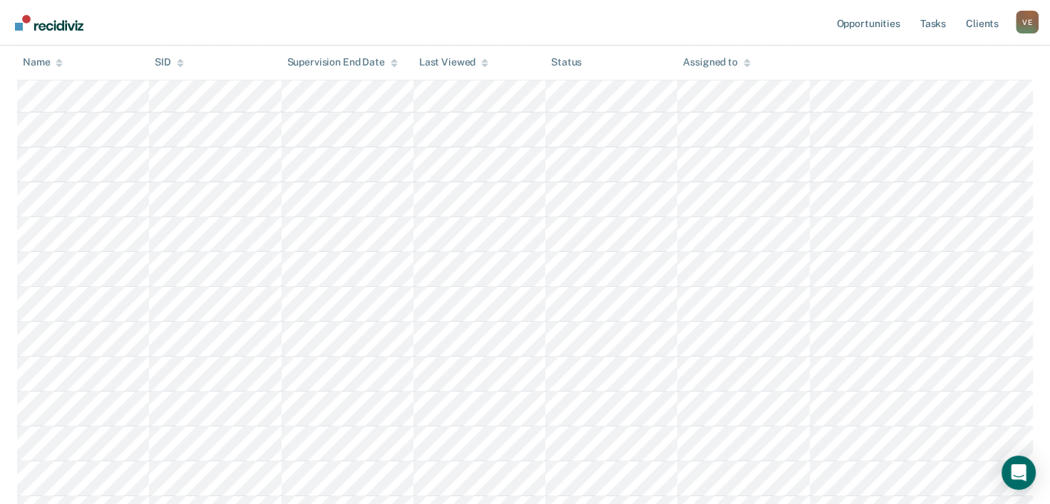
scroll to position [1083, 0]
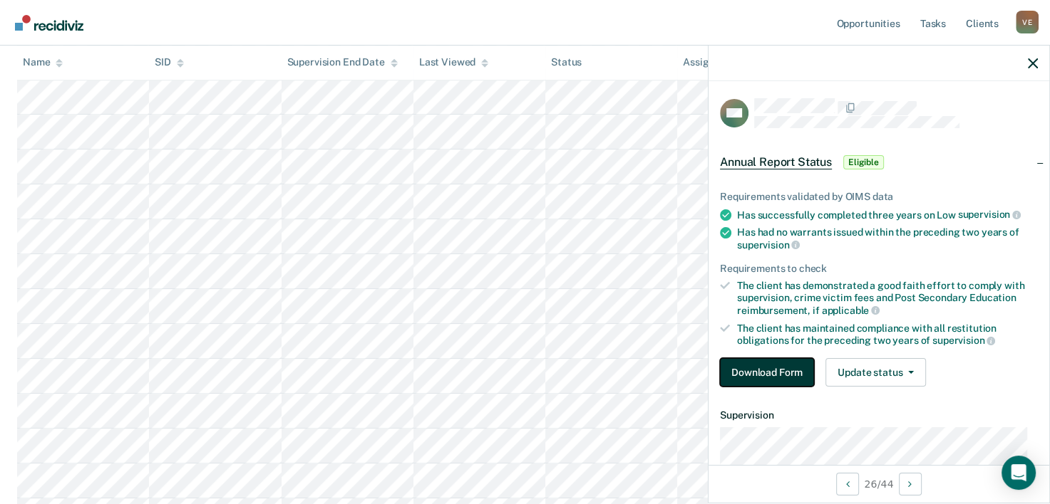
click at [772, 367] on button "Download Form" at bounding box center [767, 372] width 94 height 29
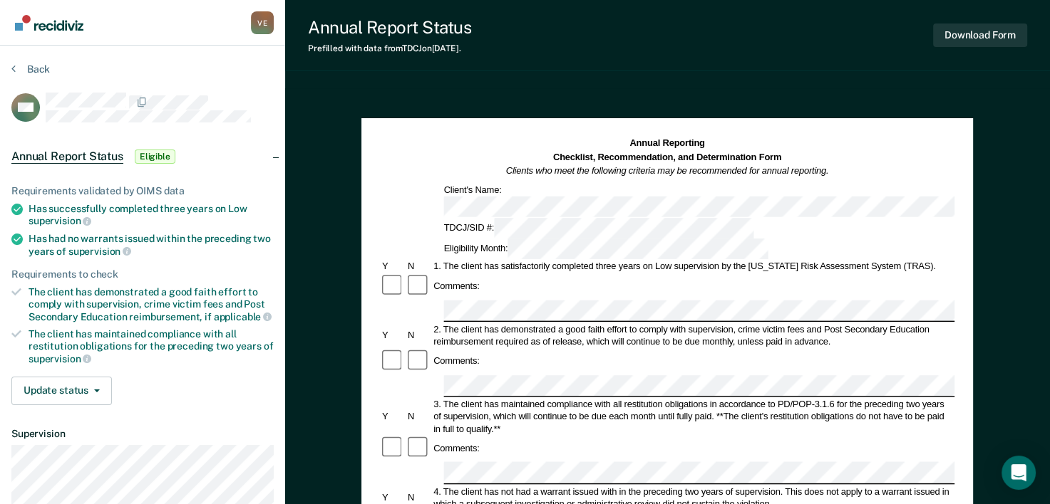
click at [800, 398] on div "3. The client has maintained compliance with all restitution obligations in acc…" at bounding box center [693, 416] width 523 height 37
click at [425, 349] on div at bounding box center [418, 362] width 26 height 26
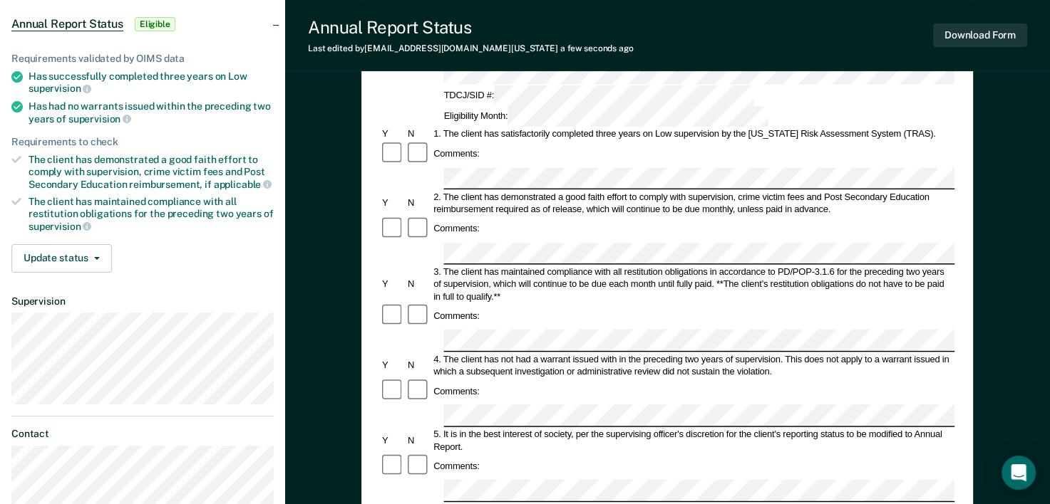
scroll to position [143, 0]
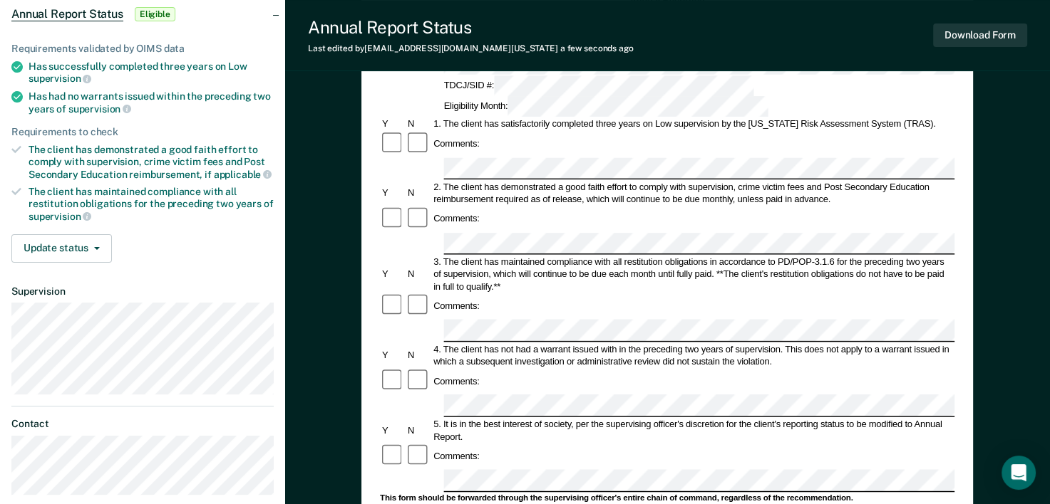
click at [788, 418] on div "5. It is in the best interest of society, per the supervising officer's discret…" at bounding box center [693, 430] width 523 height 25
click at [752, 418] on div "5. It is in the best interest of society, per the supervising officer's discret…" at bounding box center [693, 430] width 523 height 25
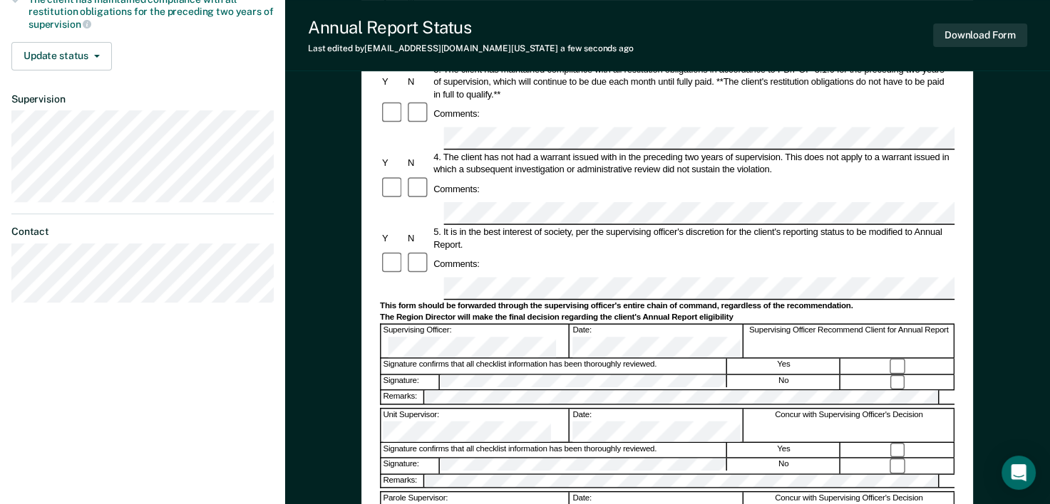
scroll to position [341, 0]
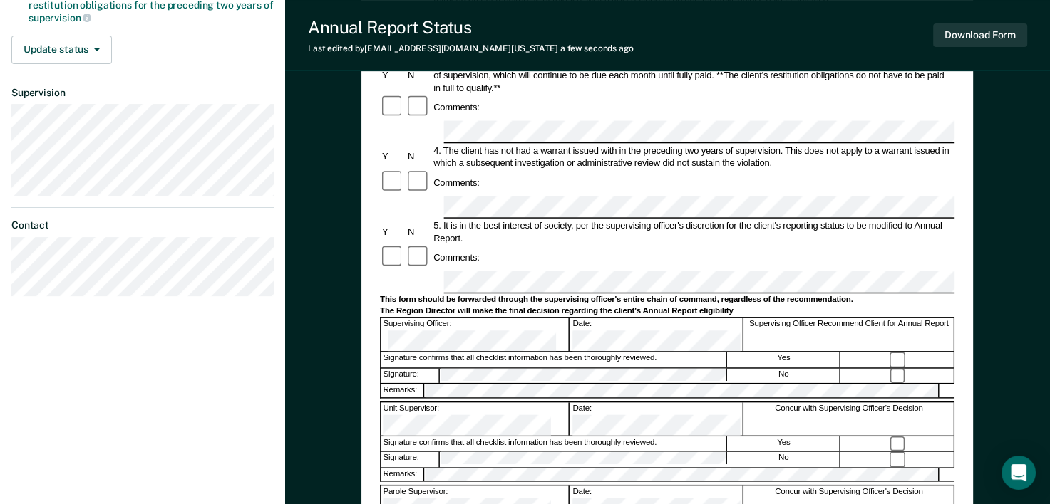
click at [761, 485] on div "Parole Supervisor: Date: Concur with Supervising Officer's Decision" at bounding box center [667, 502] width 574 height 34
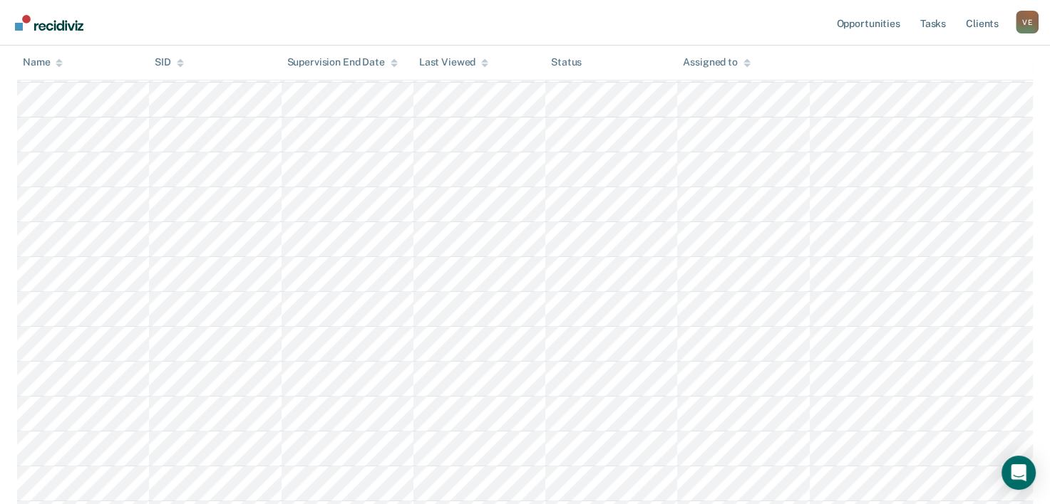
scroll to position [1083, 0]
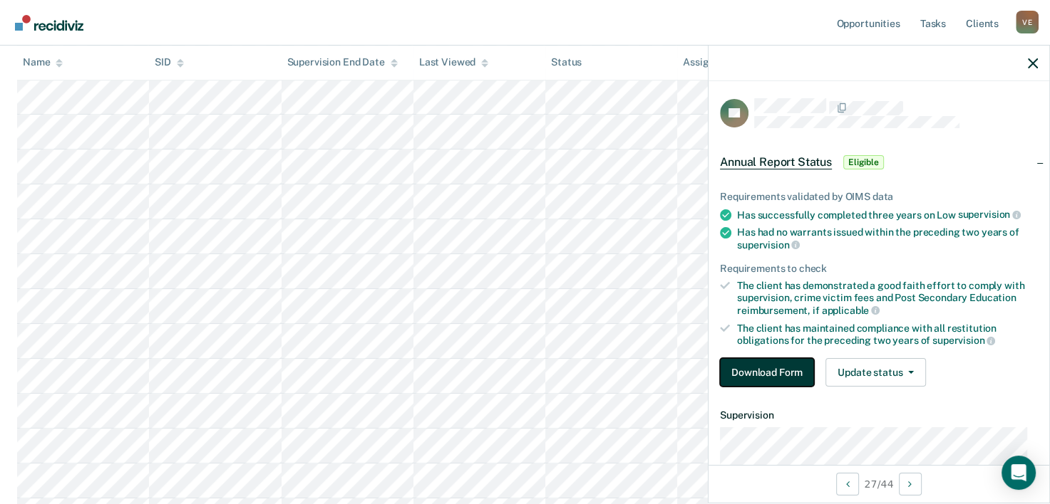
click at [764, 368] on button "Download Form" at bounding box center [767, 372] width 94 height 29
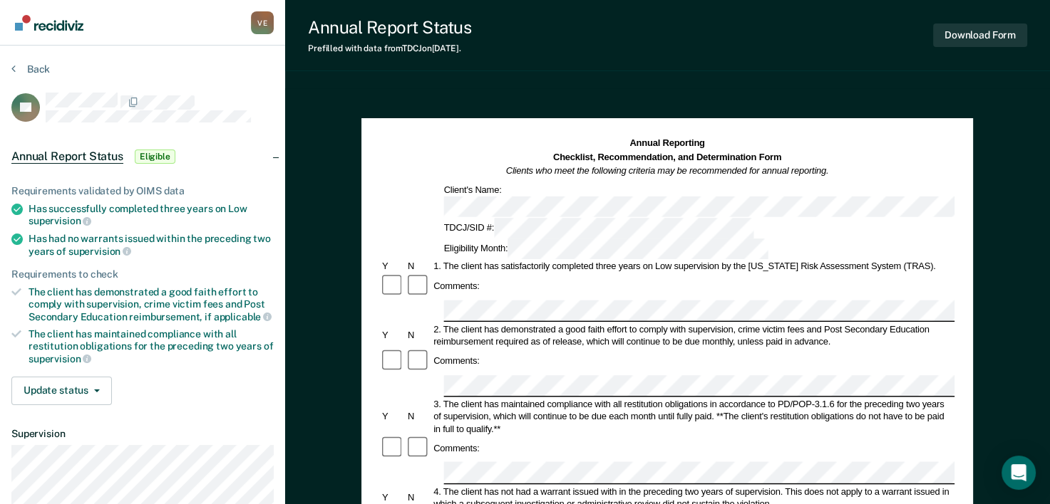
click at [761, 398] on div "3. The client has maintained compliance with all restitution obligations in acc…" at bounding box center [693, 416] width 523 height 37
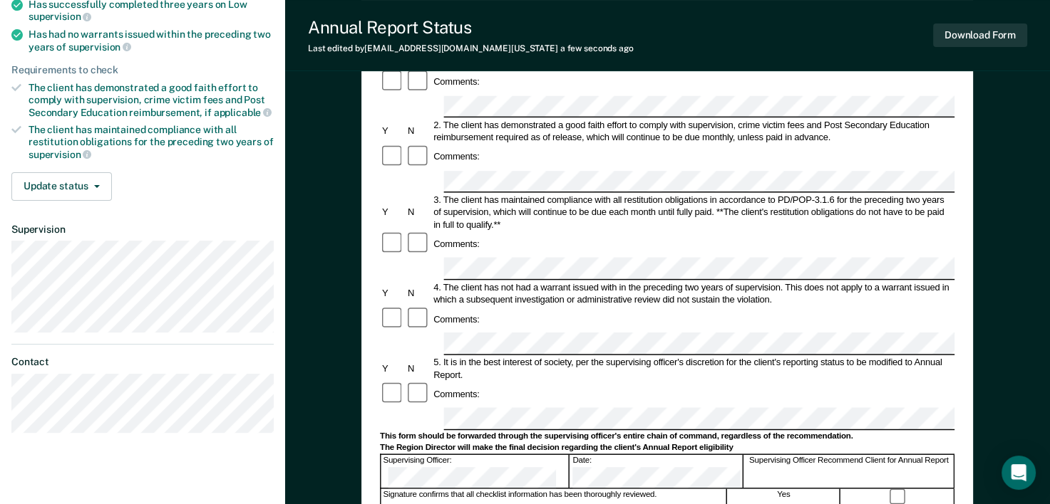
scroll to position [207, 0]
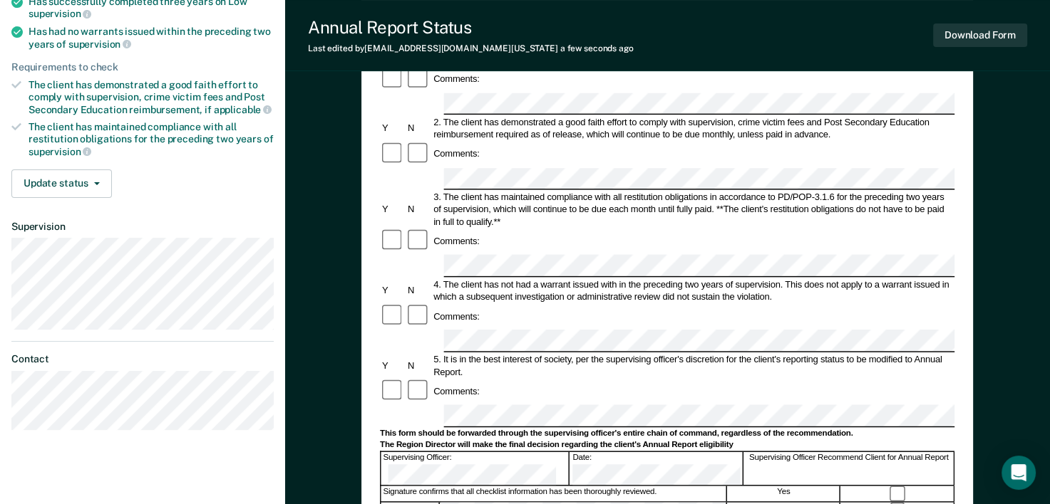
click at [766, 379] on div "Comments:" at bounding box center [667, 392] width 574 height 26
click at [851, 440] on div "The Region Director will make the final decision regarding the client's Annual …" at bounding box center [667, 445] width 574 height 11
click at [886, 440] on div "The Region Director will make the final decision regarding the client's Annual …" at bounding box center [667, 445] width 574 height 11
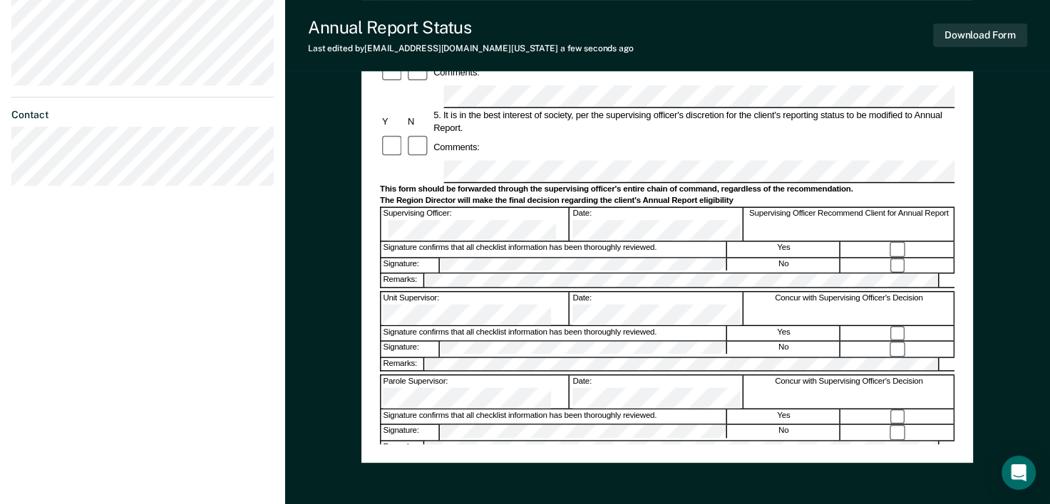
scroll to position [456, 0]
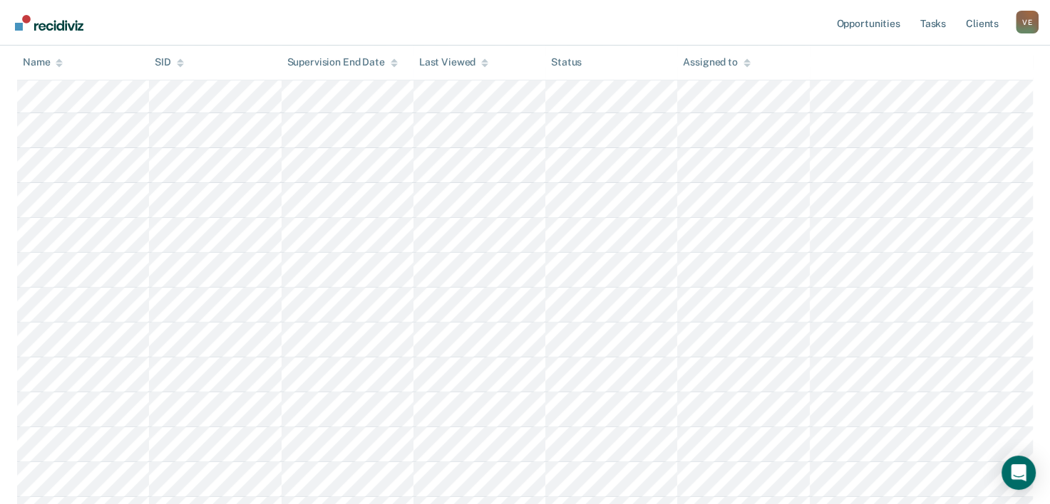
scroll to position [1083, 0]
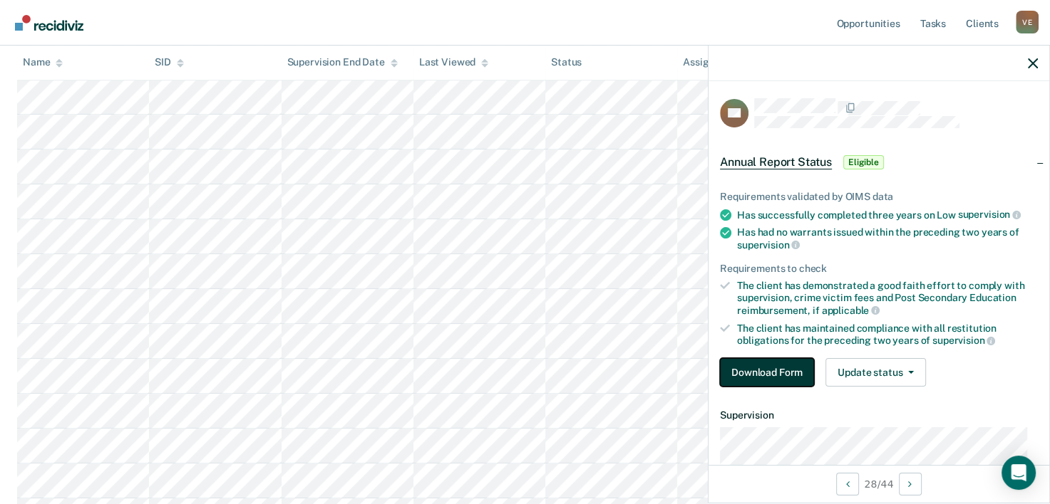
click at [781, 370] on button "Download Form" at bounding box center [767, 372] width 94 height 29
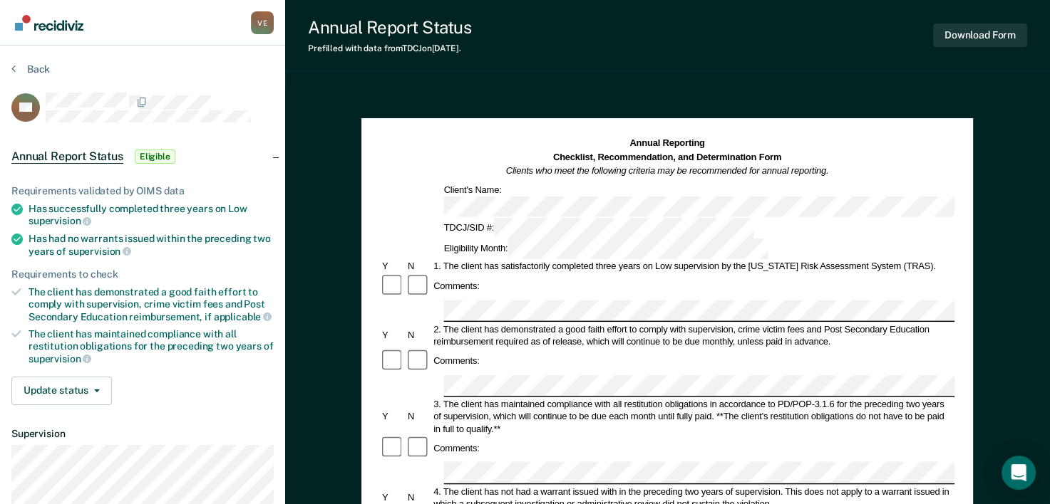
click at [824, 349] on div "Comments:" at bounding box center [667, 362] width 574 height 26
click at [916, 436] on div "Comments:" at bounding box center [667, 449] width 574 height 26
click at [784, 436] on div "Comments:" at bounding box center [667, 449] width 574 height 26
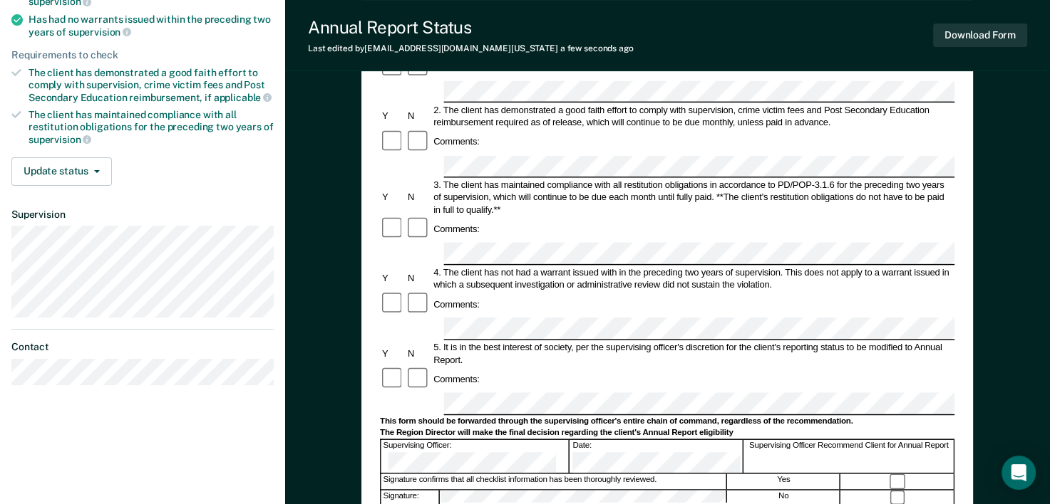
scroll to position [228, 0]
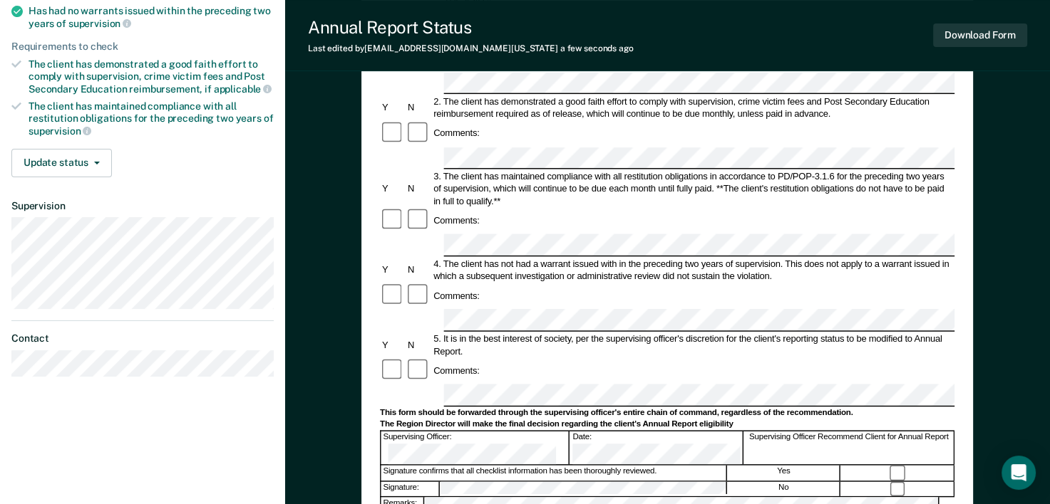
click at [846, 466] on div at bounding box center [897, 473] width 113 height 15
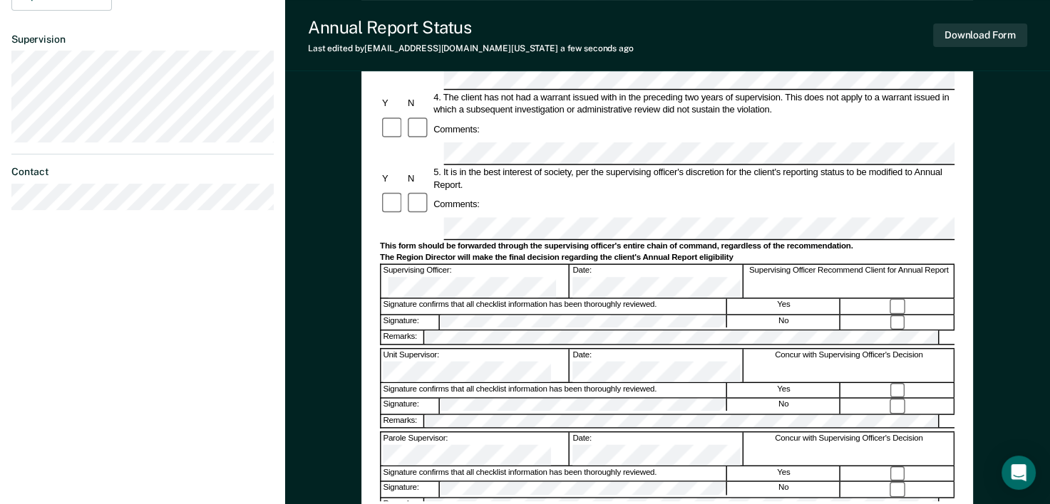
scroll to position [397, 0]
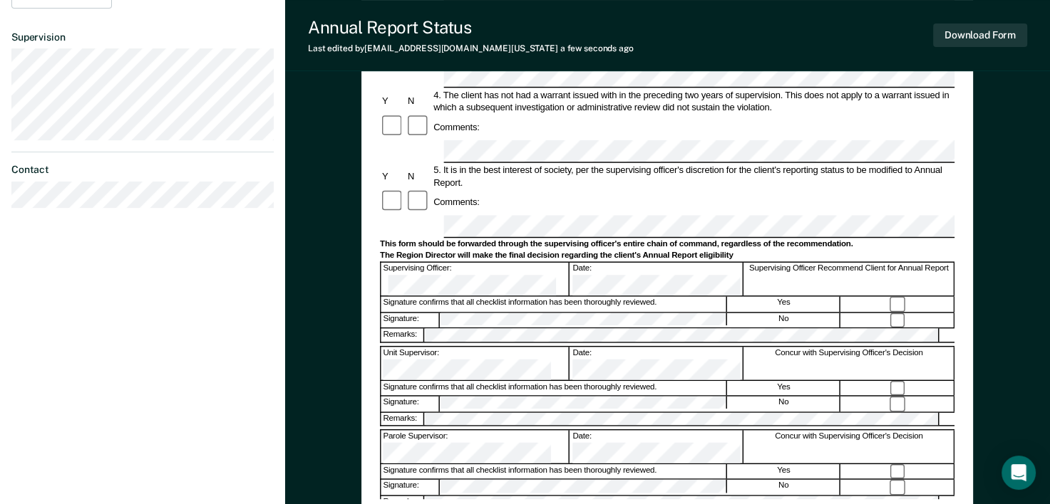
click at [797, 480] on div "No" at bounding box center [783, 487] width 113 height 15
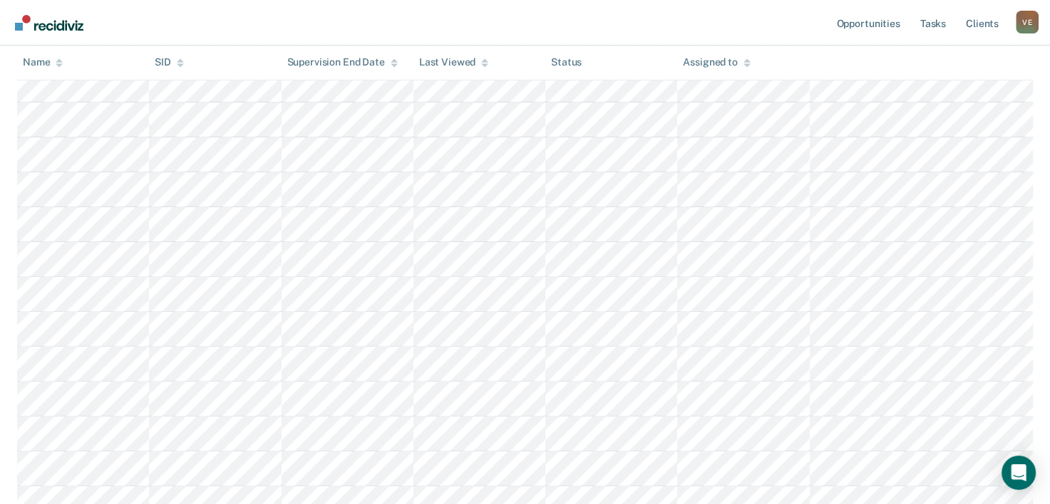
scroll to position [1083, 0]
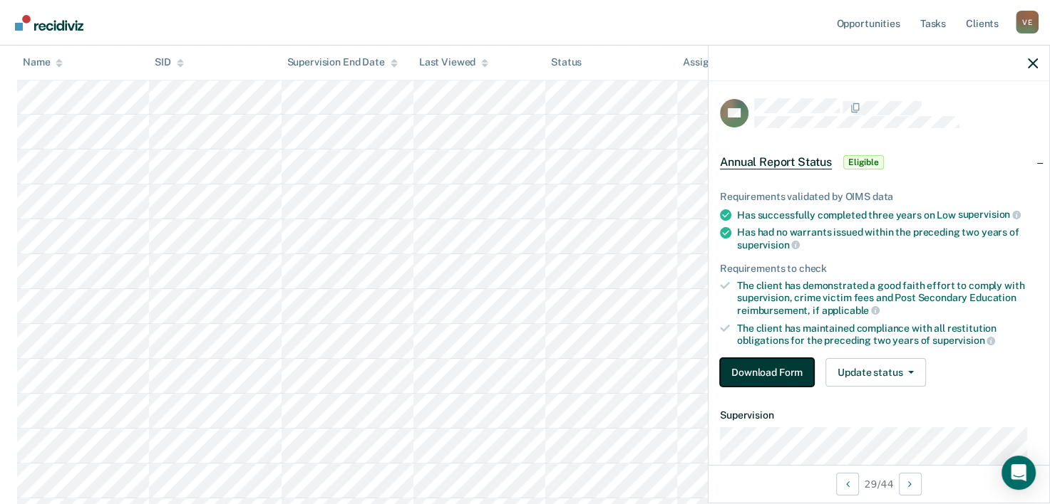
click at [764, 368] on button "Download Form" at bounding box center [767, 372] width 94 height 29
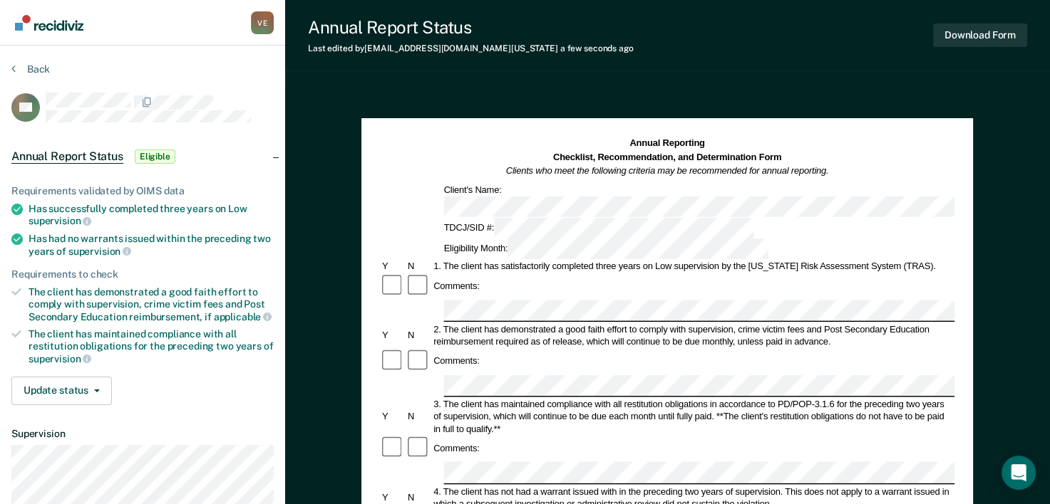
click at [757, 398] on div "3. The client has maintained compliance with all restitution obligations in acc…" at bounding box center [693, 416] width 523 height 37
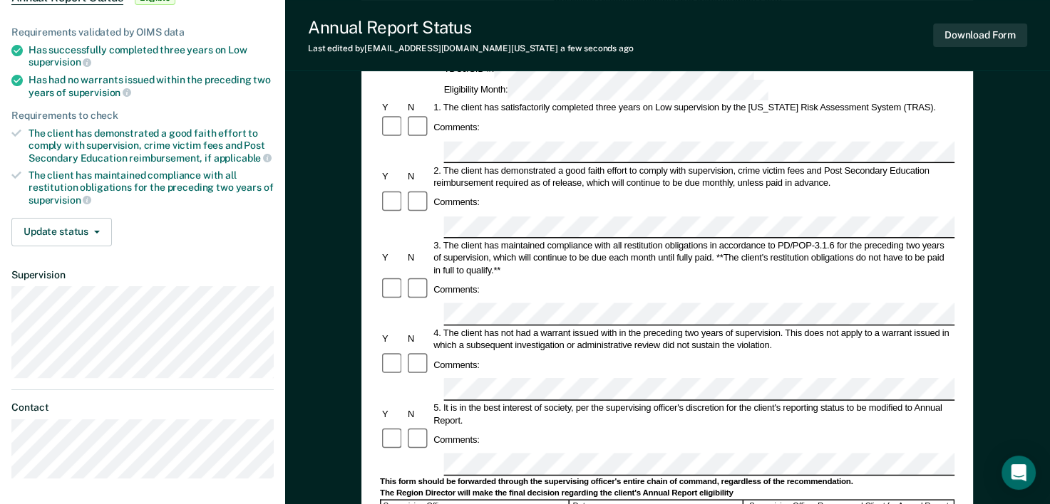
scroll to position [165, 0]
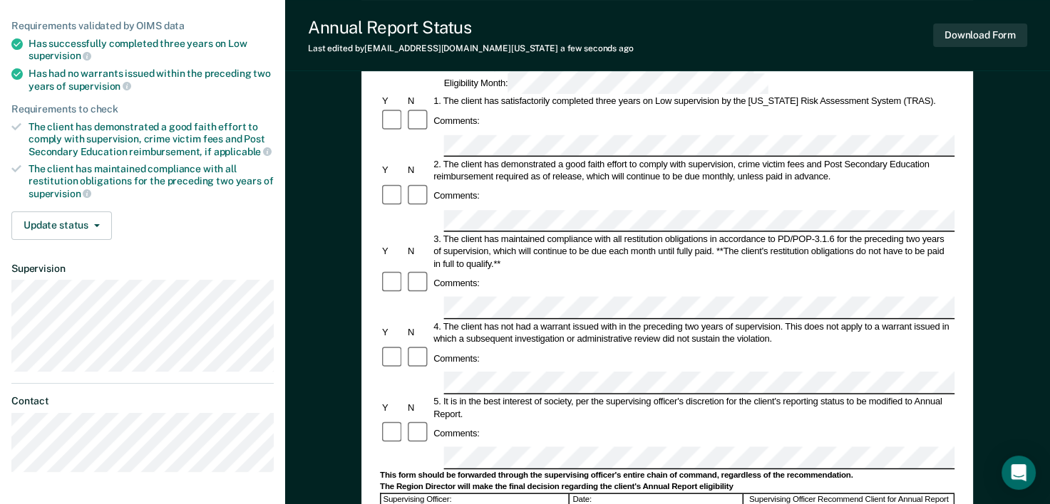
click at [812, 395] on div "5. It is in the best interest of society, per the supervising officer's discret…" at bounding box center [693, 407] width 523 height 25
click at [932, 494] on div "Supervising Officer Recommend Client for Annual Report" at bounding box center [849, 510] width 210 height 33
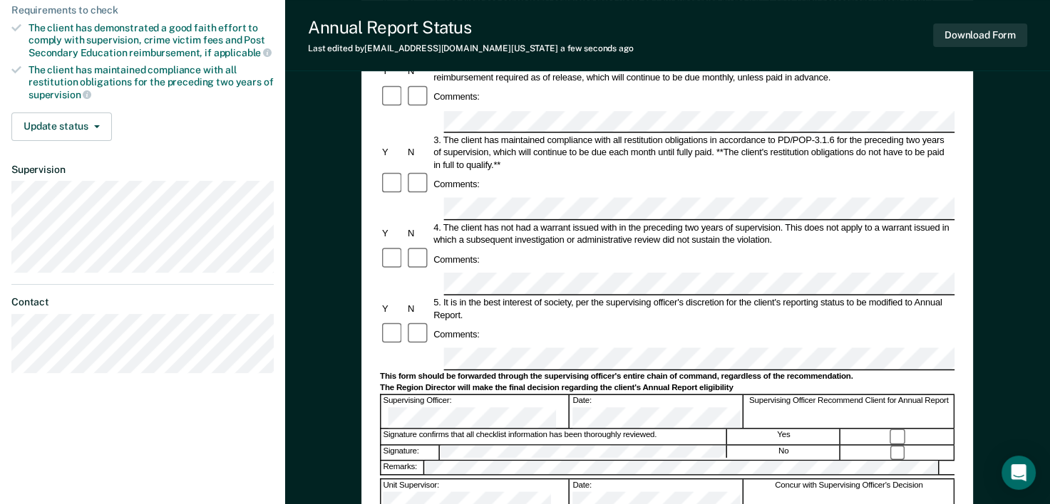
scroll to position [276, 0]
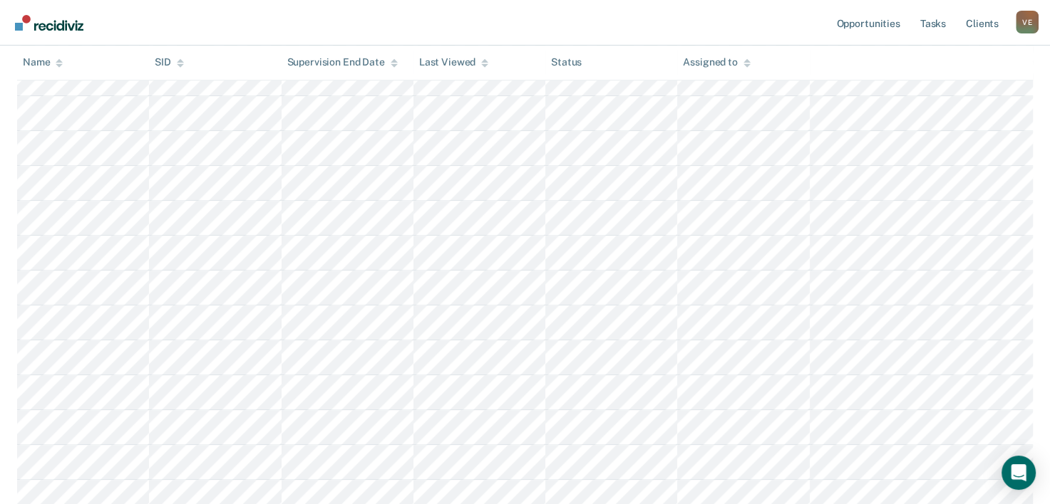
scroll to position [1353, 0]
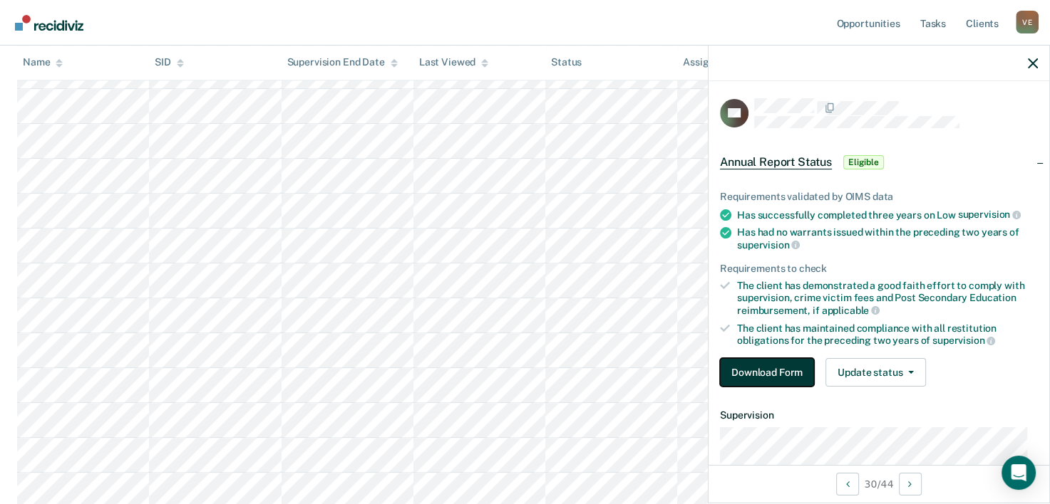
click at [766, 371] on button "Download Form" at bounding box center [767, 372] width 94 height 29
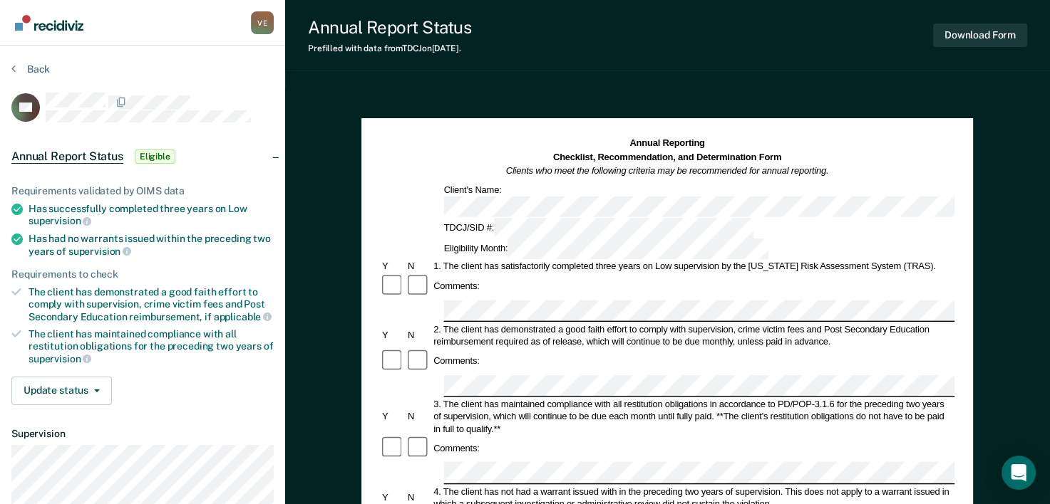
click at [868, 398] on div "3. The client has maintained compliance with all restitution obligations in acc…" at bounding box center [693, 416] width 523 height 37
click at [815, 485] on div "4. The client has not had a warrant issued with in the preceding two years of s…" at bounding box center [693, 497] width 523 height 25
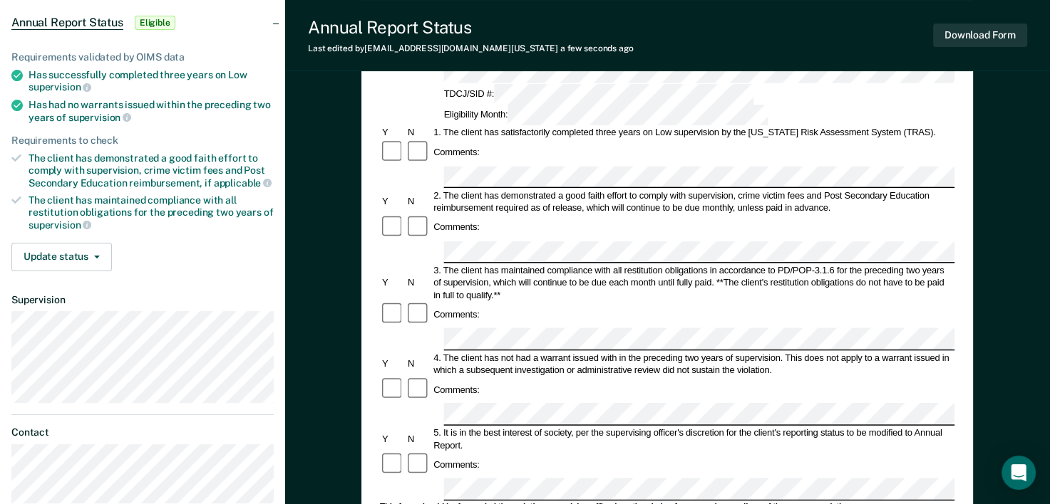
scroll to position [143, 0]
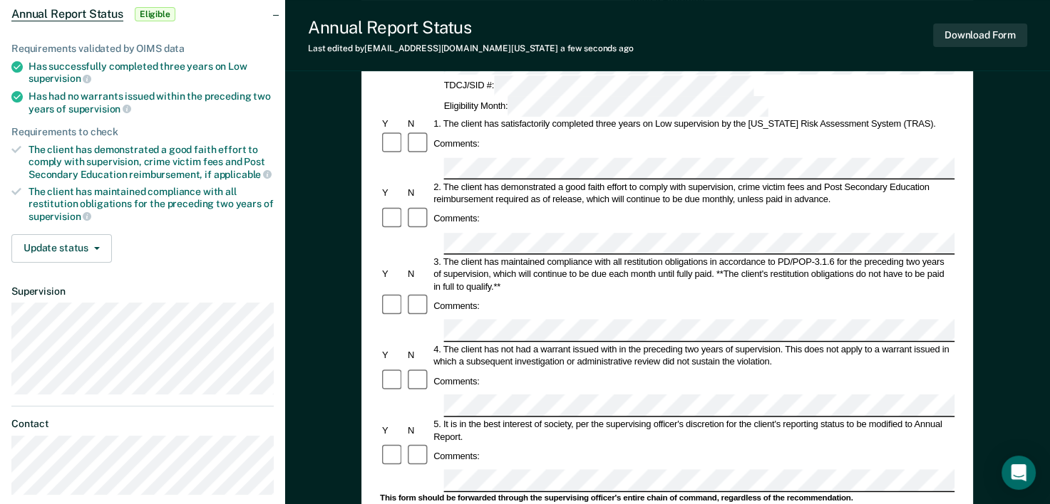
click at [746, 444] on div "Comments:" at bounding box center [667, 457] width 574 height 26
click at [505, 493] on div "This form should be forwarded through the supervising officer's entire chain of…" at bounding box center [667, 498] width 574 height 11
click at [787, 444] on div "Comments:" at bounding box center [667, 457] width 574 height 26
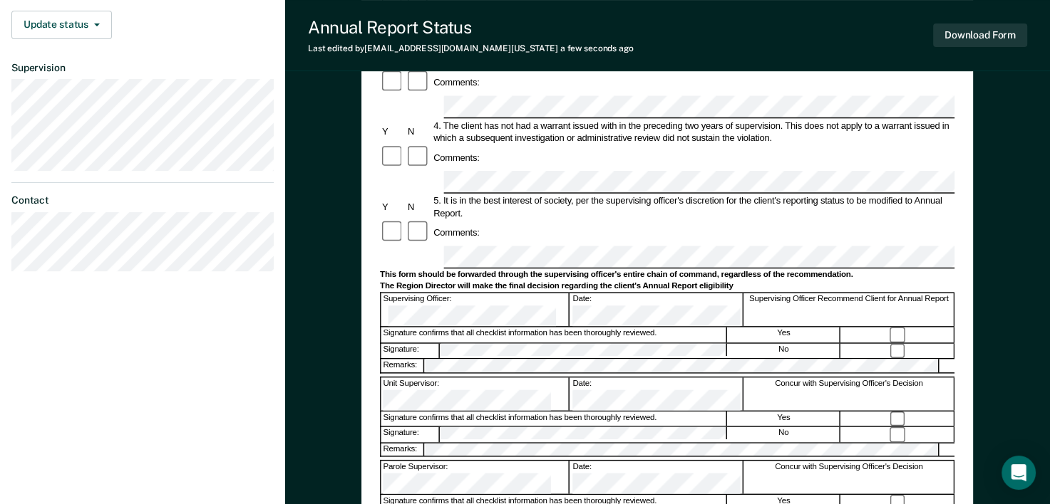
scroll to position [370, 0]
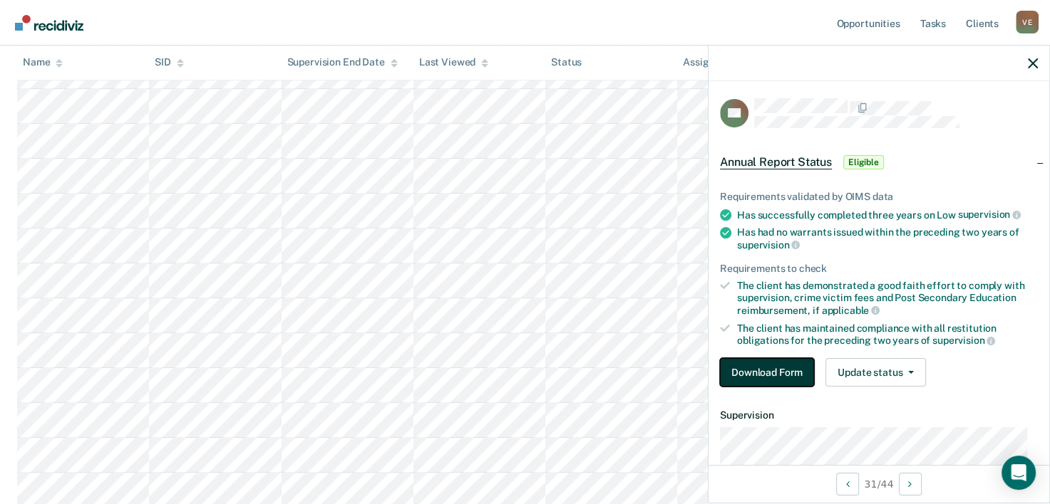
click at [772, 377] on button "Download Form" at bounding box center [767, 372] width 94 height 29
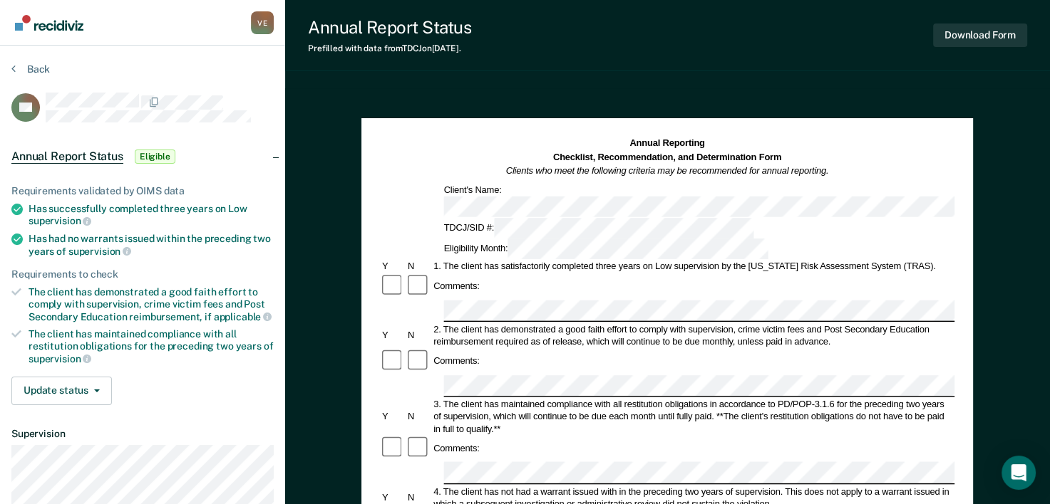
click at [814, 349] on div "Comments:" at bounding box center [667, 362] width 574 height 26
click at [781, 436] on div "Comments:" at bounding box center [667, 449] width 574 height 26
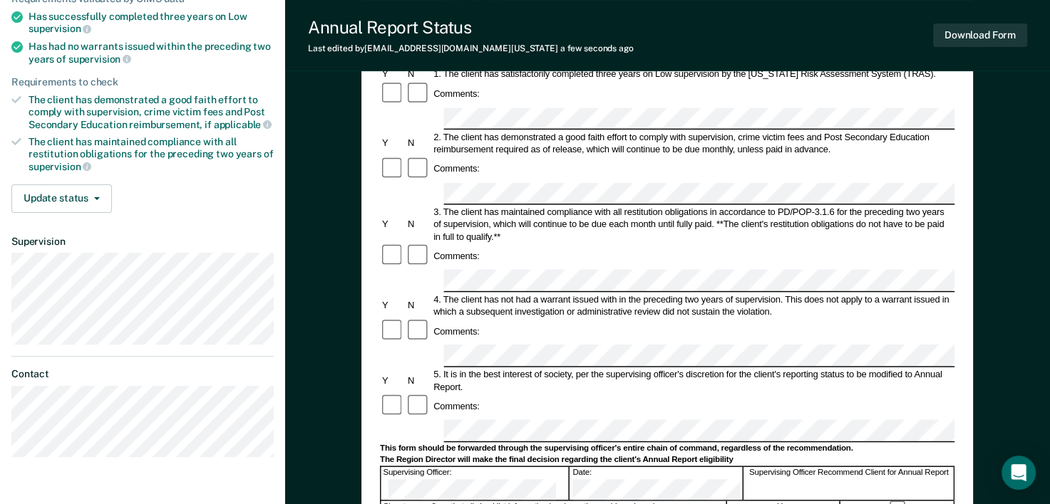
scroll to position [196, 0]
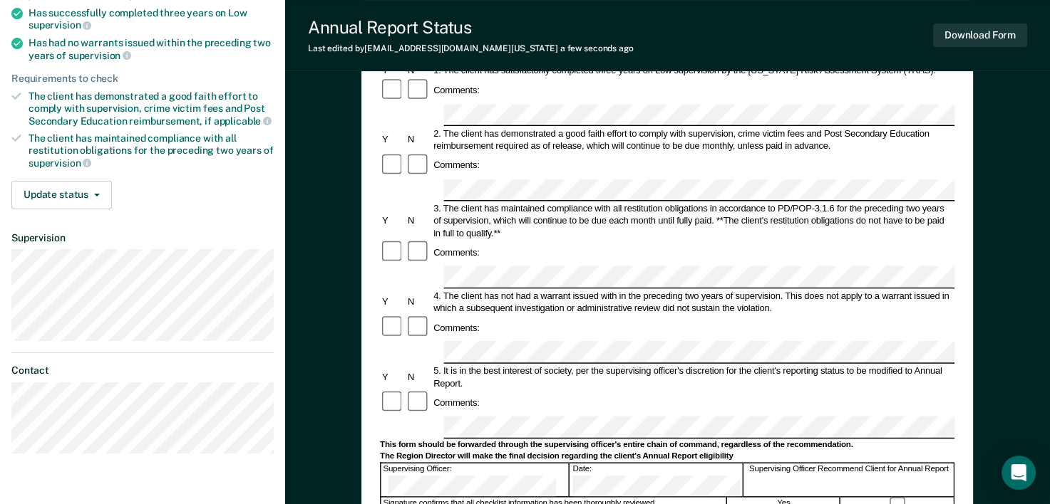
click at [738, 390] on div "Comments:" at bounding box center [667, 403] width 574 height 26
click at [825, 451] on div "The Region Director will make the final decision regarding the client's Annual …" at bounding box center [667, 456] width 574 height 11
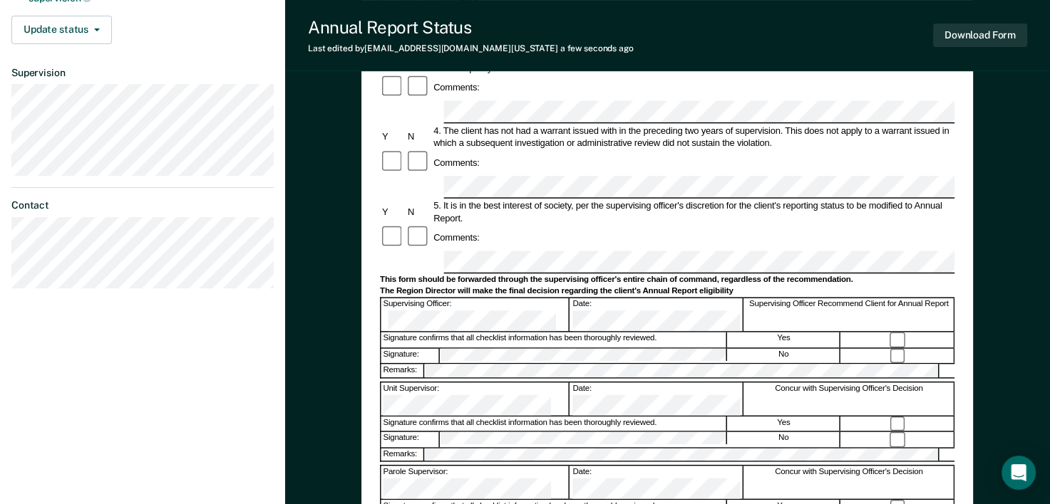
scroll to position [366, 0]
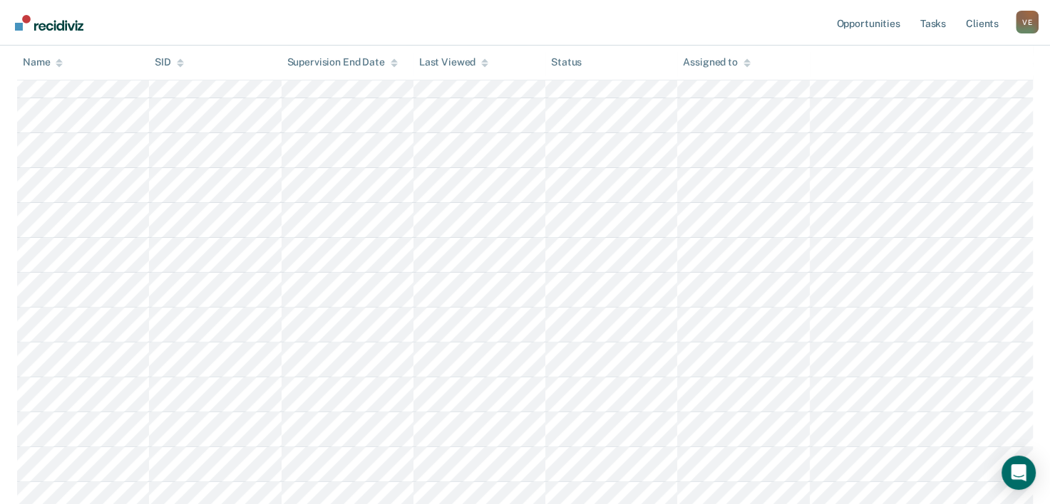
scroll to position [1353, 0]
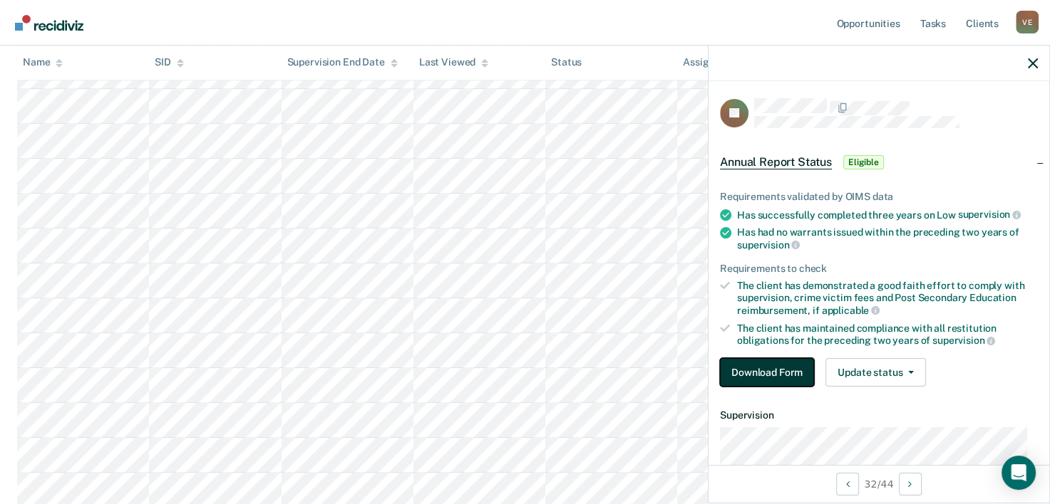
click at [778, 367] on button "Download Form" at bounding box center [767, 372] width 94 height 29
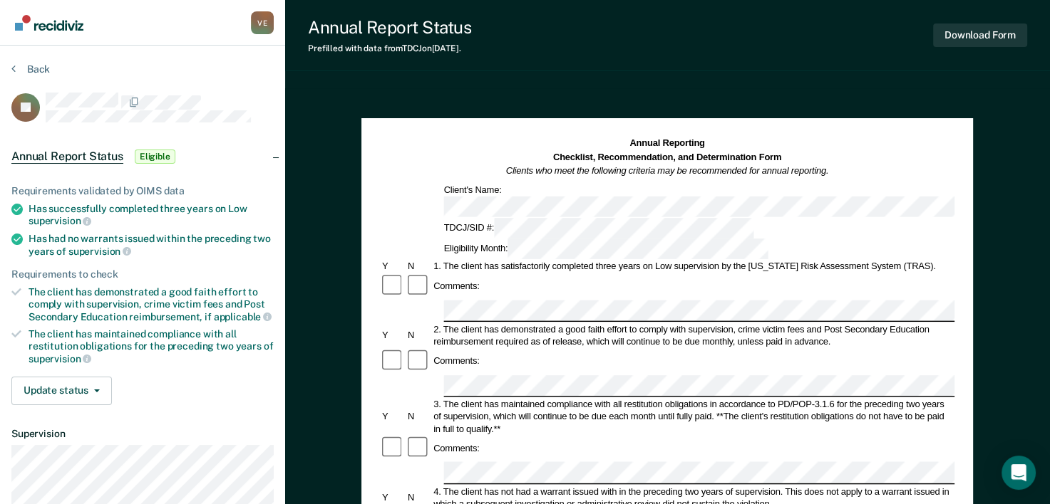
click at [851, 398] on div "3. The client has maintained compliance with all restitution obligations in acc…" at bounding box center [693, 416] width 523 height 37
click at [837, 398] on div "3. The client has maintained compliance with all restitution obligations in acc…" at bounding box center [693, 416] width 523 height 37
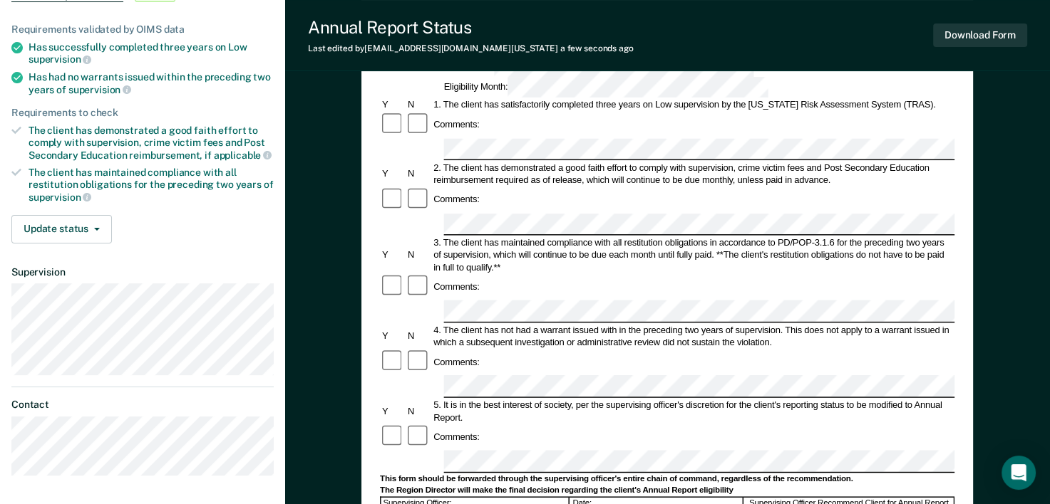
scroll to position [247, 0]
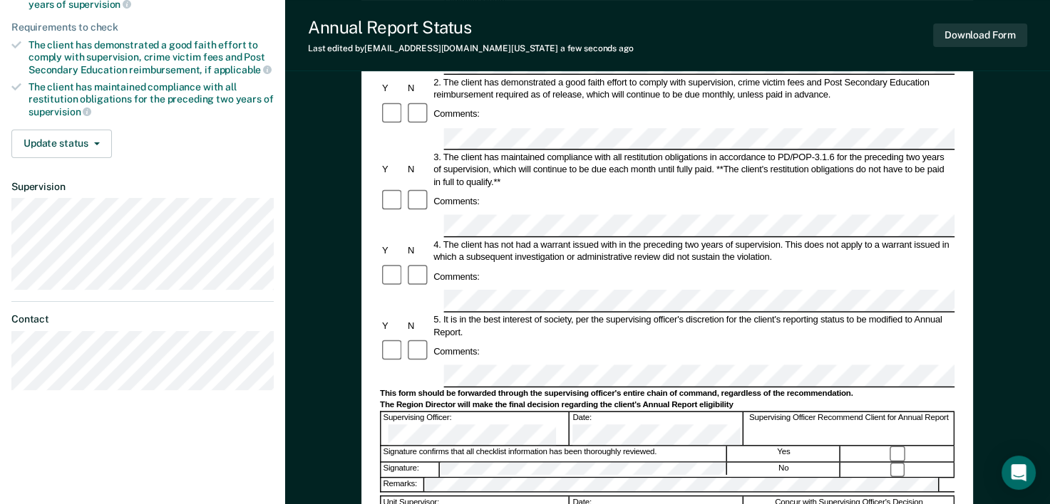
click at [1023, 395] on div "Annual Reporting Checklist, Recommendation, and Determination Form Clients who …" at bounding box center [667, 310] width 765 height 938
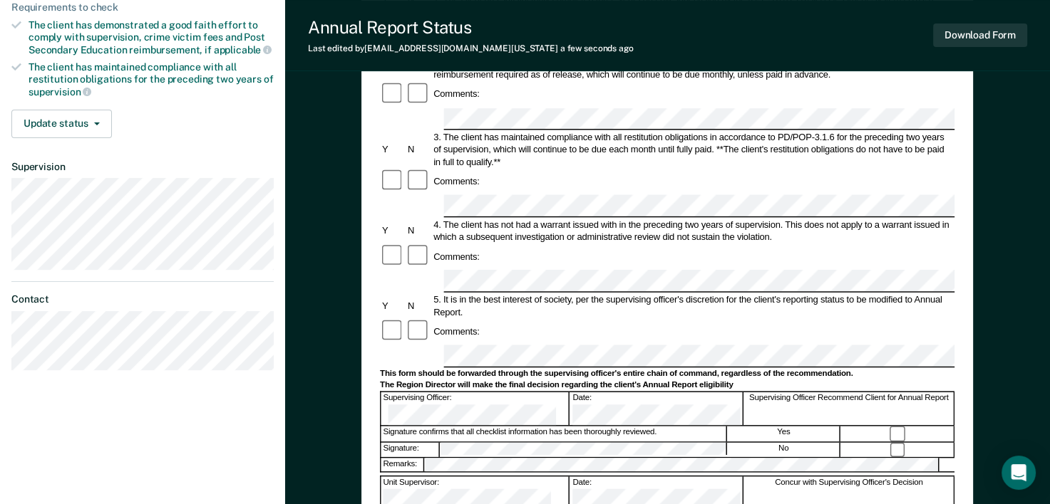
scroll to position [276, 0]
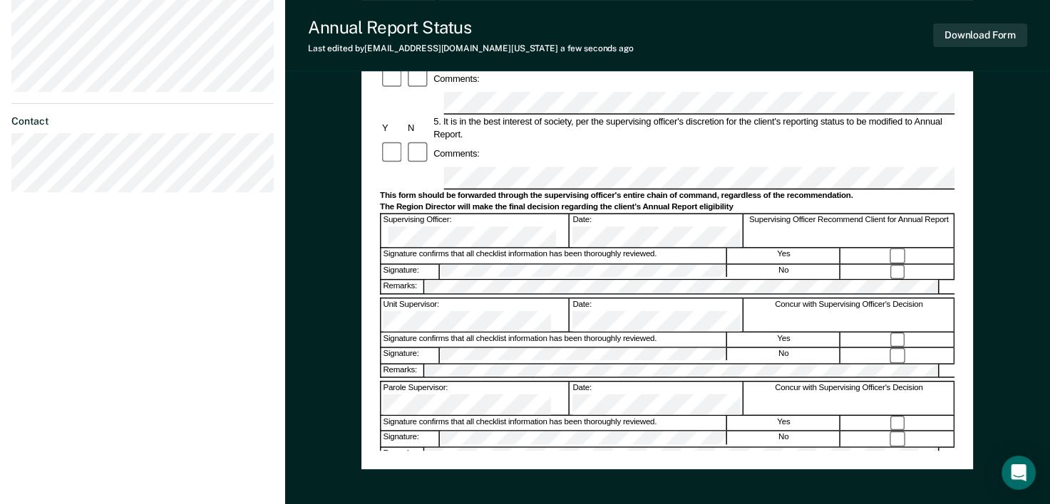
scroll to position [452, 0]
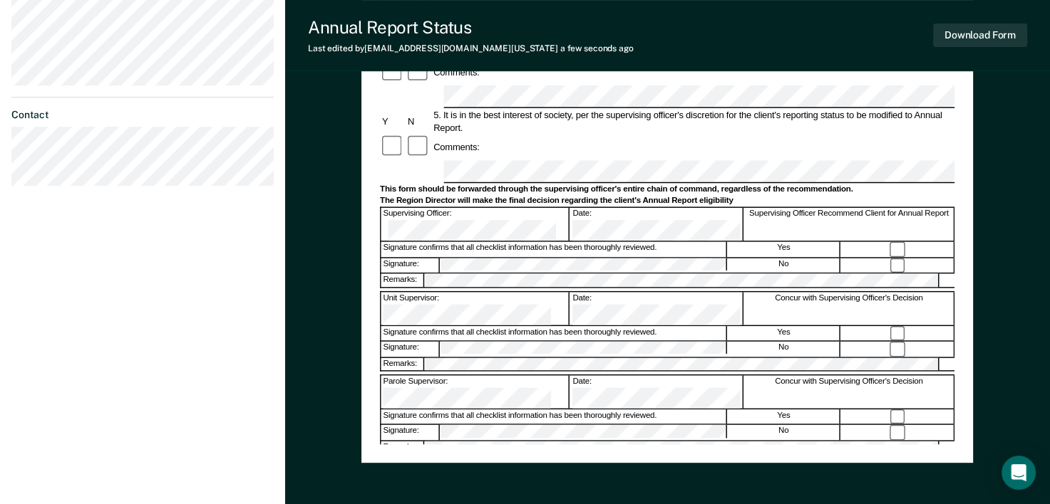
scroll to position [1353, 0]
